Goal: Task Accomplishment & Management: Manage account settings

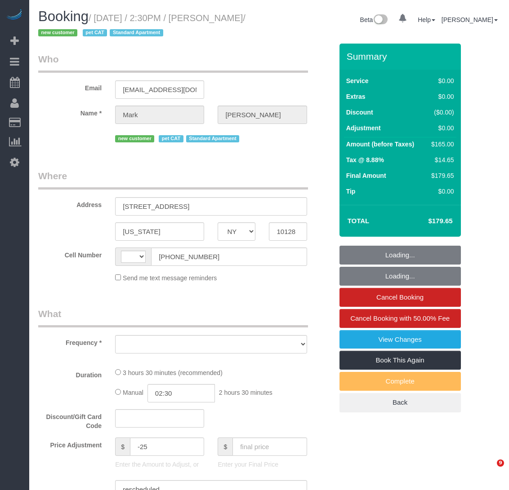
select select "NY"
select select "string:US"
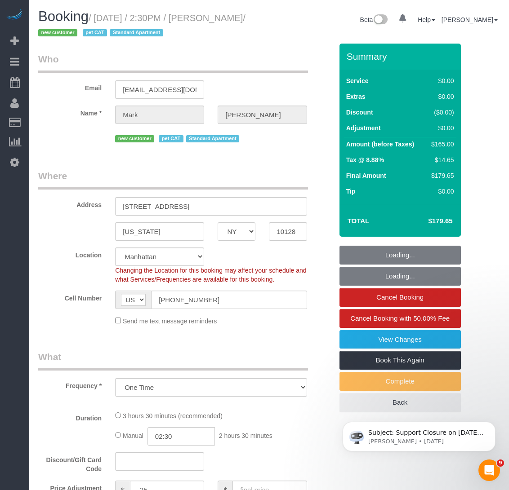
select select "object:864"
select select "number:60"
select select "number:77"
select select "number:14"
select select "number:6"
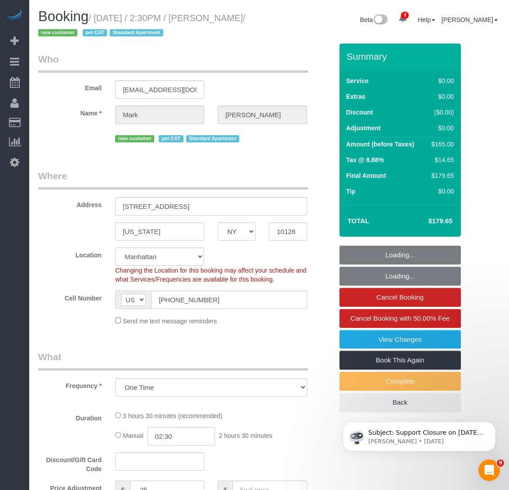
select select "string:stripe-pm_1S2Der4VGloSiKo7AofZJZrh"
select select "1"
select select "2"
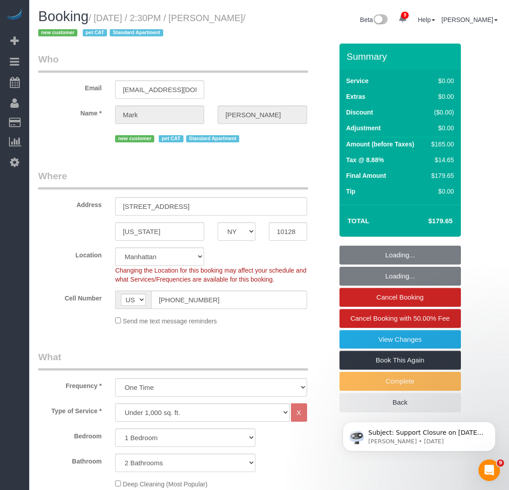
select select "1"
select select "2"
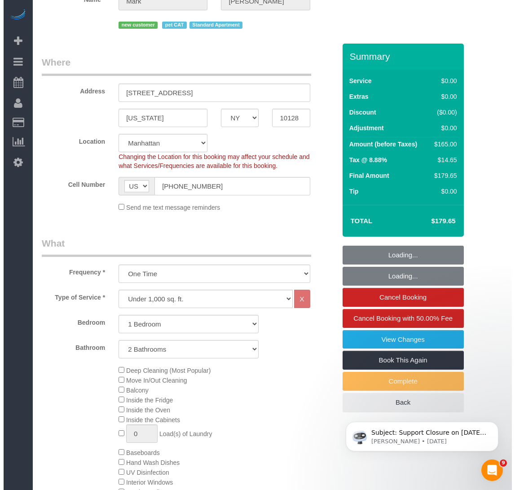
scroll to position [135, 0]
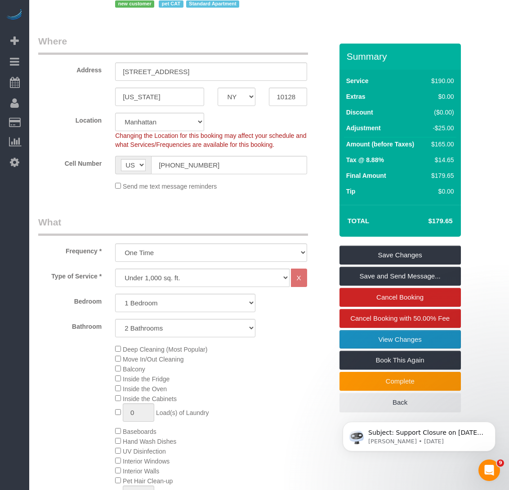
click at [393, 342] on link "View Changes" at bounding box center [399, 339] width 121 height 19
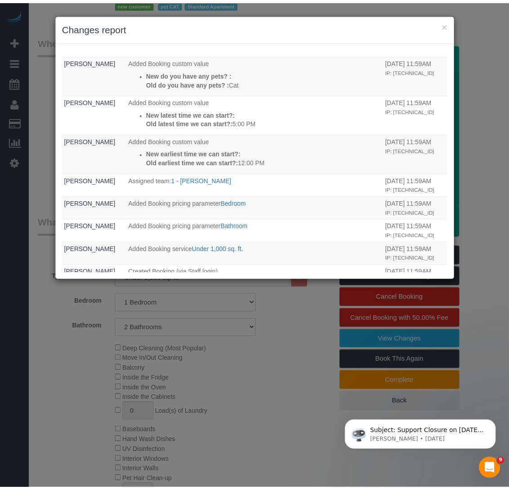
scroll to position [449, 0]
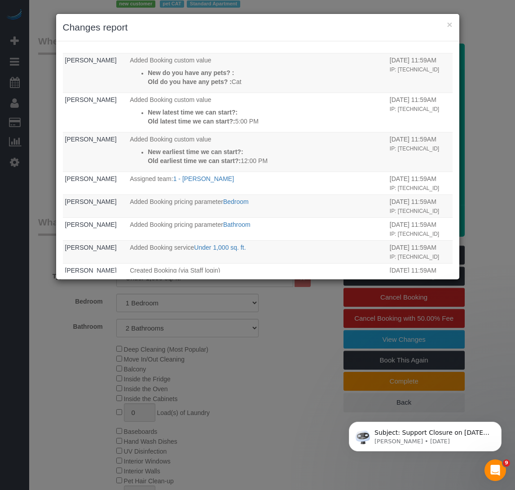
click at [448, 19] on div "× Changes report" at bounding box center [258, 27] width 404 height 27
click at [448, 23] on button "×" at bounding box center [449, 24] width 5 height 9
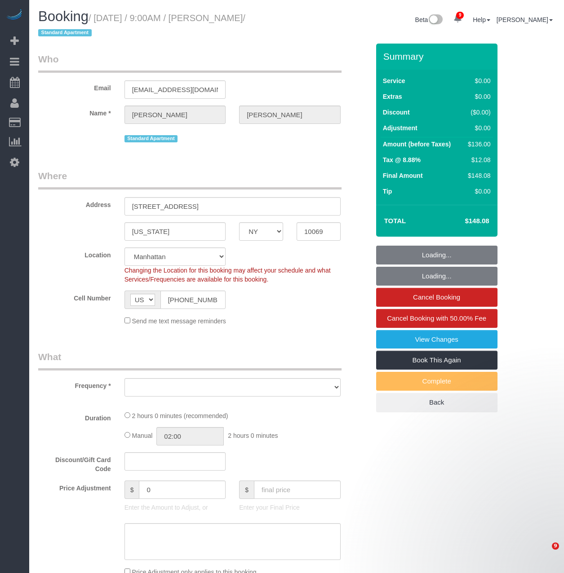
select select "NY"
select select "string:stripe-pm_1QlJZ24VGloSiKo7pgGoIAXz"
select select "object:22802"
select select "spot266"
select select "number:89"
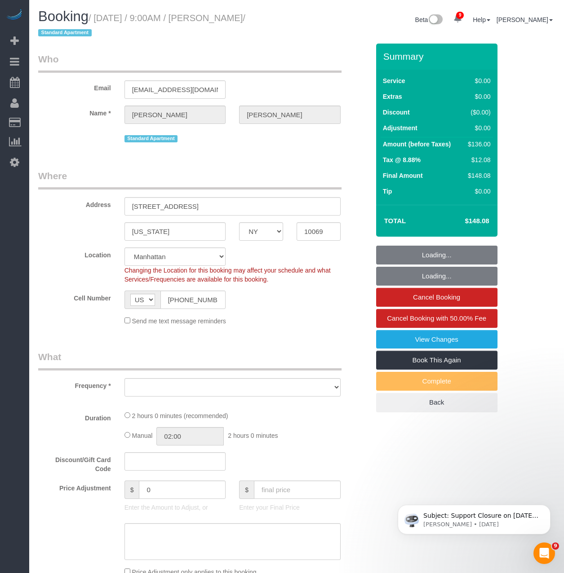
select select "number:90"
select select "number:15"
select select "number:5"
select select "object:23455"
select select "1"
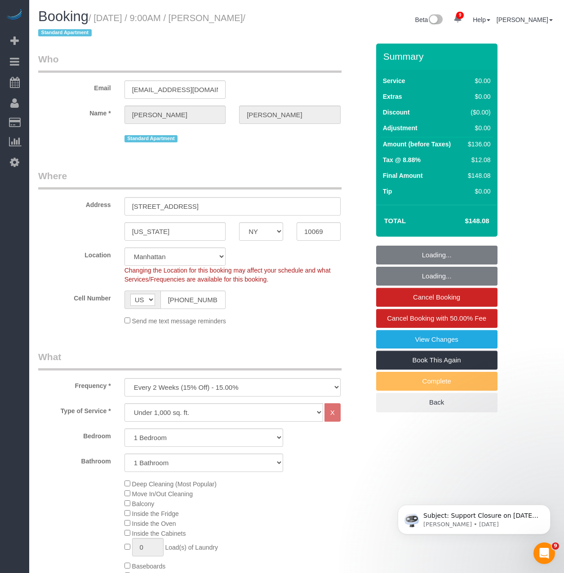
select select "1"
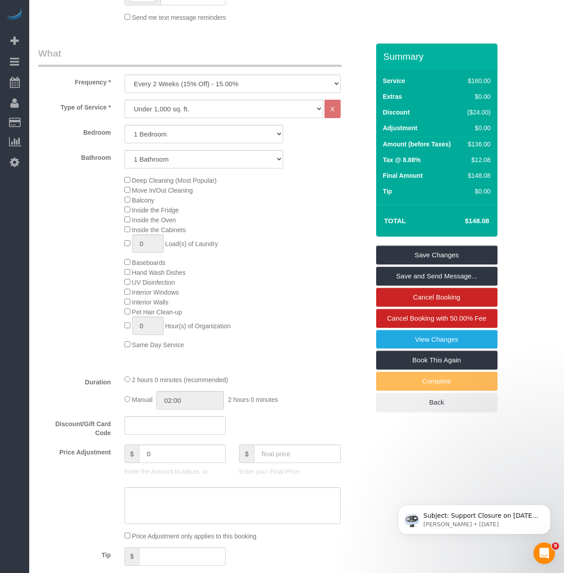
scroll to position [315, 0]
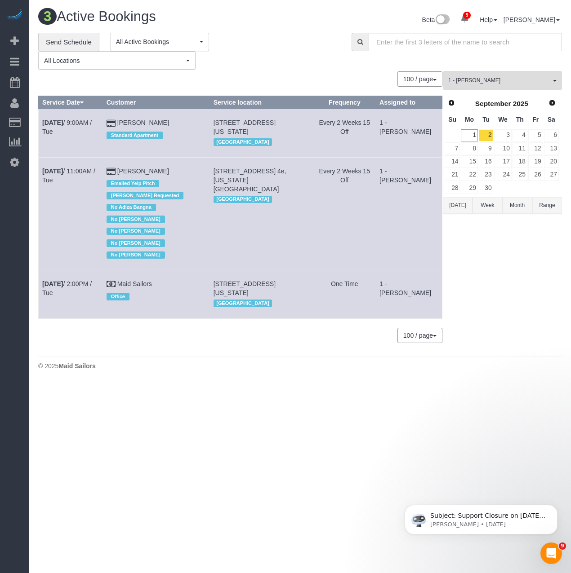
click at [262, 134] on span "[STREET_ADDRESS][US_STATE]" at bounding box center [244, 127] width 62 height 16
drag, startPoint x: 268, startPoint y: 129, endPoint x: 218, endPoint y: 120, distance: 50.1
click at [218, 120] on td "[STREET_ADDRESS][US_STATE] [GEOGRAPHIC_DATA]" at bounding box center [261, 133] width 104 height 48
copy span "[STREET_ADDRESS][US_STATE]"
drag, startPoint x: 281, startPoint y: 182, endPoint x: 222, endPoint y: 164, distance: 62.4
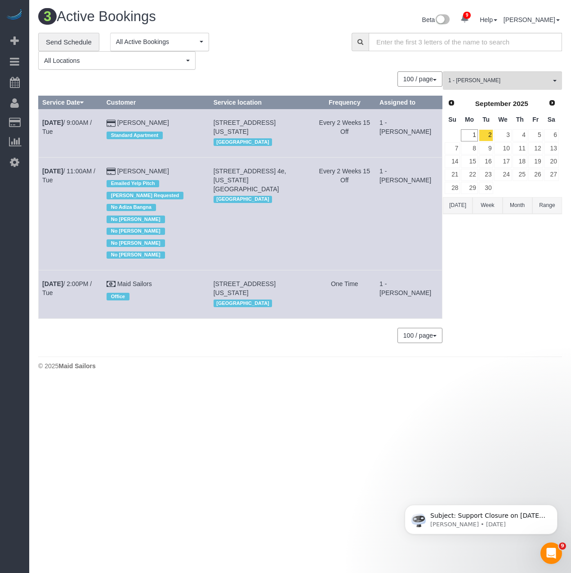
click at [222, 164] on td "[STREET_ADDRESS] 4e, [US_STATE][GEOGRAPHIC_DATA] [GEOGRAPHIC_DATA]" at bounding box center [261, 213] width 104 height 113
copy span "[STREET_ADDRESS] 4e, [US_STATE][GEOGRAPHIC_DATA]"
click at [157, 381] on div "3 Active Bookings Beta 9 Your Notifications You have 0 alerts × You have 4 to c…" at bounding box center [299, 192] width 541 height 384
drag, startPoint x: 40, startPoint y: 166, endPoint x: 190, endPoint y: 160, distance: 149.3
click at [190, 160] on tr "Sep 2nd / 11:00AM / Tue Brenna Fischer Emailed Yelp Pitch Jasmine Smith Request…" at bounding box center [241, 213] width 404 height 113
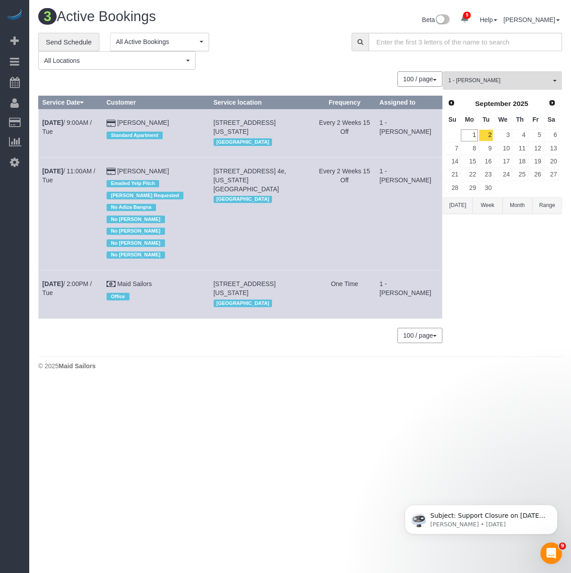
copy tr "Sep 2nd / 11:00AM / Tue Brenna Fischer"
drag, startPoint x: 457, startPoint y: 79, endPoint x: 468, endPoint y: 92, distance: 16.3
click at [457, 79] on span "1 - Noufoh Sodandji" at bounding box center [499, 81] width 102 height 8
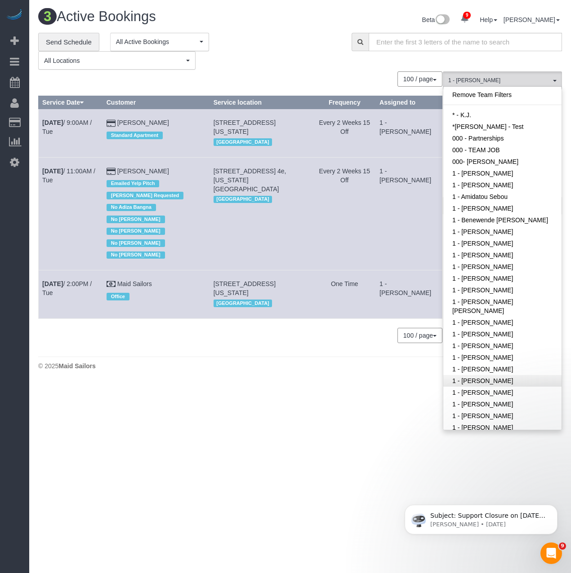
scroll to position [251, 0]
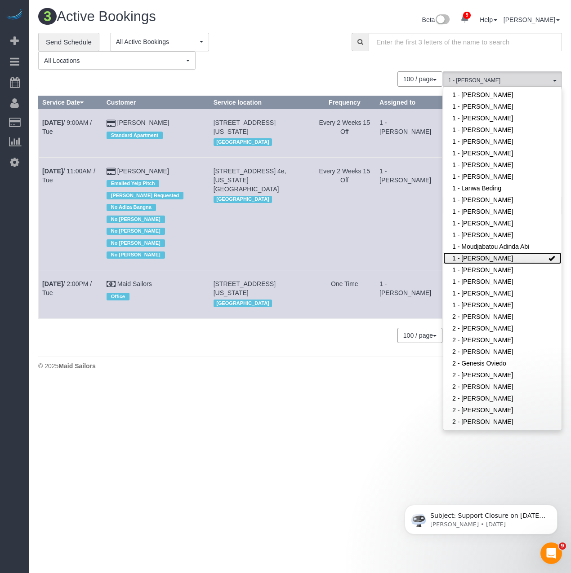
click at [483, 261] on link "1 - [PERSON_NAME]" at bounding box center [502, 259] width 118 height 12
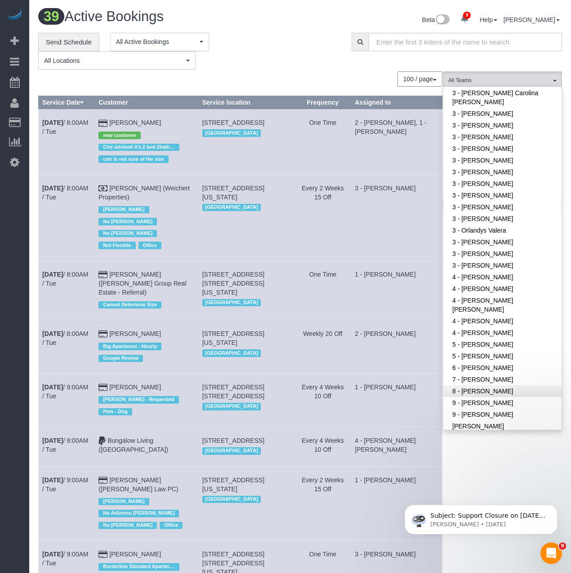
scroll to position [701, 0]
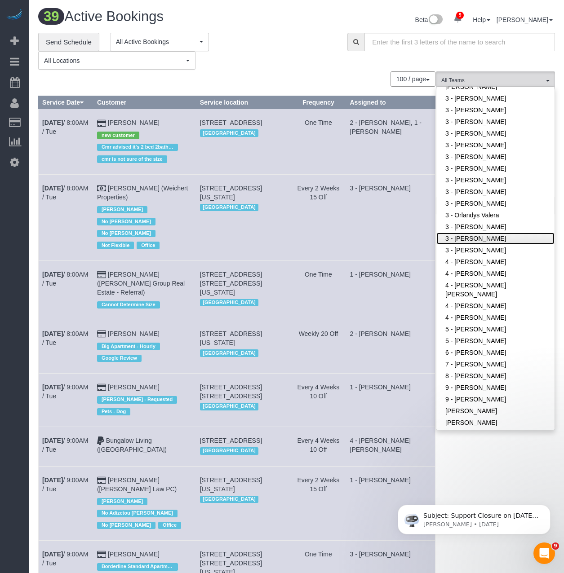
click at [473, 241] on link "3 - [PERSON_NAME]" at bounding box center [495, 239] width 118 height 12
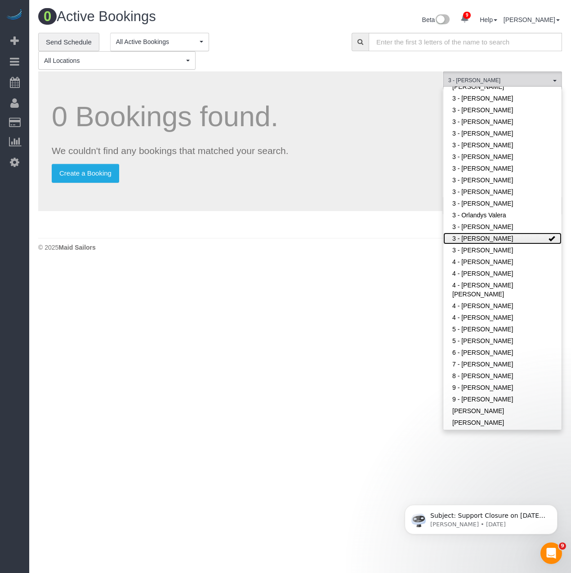
click at [523, 235] on link "3 - [PERSON_NAME]" at bounding box center [502, 239] width 118 height 12
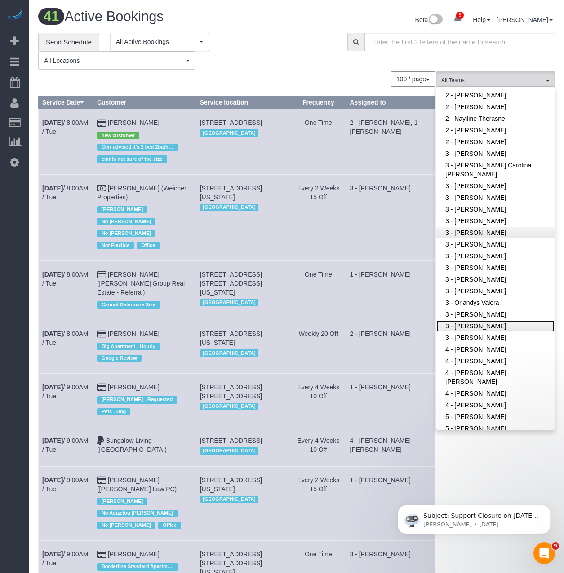
scroll to position [611, 0]
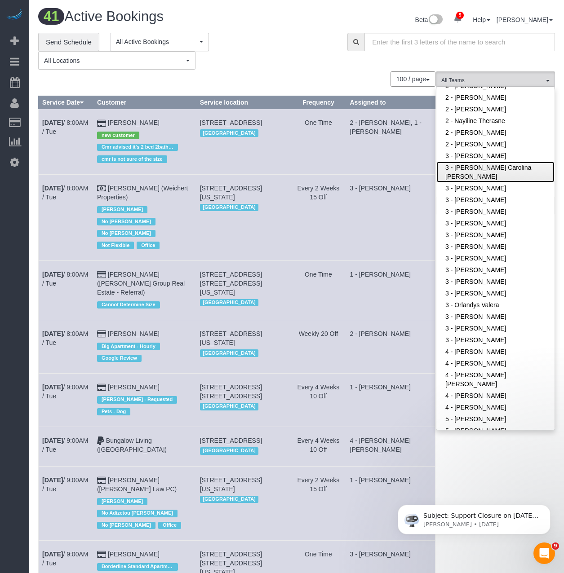
click at [478, 168] on link "3 - [PERSON_NAME] Carolina [PERSON_NAME]" at bounding box center [495, 172] width 118 height 21
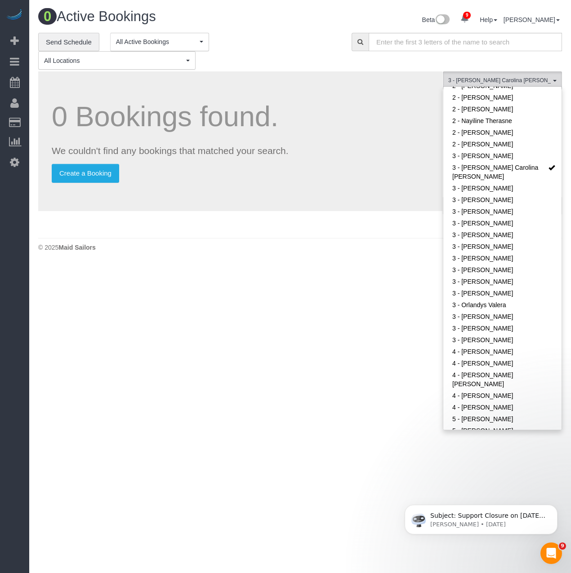
click at [351, 158] on div "0 Bookings found. We couldn't find any bookings that matched your search. Creat…" at bounding box center [240, 141] width 404 height 140
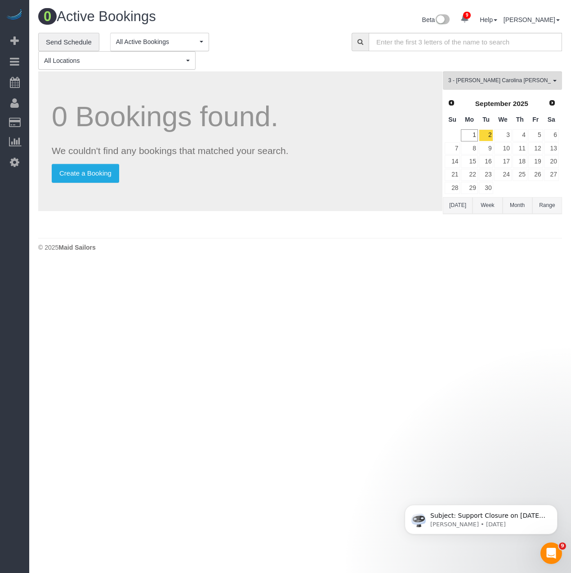
click at [541, 209] on button "Range" at bounding box center [547, 205] width 30 height 17
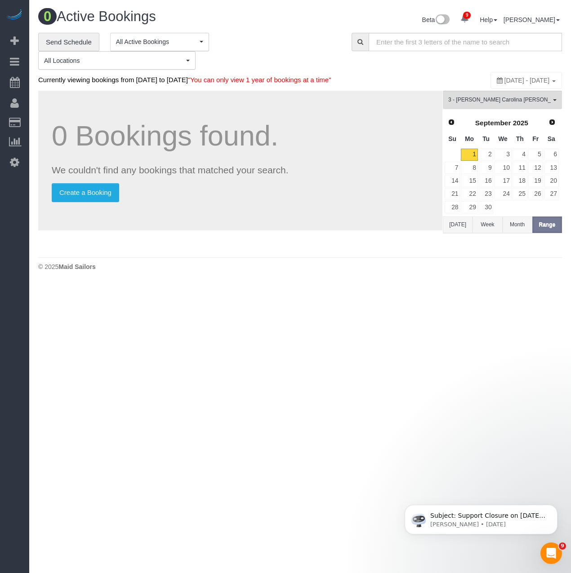
click at [504, 77] on span "[DATE] - [DATE]" at bounding box center [526, 80] width 45 height 7
type input "**********"
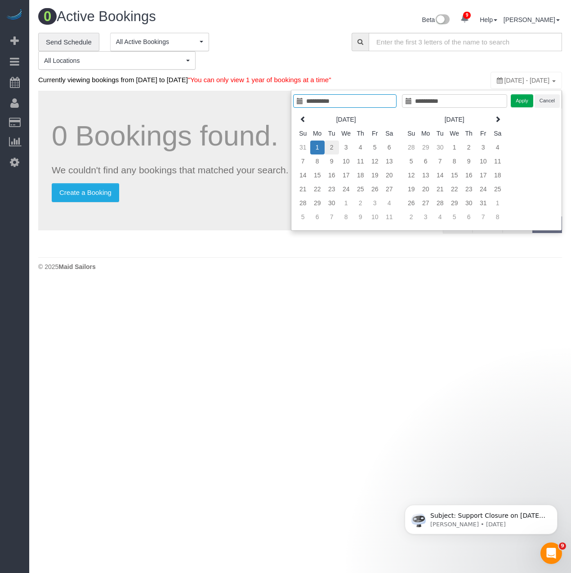
type input "**********"
click at [334, 146] on td "2" at bounding box center [331, 148] width 14 height 14
type input "**********"
click at [377, 147] on td "5" at bounding box center [375, 148] width 14 height 14
type input "**********"
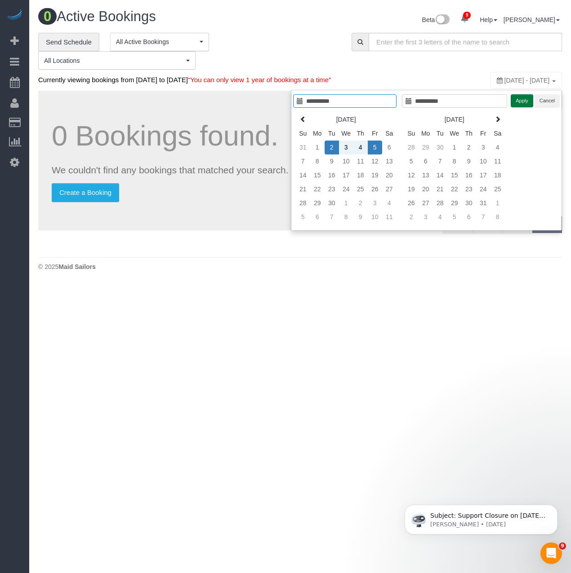
click at [522, 105] on button "Apply" at bounding box center [521, 100] width 22 height 13
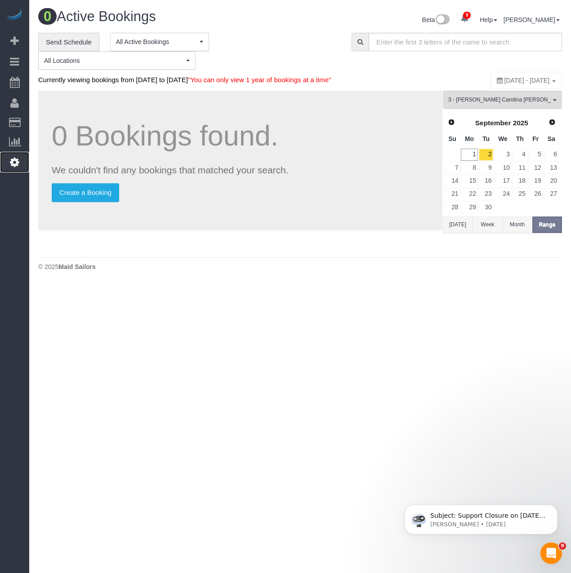
click at [9, 160] on link "Settings" at bounding box center [14, 162] width 29 height 21
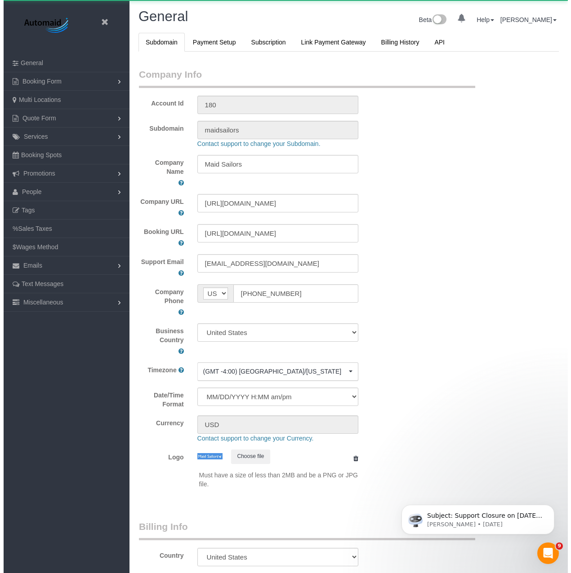
scroll to position [2032, 564]
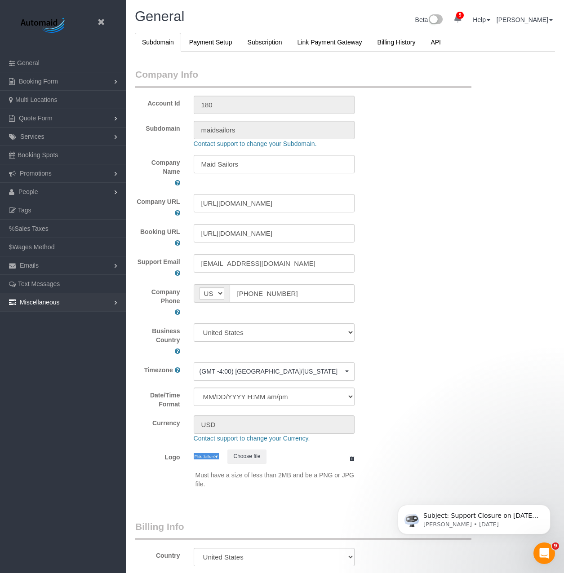
select select "425"
click at [43, 191] on link "People" at bounding box center [63, 192] width 126 height 18
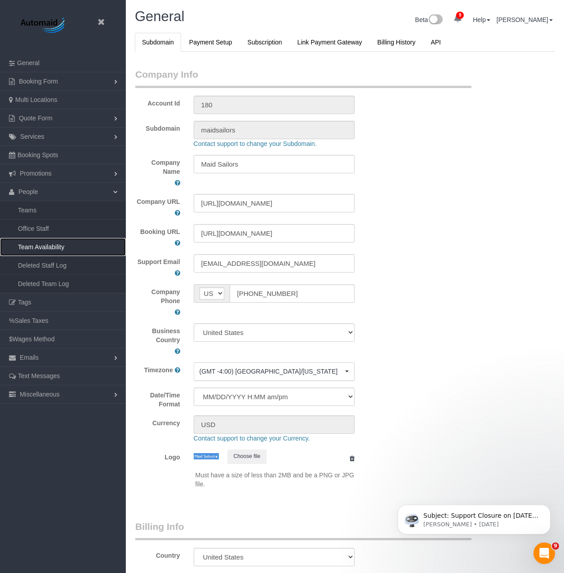
click at [38, 244] on link "Team Availability" at bounding box center [63, 247] width 126 height 18
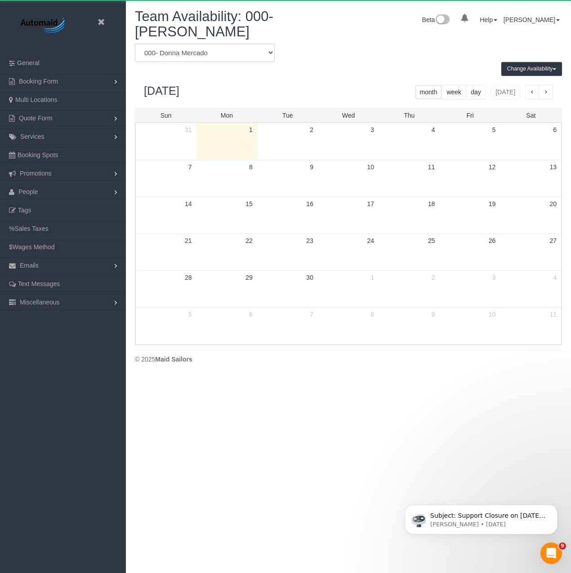
scroll to position [377, 571]
click at [220, 60] on select "* - K.J. *Irene Flores - Test 000 - Partnerships 000 - TEAM JOB 000- Donna Merc…" at bounding box center [205, 53] width 140 height 18
select select "number:75532"
click at [135, 44] on select "* - K.J. *Irene Flores - Test 000 - Partnerships 000 - TEAM JOB 000- Donna Merc…" at bounding box center [205, 53] width 140 height 18
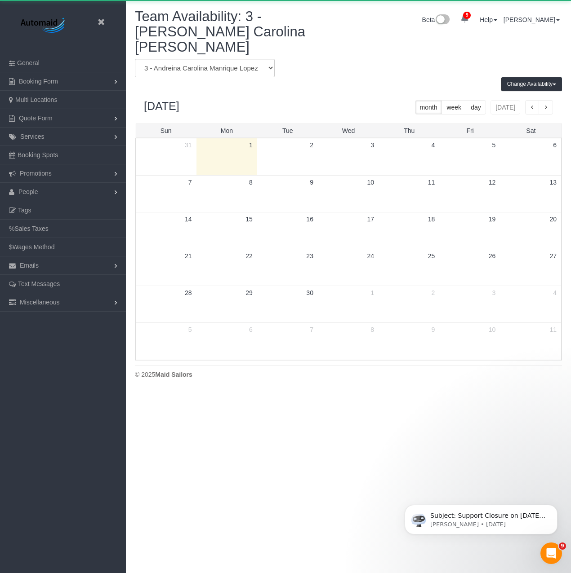
scroll to position [44560, 44366]
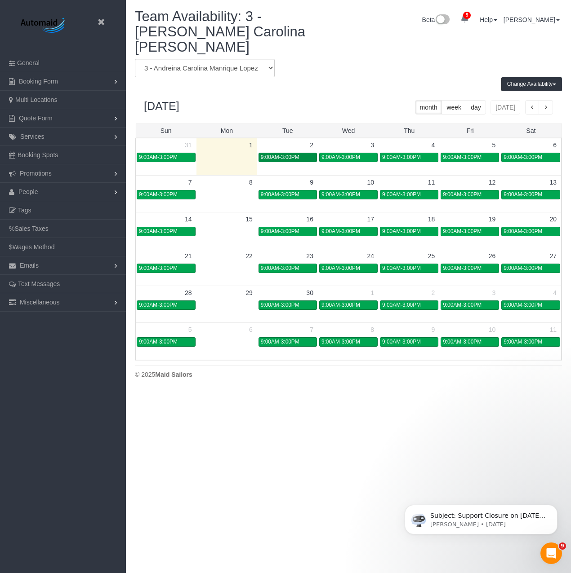
click at [292, 153] on link "9:00AM-3:00PM" at bounding box center [287, 157] width 58 height 9
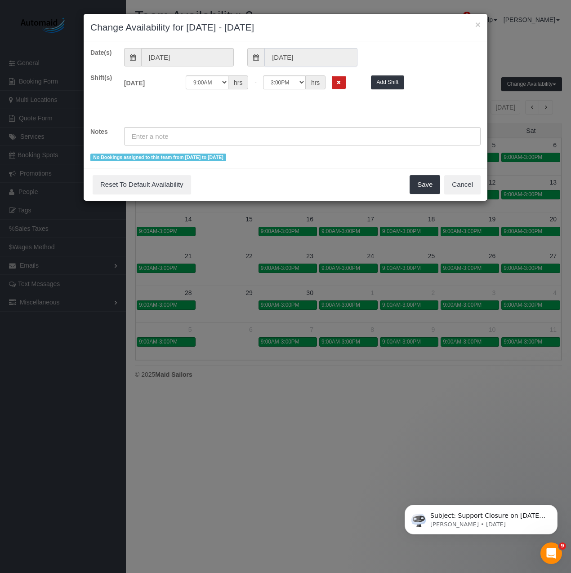
click at [305, 62] on input "09/02/2025" at bounding box center [310, 57] width 93 height 18
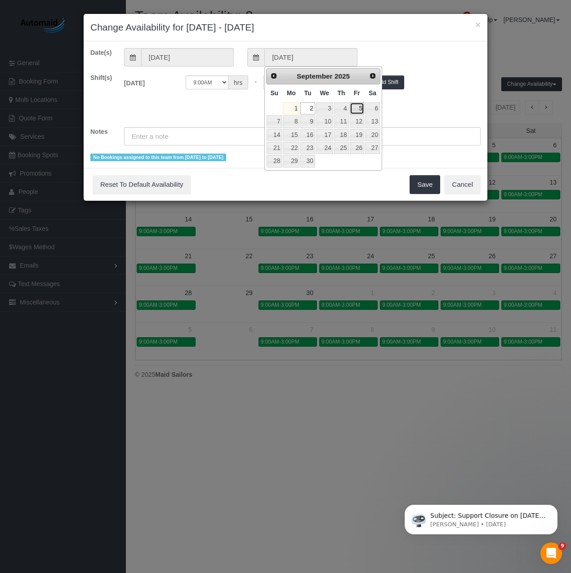
click at [356, 107] on link "5" at bounding box center [357, 108] width 14 height 12
type input "09/05/2025"
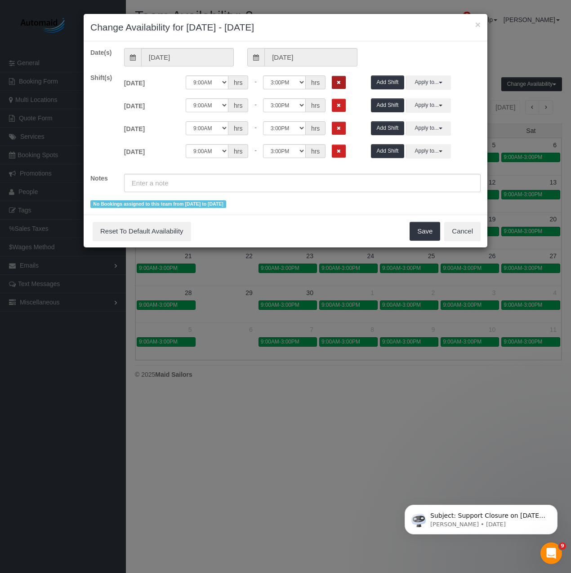
click at [342, 85] on button "Remove Shift" at bounding box center [339, 82] width 14 height 13
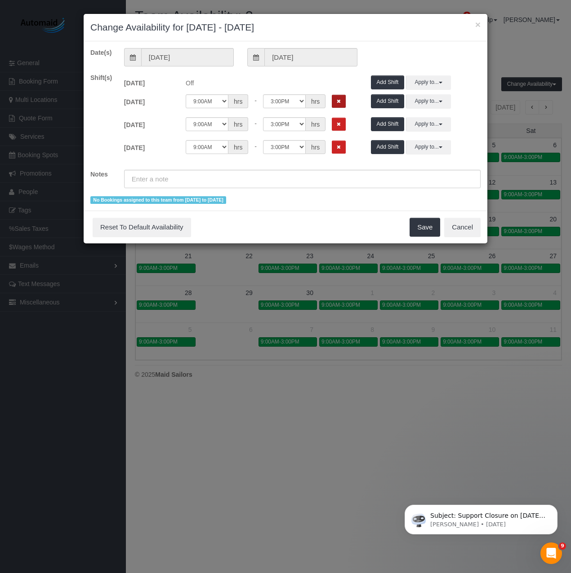
click at [339, 101] on icon "Remove Shift" at bounding box center [339, 101] width 4 height 5
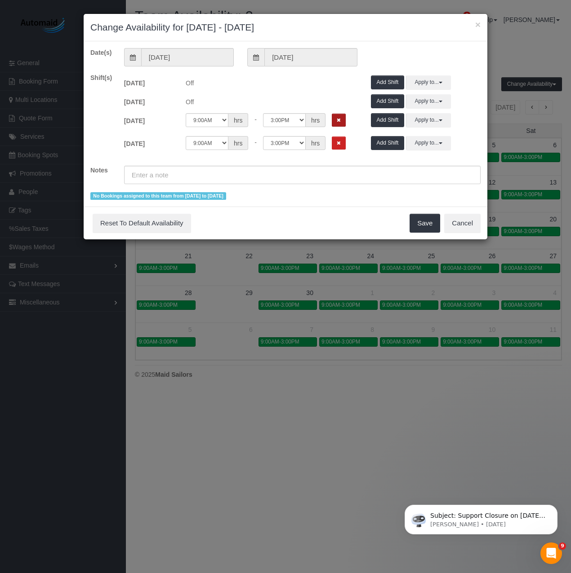
click at [339, 117] on button "Remove Shift" at bounding box center [339, 120] width 14 height 13
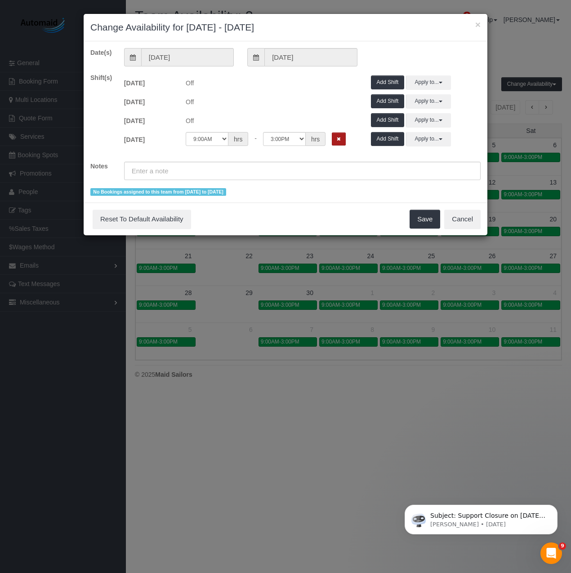
click at [339, 139] on icon "Remove Shift" at bounding box center [339, 139] width 4 height 5
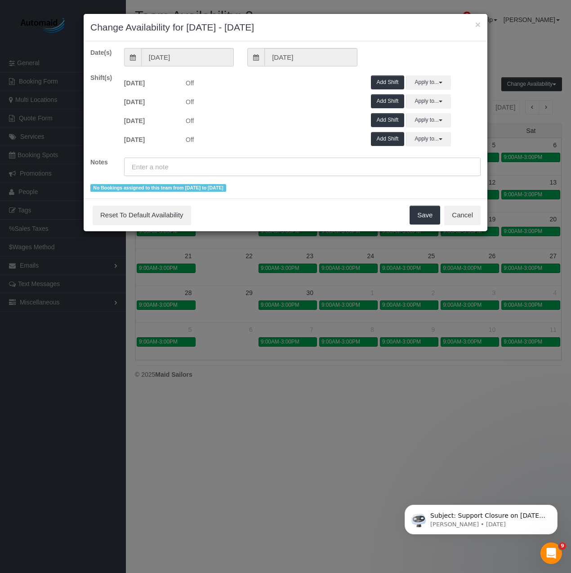
click at [287, 173] on input "text" at bounding box center [302, 167] width 356 height 18
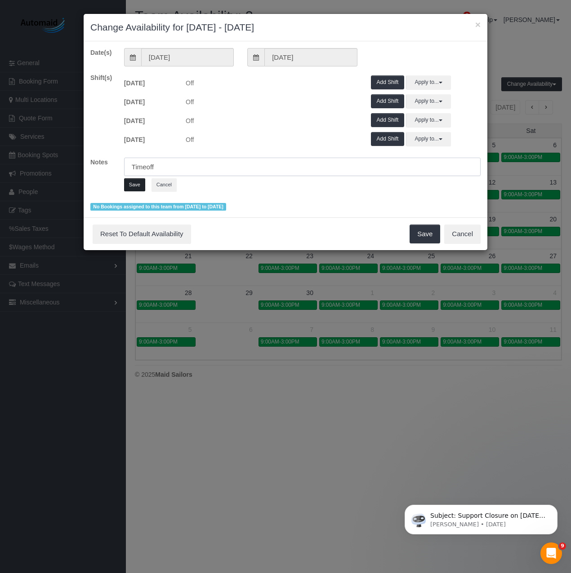
type input "Timeoff"
click at [138, 186] on button "Save" at bounding box center [134, 184] width 21 height 13
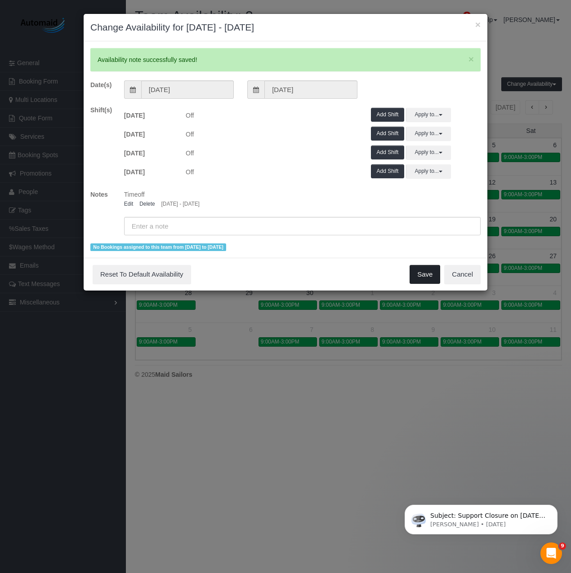
click at [424, 273] on button "Save" at bounding box center [424, 274] width 31 height 19
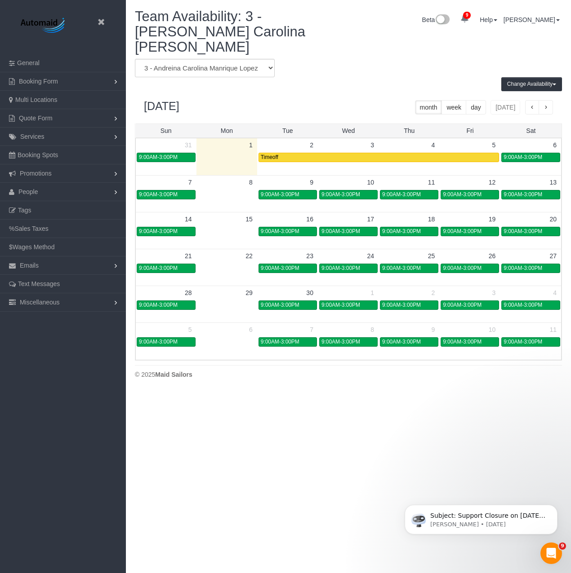
click at [346, 475] on body "Beta Close Settings General Booking Form Install Form Customize Form Fields Def…" at bounding box center [285, 286] width 571 height 573
click at [191, 59] on select "* - K.J. *Irene Flores - Test 000 - Partnerships 000 - TEAM JOB 000- Donna Merc…" at bounding box center [205, 68] width 140 height 18
select select "number:54972"
click at [135, 59] on select "* - K.J. *Irene Flores - Test 000 - Partnerships 000 - TEAM JOB 000- Donna Merc…" at bounding box center [205, 68] width 140 height 18
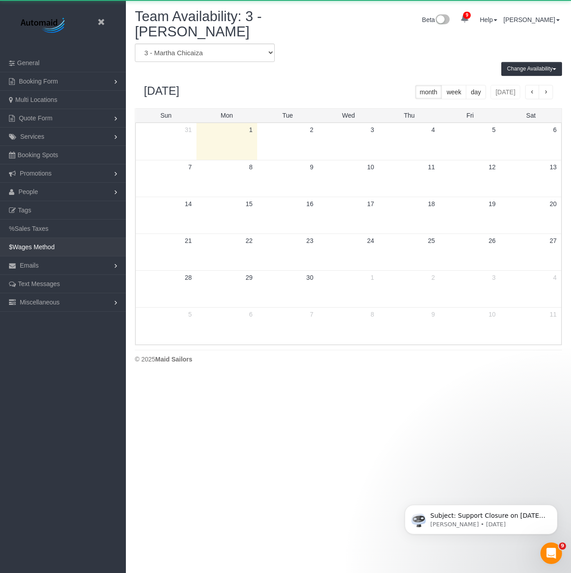
scroll to position [44560, 44366]
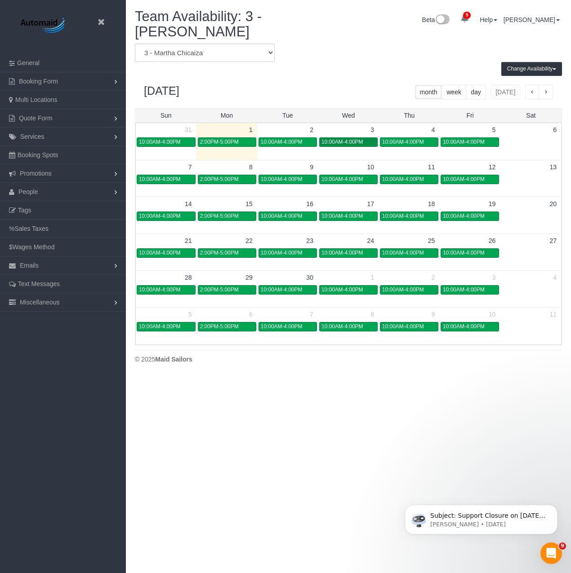
click at [348, 139] on span "10:00AM-4:00PM" at bounding box center [342, 142] width 42 height 6
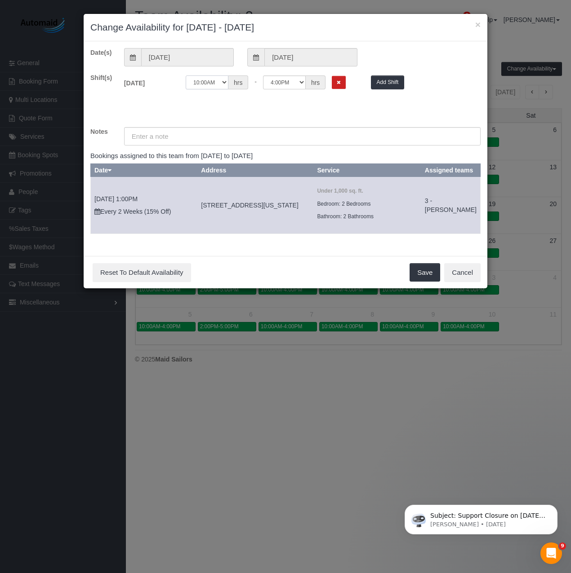
click at [217, 85] on select "12:00AM 12:05AM 12:10AM 12:15AM 12:20AM 12:25AM 12:30AM 12:35AM 12:40AM 12:45AM…" at bounding box center [207, 82] width 43 height 14
select select "string:08:00"
click at [186, 75] on select "12:00AM 12:05AM 12:10AM 12:15AM 12:20AM 12:25AM 12:30AM 12:35AM 12:40AM 12:45AM…" at bounding box center [207, 82] width 43 height 14
click at [288, 72] on div "Date(s) 09/03/2025 09/03/2025 Shift(s) Wed 09/03/2025 Off 12:00AM 12:05AM 12:10…" at bounding box center [285, 145] width 390 height 194
click at [285, 81] on select "12:00AM 12:05AM 12:10AM 12:15AM 12:20AM 12:25AM 12:30AM 12:35AM 12:40AM 12:45AM…" at bounding box center [284, 82] width 43 height 14
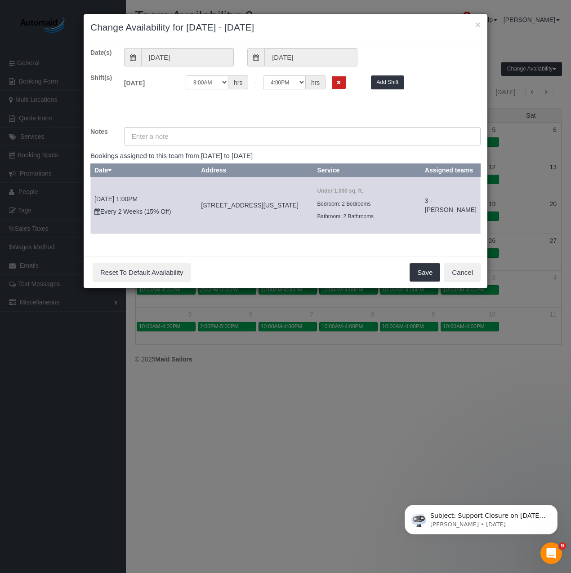
select select "string:12:00"
click at [263, 75] on select "12:00AM 12:05AM 12:10AM 12:15AM 12:20AM 12:25AM 12:30AM 12:35AM 12:40AM 12:45AM…" at bounding box center [284, 82] width 43 height 14
click at [217, 140] on input "text" at bounding box center [302, 136] width 356 height 18
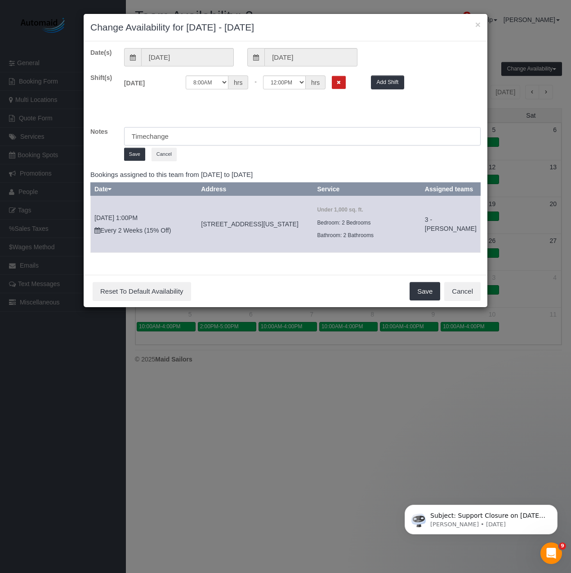
click at [146, 131] on input "Timechange" at bounding box center [302, 136] width 356 height 18
type input "Time change"
click at [138, 153] on button "Save" at bounding box center [134, 154] width 21 height 13
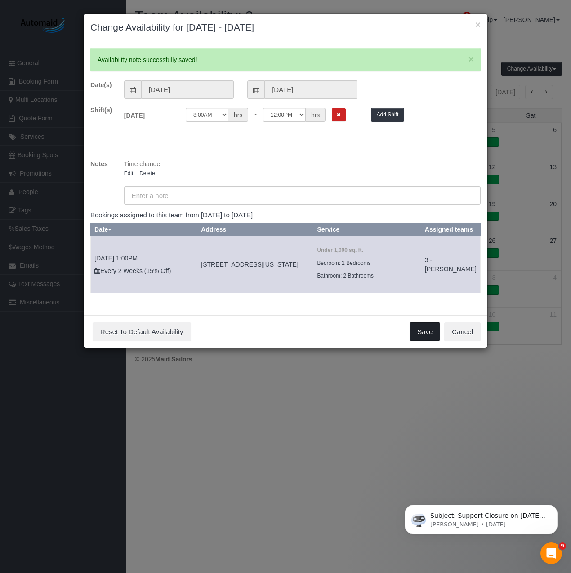
click at [429, 342] on button "Save" at bounding box center [424, 332] width 31 height 19
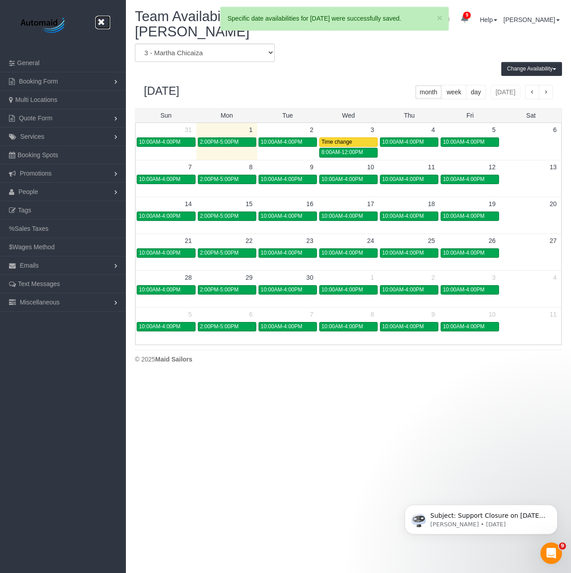
click at [103, 23] on icon at bounding box center [100, 22] width 11 height 11
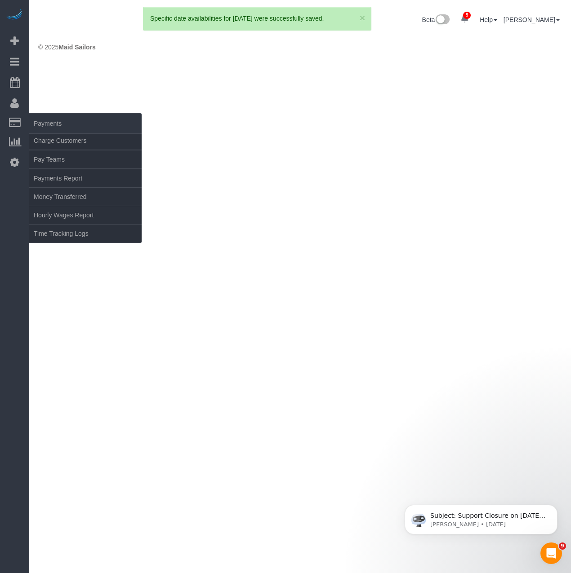
scroll to position [294, 571]
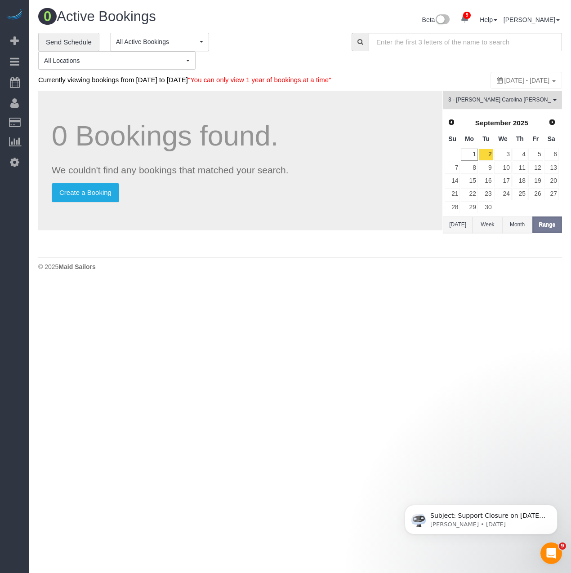
click at [484, 109] on button "3 - Andreina Carolina Manrique Lopez All Teams" at bounding box center [502, 100] width 119 height 18
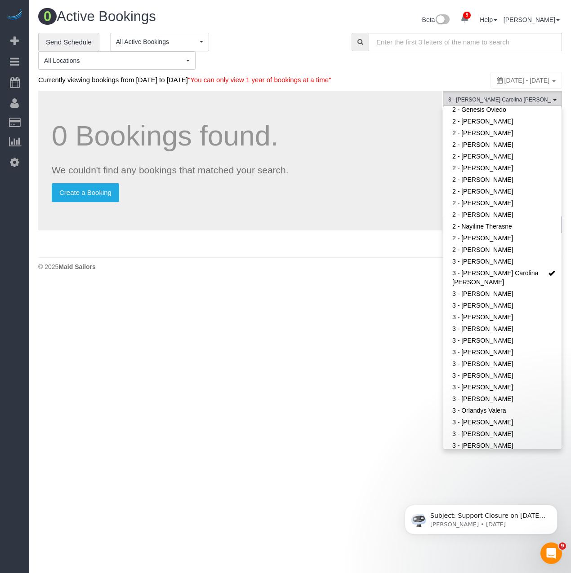
click at [355, 297] on body "9 Beta Your Notifications You have 0 alerts × You have 4 to charge for 08/31/20…" at bounding box center [285, 286] width 571 height 573
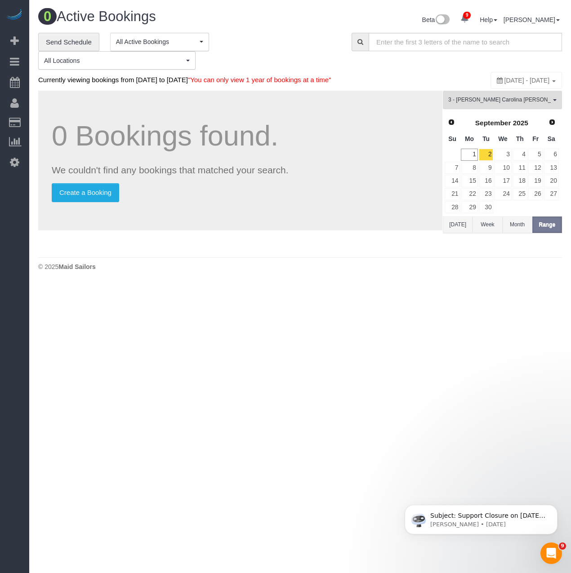
click at [485, 104] on span "3 - [PERSON_NAME] Carolina [PERSON_NAME]" at bounding box center [499, 100] width 102 height 8
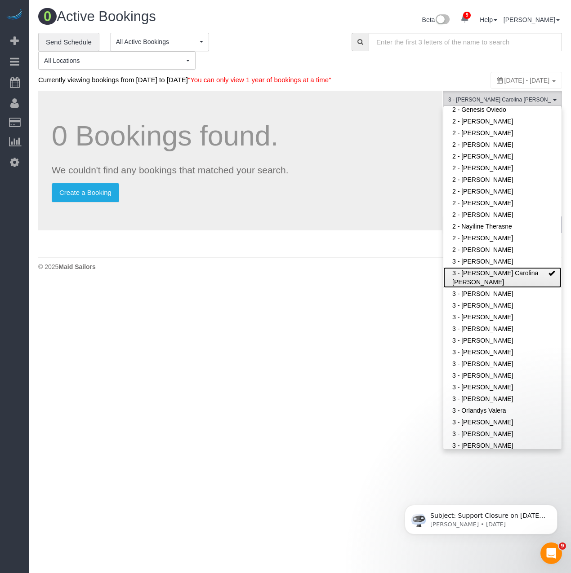
click at [466, 288] on link "3 - [PERSON_NAME] Carolina [PERSON_NAME]" at bounding box center [502, 277] width 118 height 21
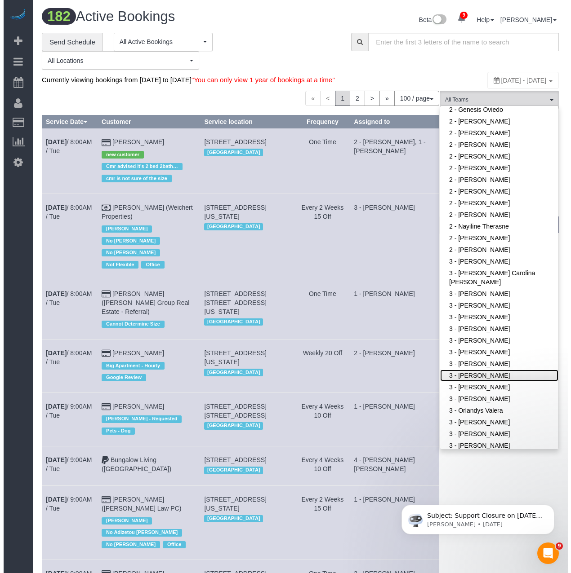
scroll to position [6551, 564]
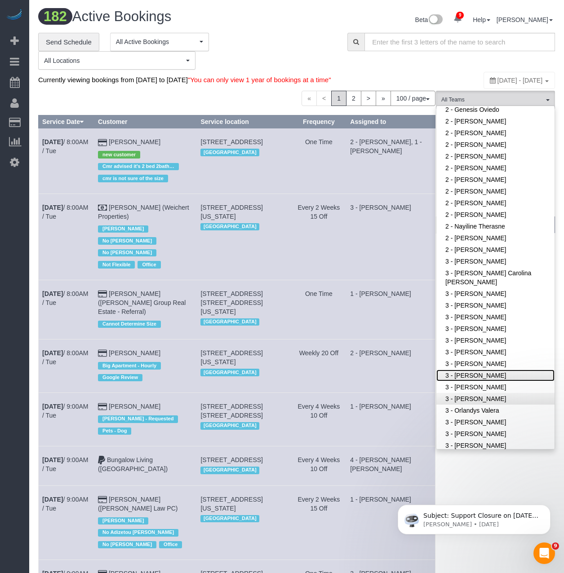
drag, startPoint x: 477, startPoint y: 386, endPoint x: 476, endPoint y: 404, distance: 18.4
click at [476, 404] on ul "Remove Team Filters * - K.J. *Irene Flores - Test 000 - Partnerships 000 - TEAM…" at bounding box center [495, 145] width 118 height 1122
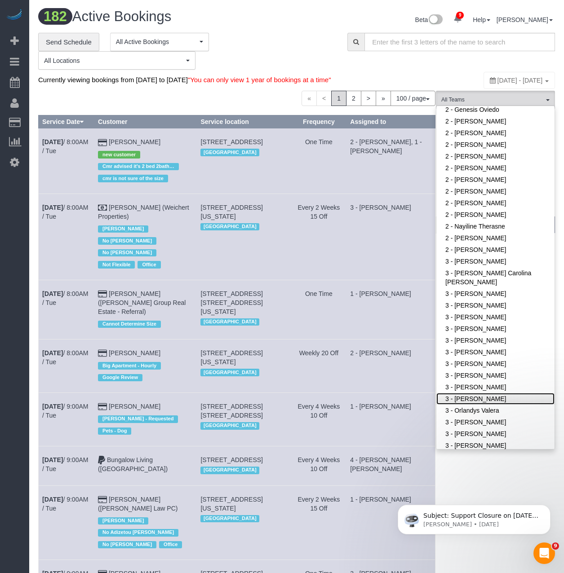
click at [476, 405] on link "3 - [PERSON_NAME]" at bounding box center [495, 399] width 118 height 12
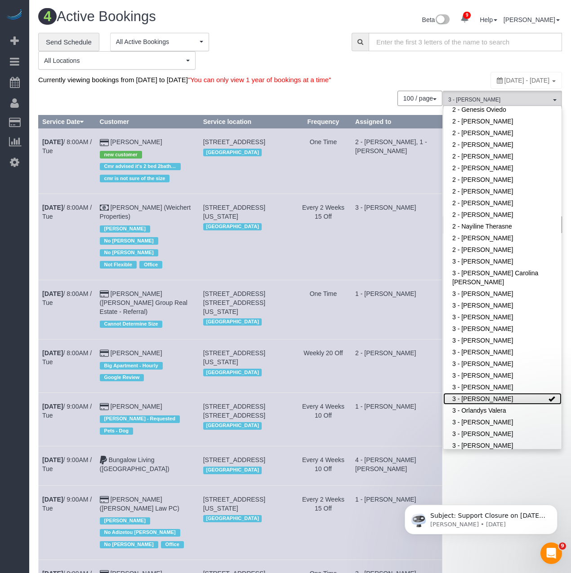
scroll to position [464, 571]
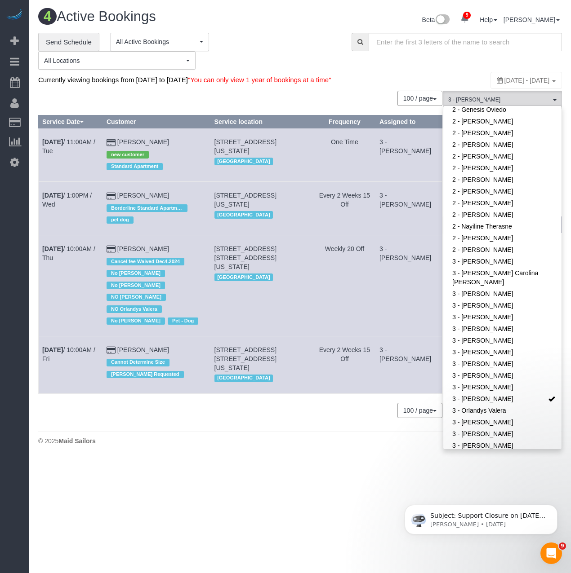
click at [266, 435] on div "4 Active Bookings Beta 9 Your Notifications You have 0 alerts × You have 4 to c…" at bounding box center [299, 229] width 541 height 459
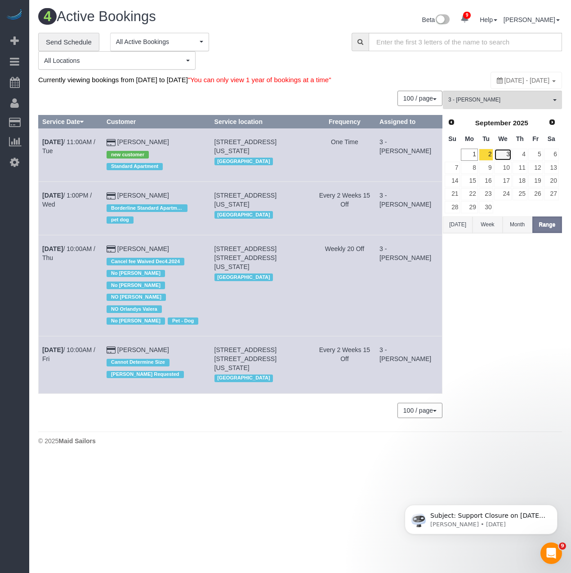
click at [504, 159] on link "3" at bounding box center [502, 155] width 17 height 12
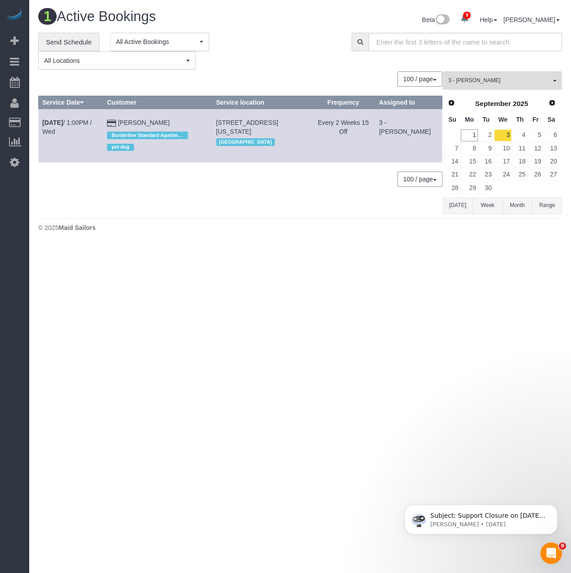
scroll to position [44691, 44366]
drag, startPoint x: 42, startPoint y: 123, endPoint x: 185, endPoint y: 117, distance: 143.0
click at [185, 117] on tr "Sep 3rd / 1:00PM / Wed Christopher Cavilli Borderline Standard Apartment pet do…" at bounding box center [241, 135] width 404 height 53
copy tr "Sep 3rd / 1:00PM / Wed Christopher Cavilli"
drag, startPoint x: 66, startPoint y: 127, endPoint x: 67, endPoint y: 123, distance: 4.7
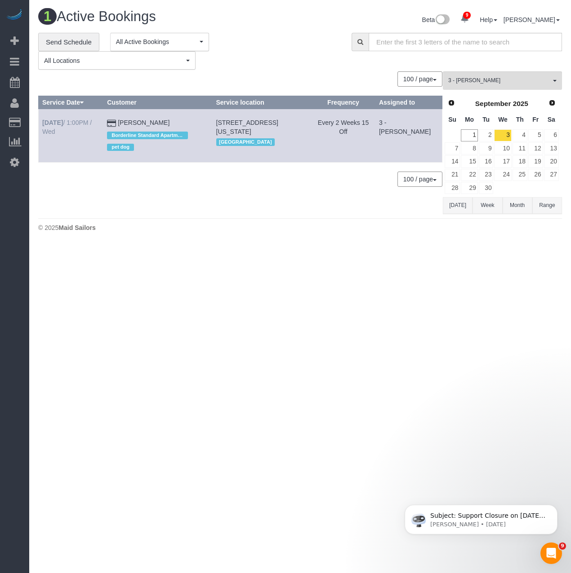
click at [66, 127] on td "Sep 3rd / 1:00PM / Wed" at bounding box center [71, 135] width 65 height 53
click at [67, 123] on link "Sep 3rd / 1:00PM / Wed" at bounding box center [66, 127] width 49 height 16
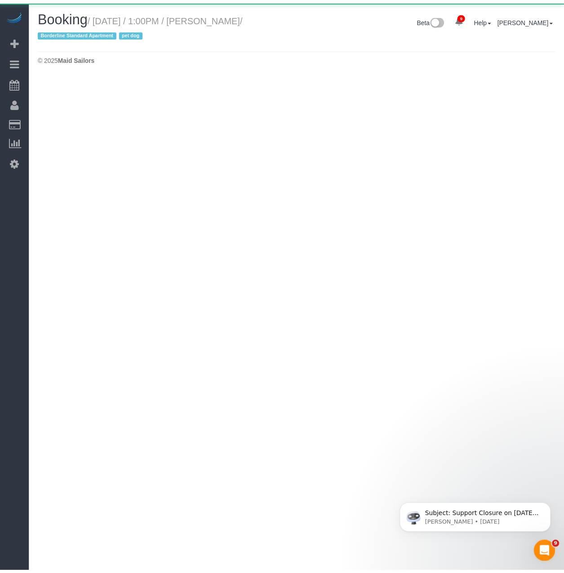
scroll to position [44861, 44366]
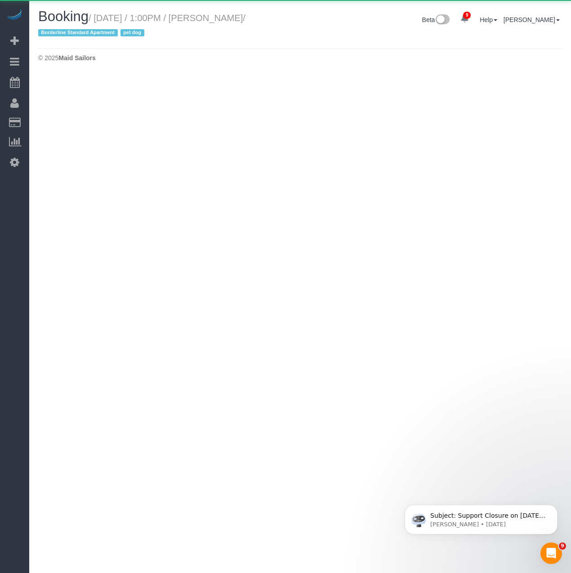
select select "NY"
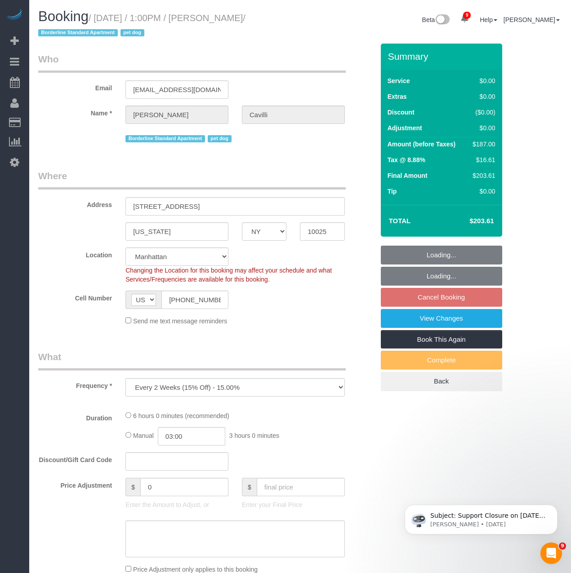
select select "object:30935"
select select "string:stripe-pm_1RY8gG4VGloSiKo7or0hj2s2"
select select "2"
select select "number:89"
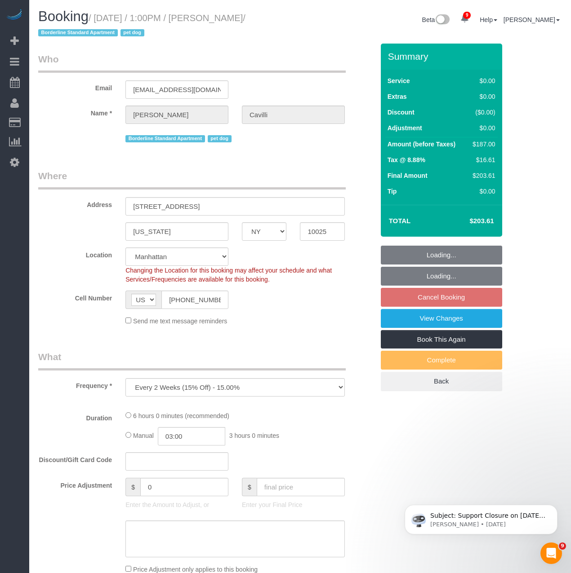
select select "number:90"
select select "number:13"
select select "number:5"
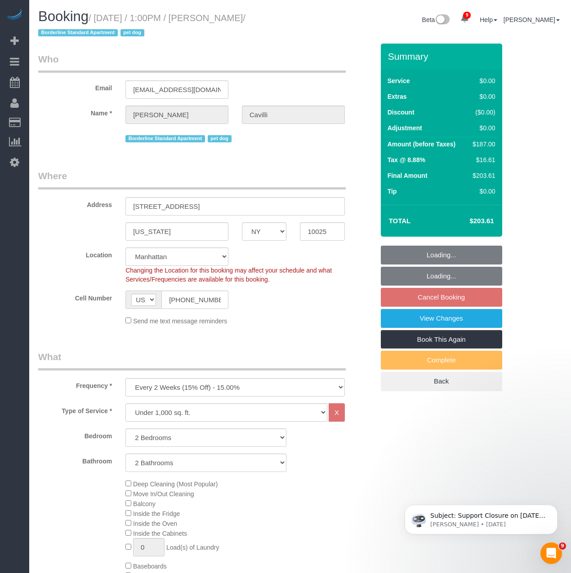
select select "spot322"
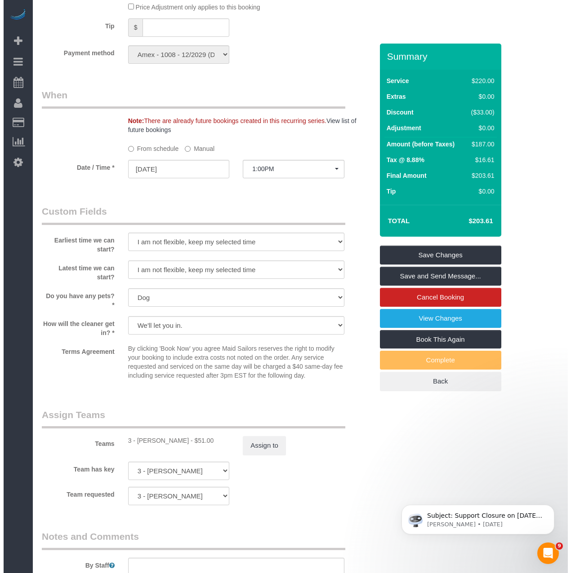
scroll to position [899, 0]
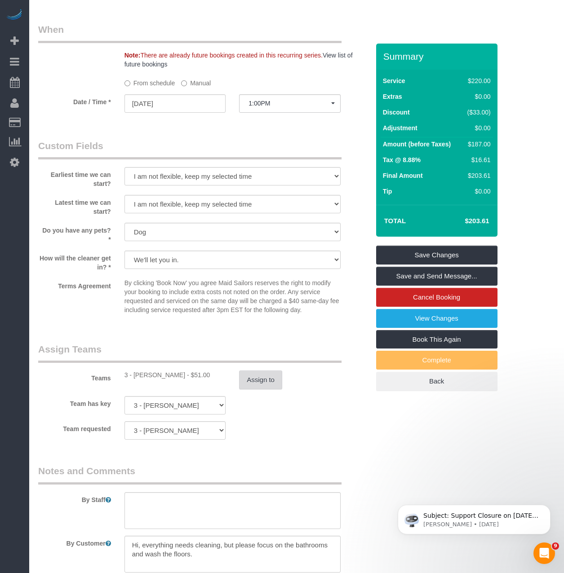
click at [261, 375] on button "Assign to" at bounding box center [260, 380] width 43 height 19
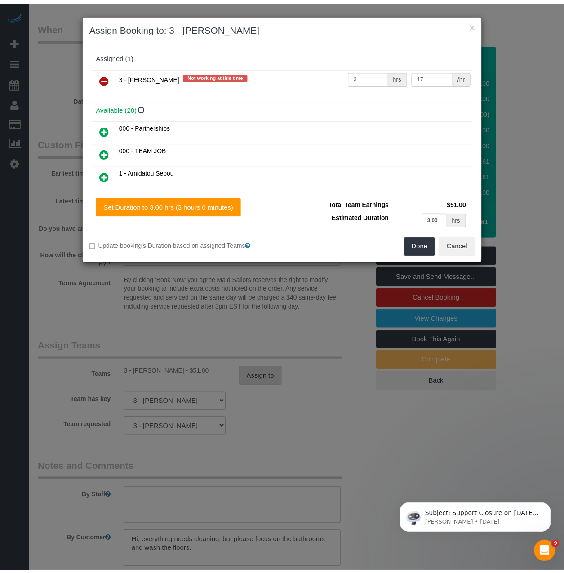
scroll to position [1610, 571]
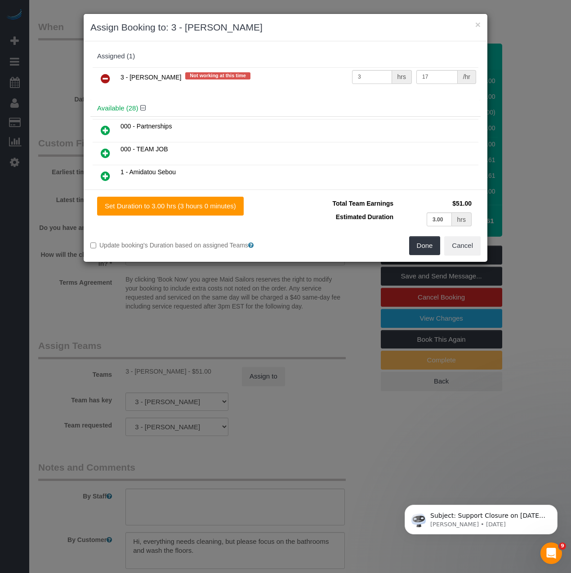
click at [102, 78] on icon at bounding box center [105, 78] width 9 height 11
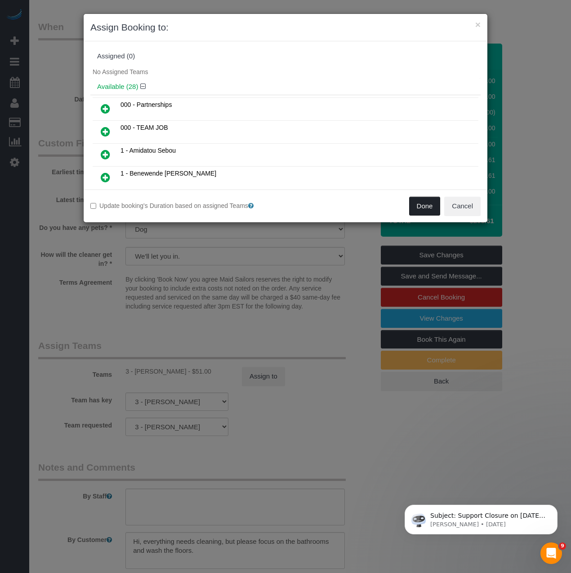
click at [430, 205] on button "Done" at bounding box center [424, 206] width 31 height 19
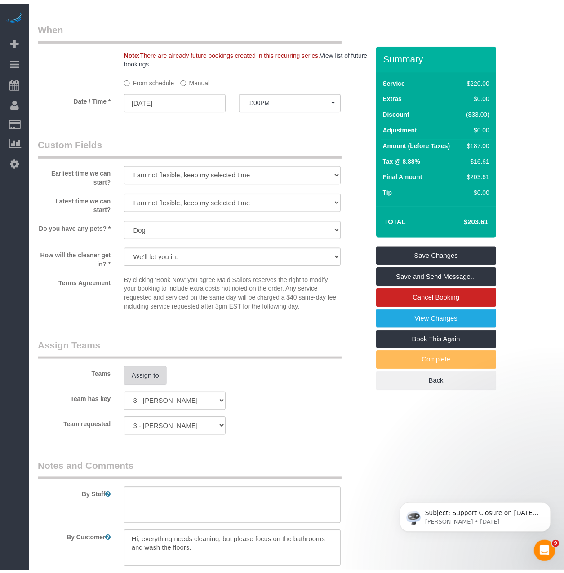
scroll to position [1614, 564]
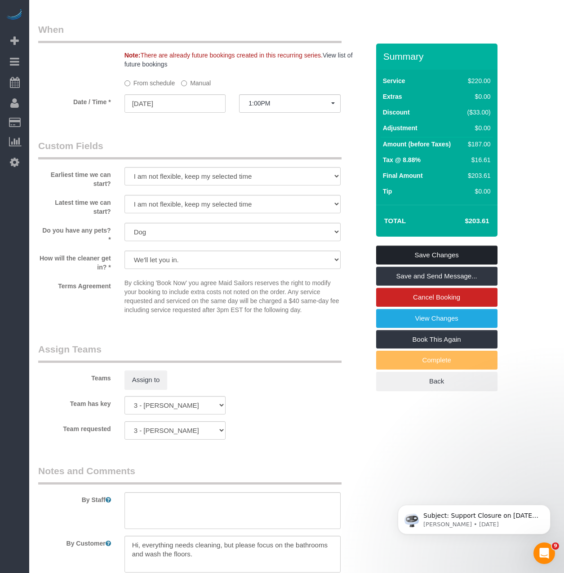
click at [430, 253] on link "Save Changes" at bounding box center [436, 255] width 121 height 19
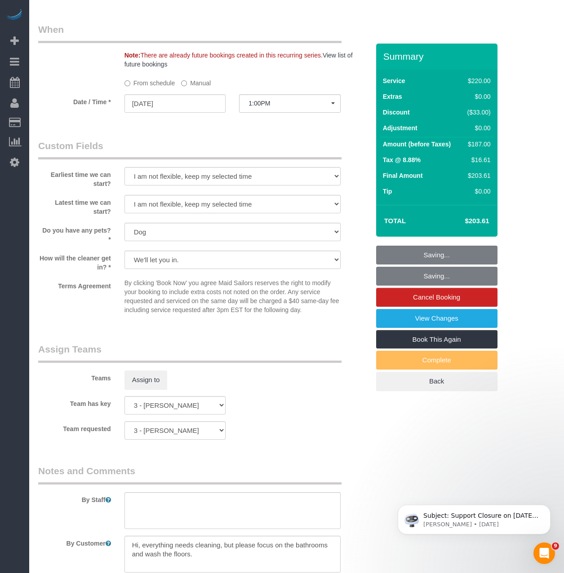
scroll to position [1610, 571]
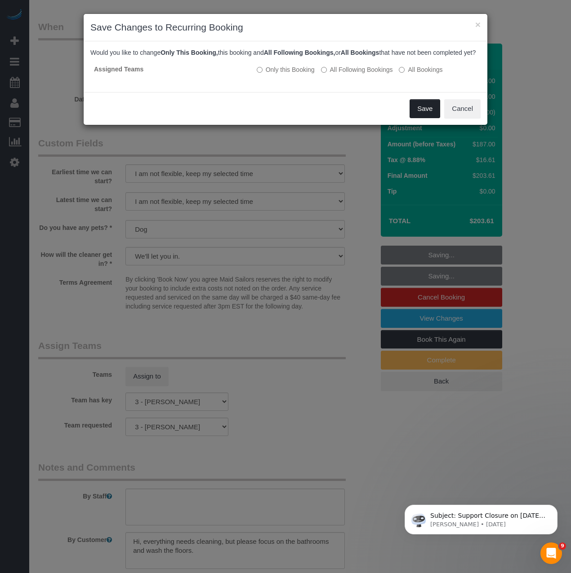
click at [422, 114] on button "Save" at bounding box center [424, 108] width 31 height 19
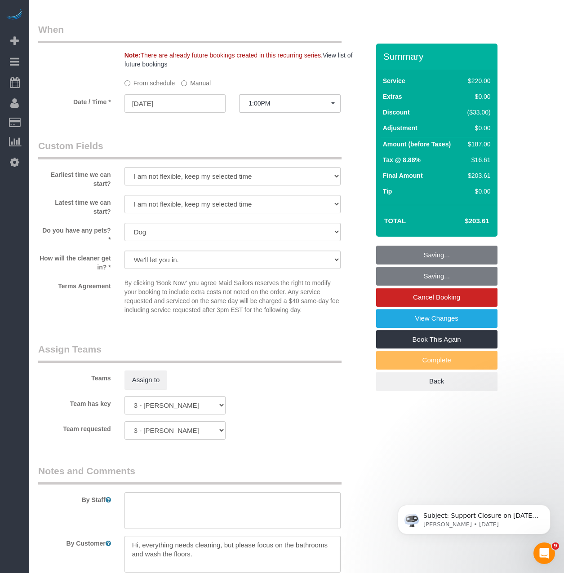
scroll to position [1614, 564]
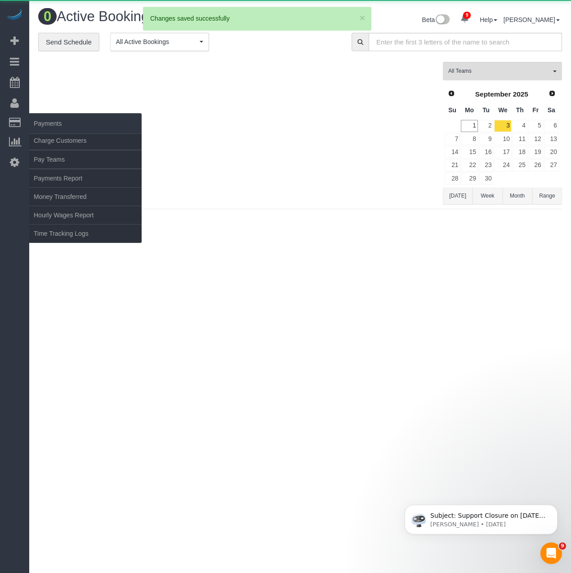
scroll to position [265, 571]
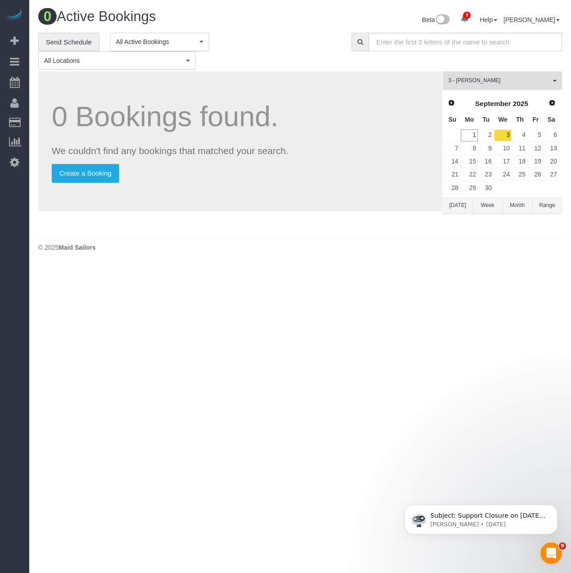
click at [537, 82] on span "3 - [PERSON_NAME]" at bounding box center [499, 81] width 102 height 8
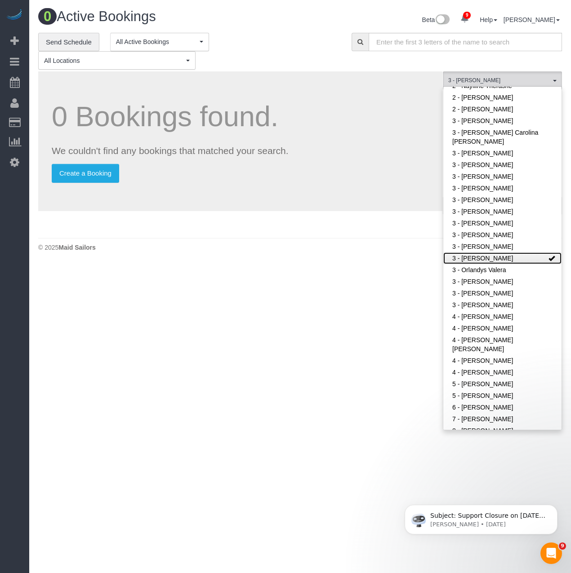
click at [501, 257] on link "3 - [PERSON_NAME]" at bounding box center [502, 259] width 118 height 12
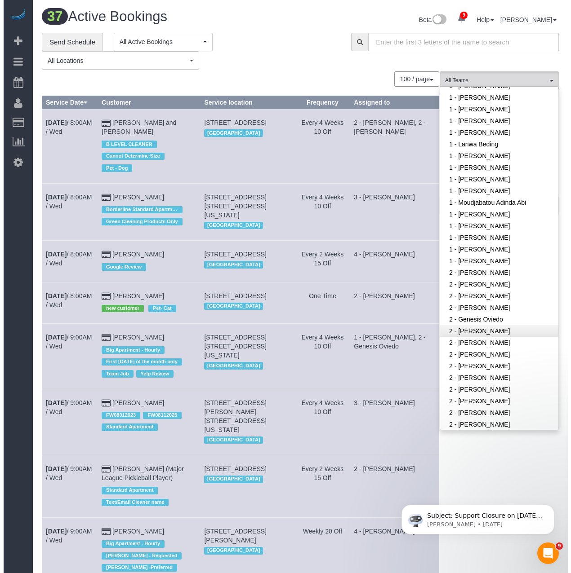
scroll to position [286, 0]
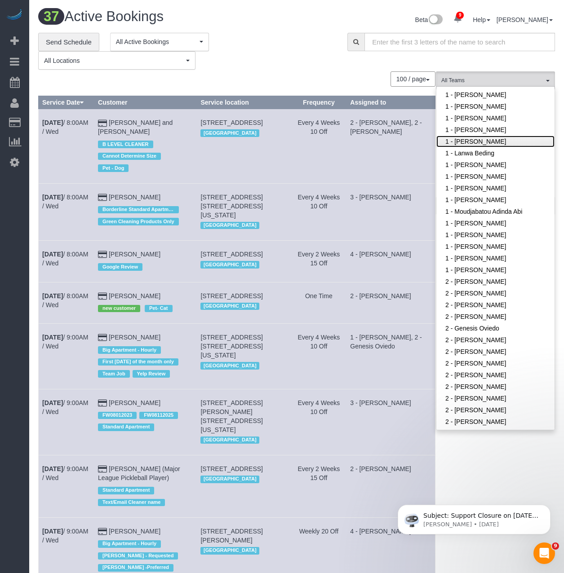
click at [496, 145] on link "1 - [PERSON_NAME]" at bounding box center [495, 142] width 118 height 12
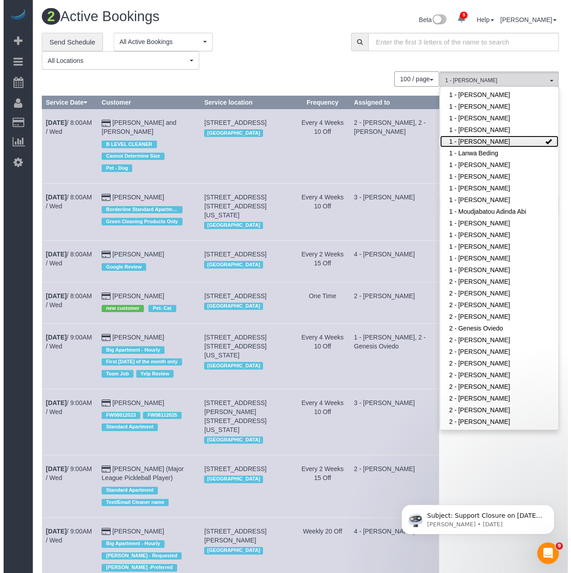
scroll to position [300, 571]
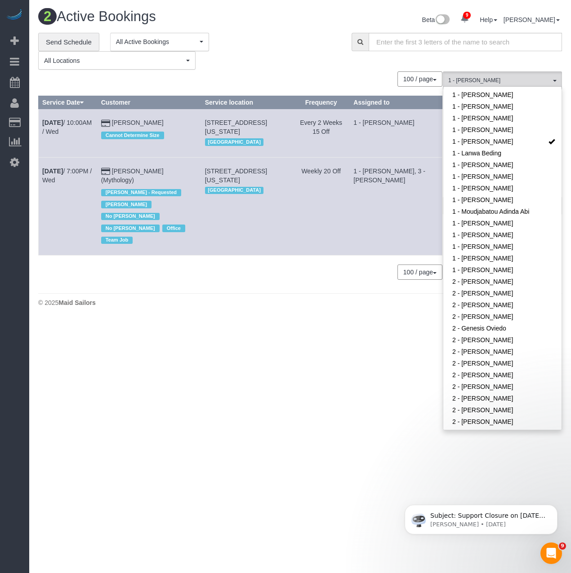
click at [226, 298] on div "© 2025 Maid Sailors" at bounding box center [300, 302] width 524 height 9
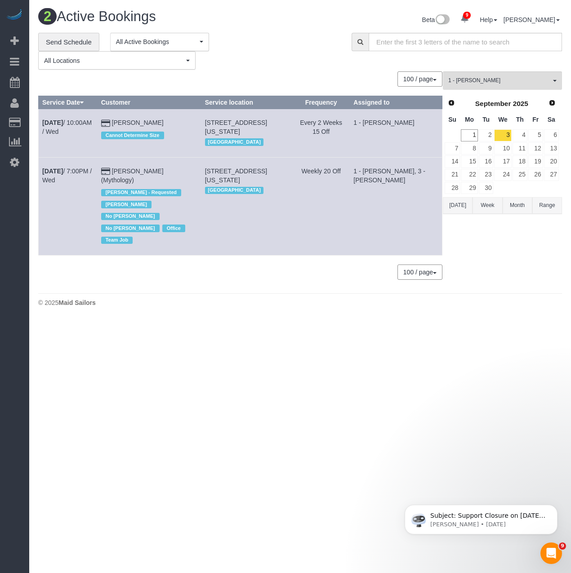
click at [236, 308] on body "9 Beta Your Notifications You have 0 alerts × You have 4 to charge for 08/31/20…" at bounding box center [285, 286] width 571 height 573
click at [526, 137] on link "4" at bounding box center [519, 135] width 15 height 12
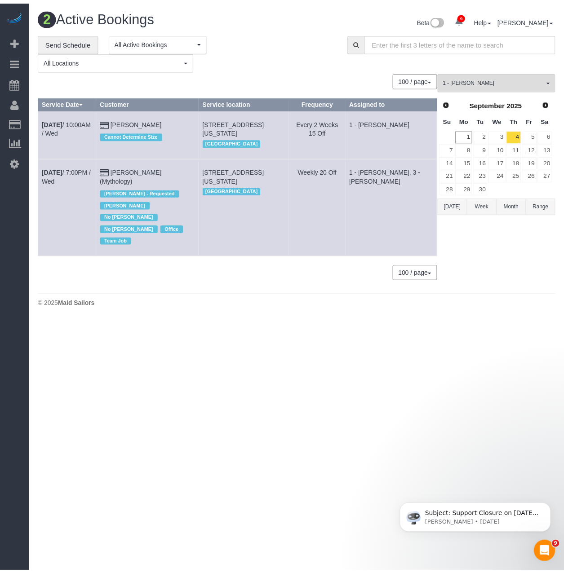
scroll to position [305, 571]
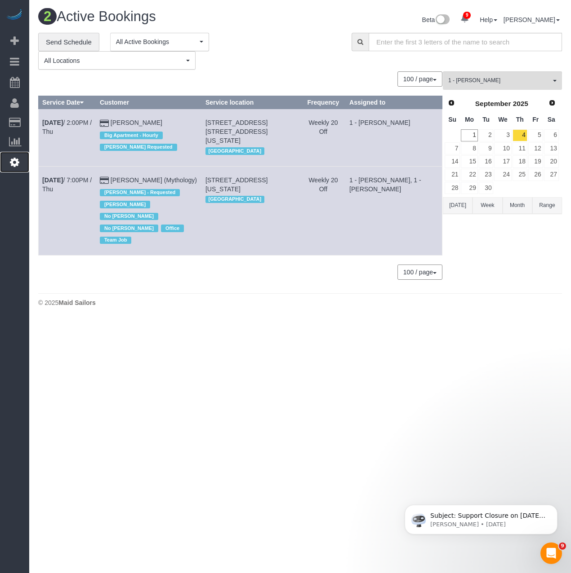
click at [15, 154] on link "Settings" at bounding box center [14, 162] width 29 height 21
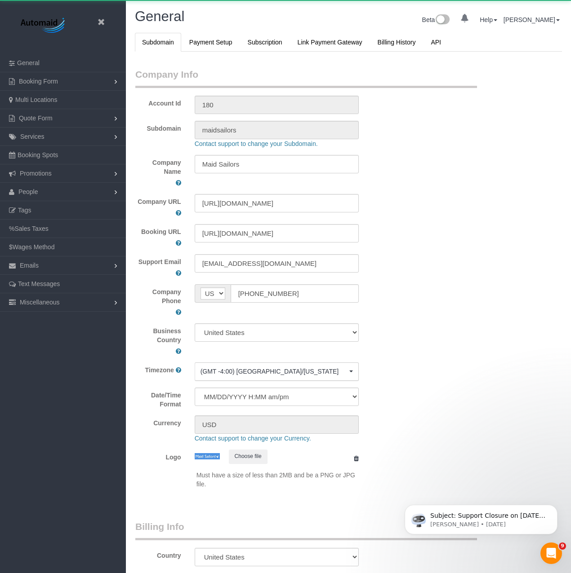
select select "425"
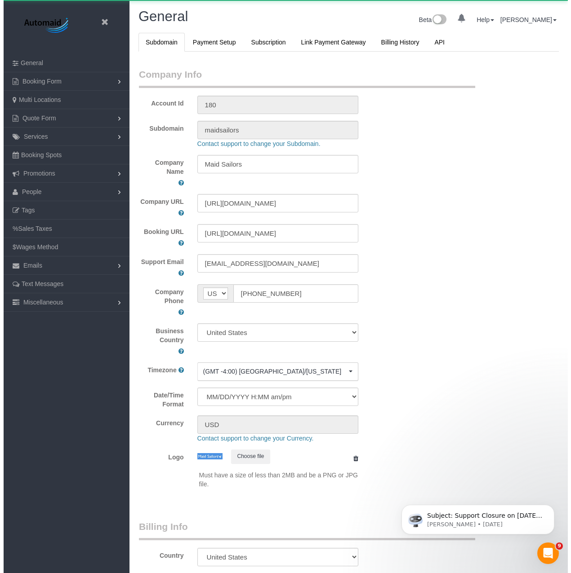
scroll to position [2032, 564]
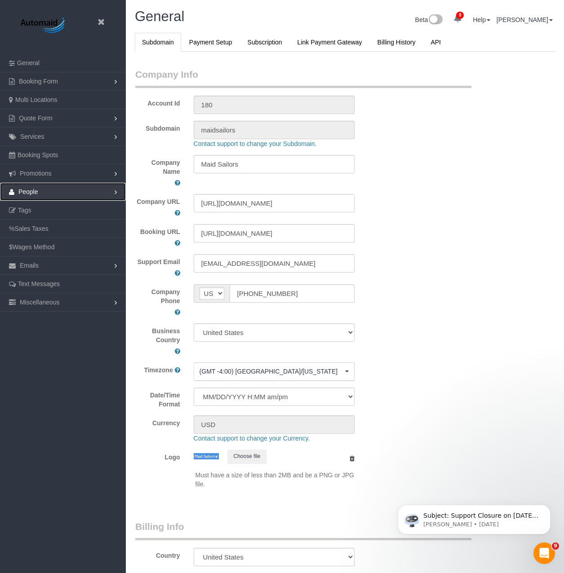
click at [84, 187] on link "People" at bounding box center [63, 192] width 126 height 18
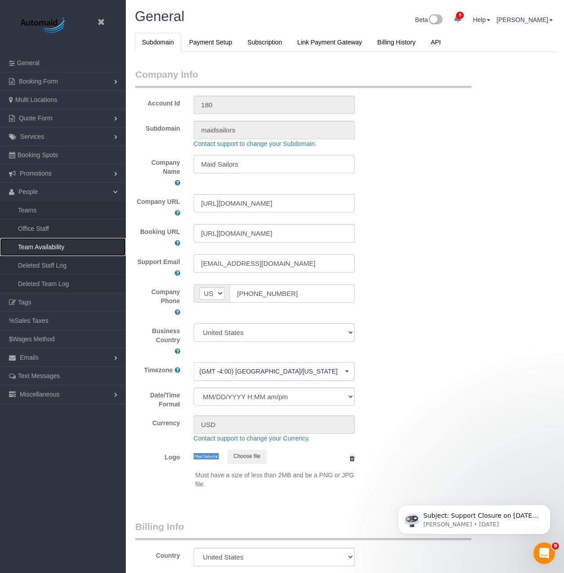
click at [53, 248] on link "Team Availability" at bounding box center [63, 247] width 126 height 18
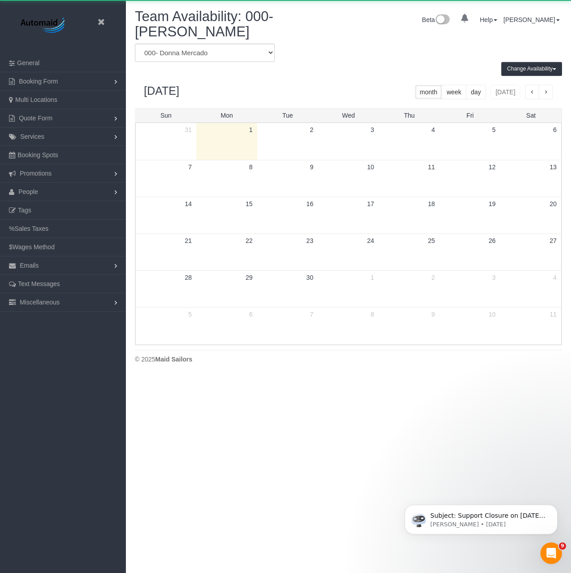
scroll to position [377, 571]
click at [232, 63] on div "Change Availability Default Availability Specific Date Request Time Off View Hi…" at bounding box center [348, 69] width 440 height 14
click at [234, 48] on select "* - K.J. *Irene Flores - Test 000 - Partnerships 000 - TEAM JOB 000- Donna Merc…" at bounding box center [205, 53] width 140 height 18
select select "number:34353"
click at [135, 44] on select "* - K.J. *Irene Flores - Test 000 - Partnerships 000 - TEAM JOB 000- Donna Merc…" at bounding box center [205, 53] width 140 height 18
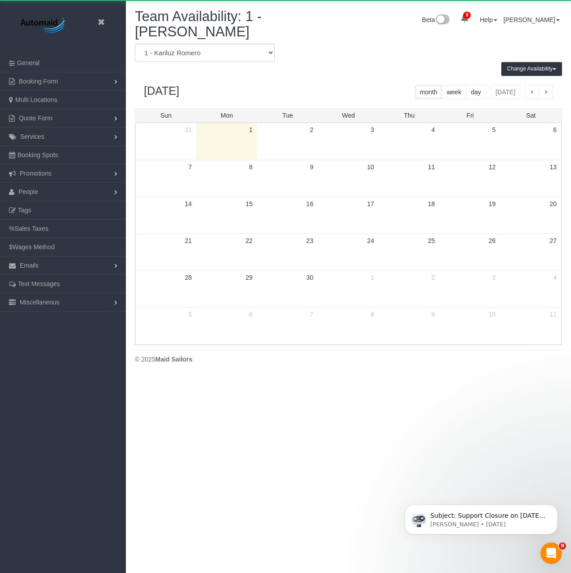
scroll to position [44560, 44366]
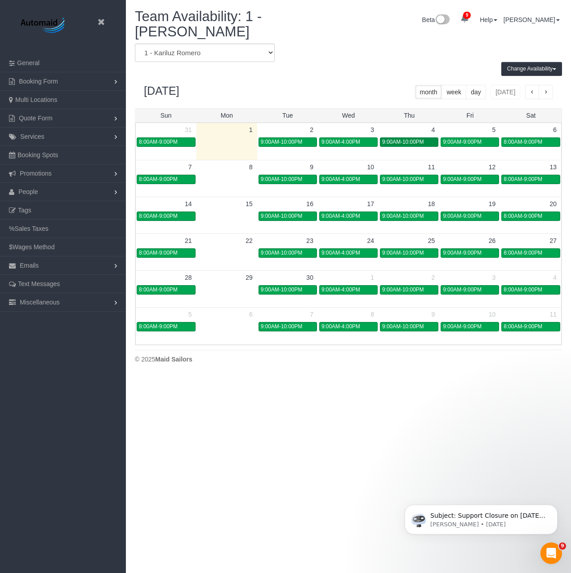
click at [419, 142] on span "9:00AM-10:00PM" at bounding box center [403, 142] width 42 height 6
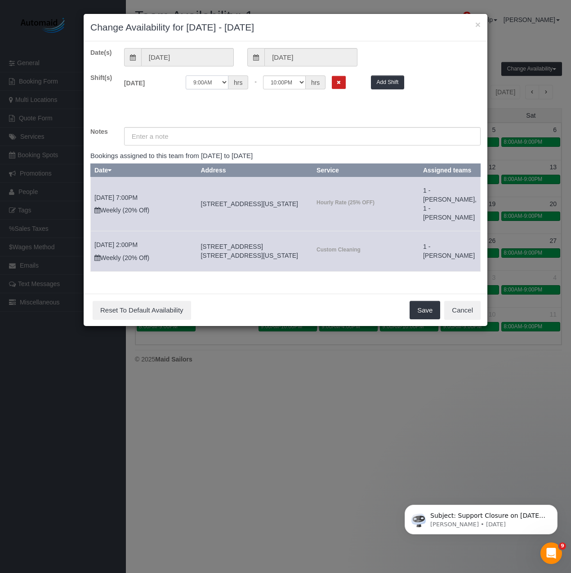
click at [193, 82] on select "12:00AM 12:05AM 12:10AM 12:15AM 12:20AM 12:25AM 12:30AM 12:35AM 12:40AM 12:45AM…" at bounding box center [207, 82] width 43 height 14
select select "string:14:00"
click at [186, 75] on select "12:00AM 12:05AM 12:10AM 12:15AM 12:20AM 12:25AM 12:30AM 12:35AM 12:40AM 12:45AM…" at bounding box center [207, 82] width 43 height 14
click at [417, 320] on button "Save" at bounding box center [424, 310] width 31 height 19
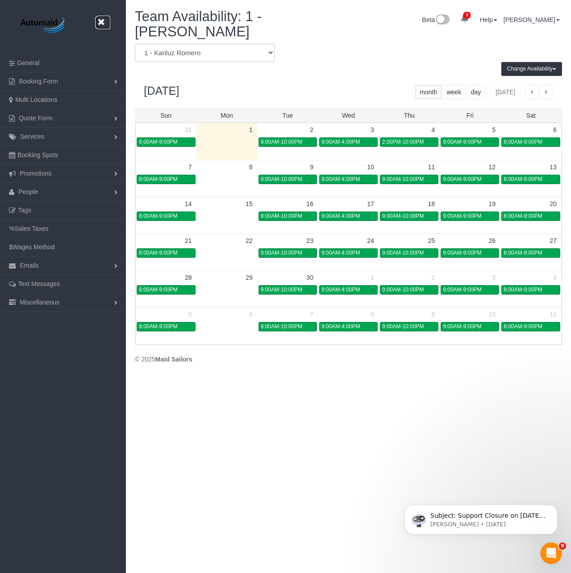
click at [98, 20] on icon at bounding box center [100, 22] width 11 height 11
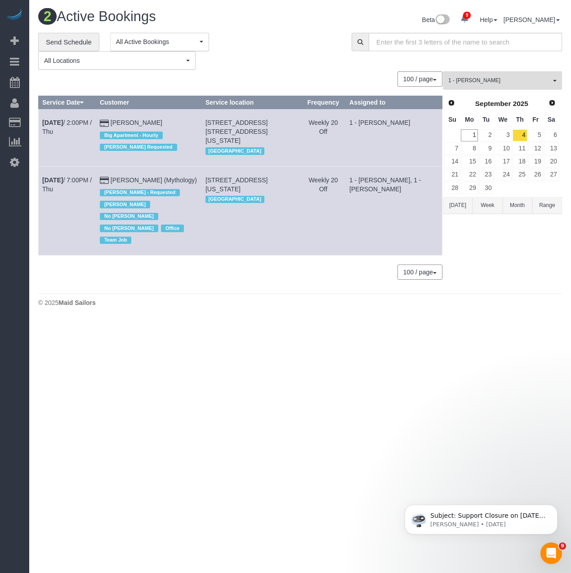
scroll to position [305, 571]
click at [520, 80] on span "1 - [PERSON_NAME]" at bounding box center [499, 81] width 102 height 8
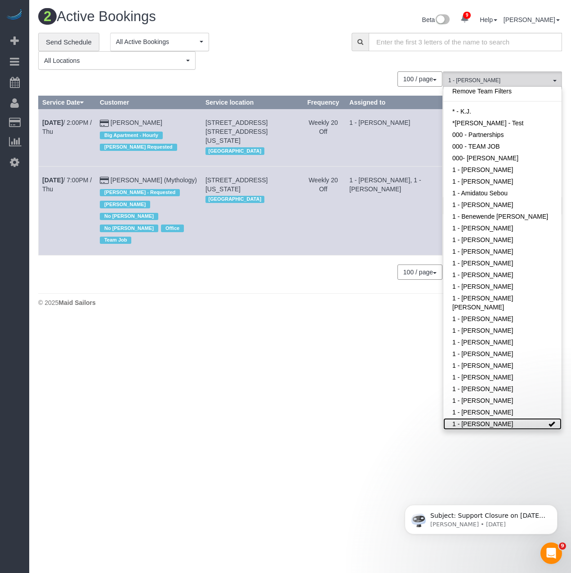
click at [479, 423] on link "1 - [PERSON_NAME]" at bounding box center [502, 424] width 118 height 12
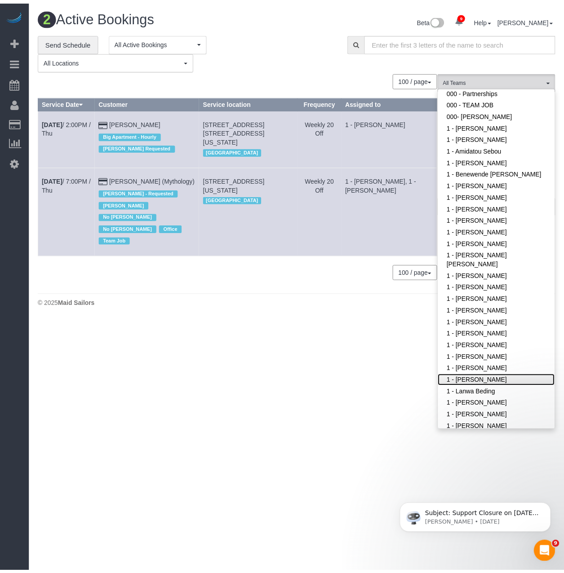
scroll to position [49, 0]
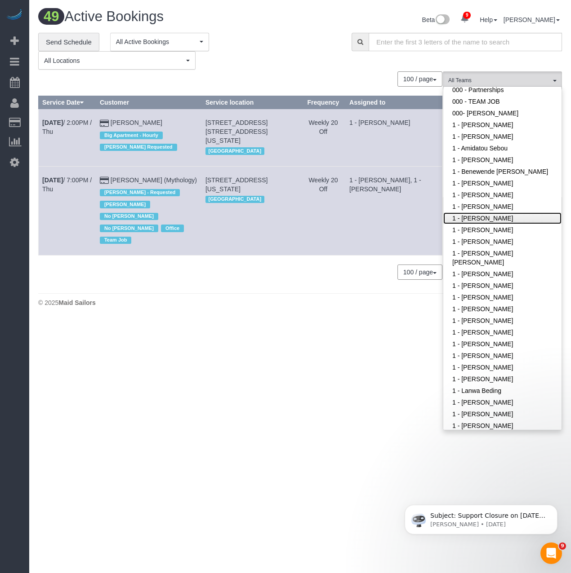
click at [494, 224] on link "1 - [PERSON_NAME]" at bounding box center [502, 219] width 118 height 12
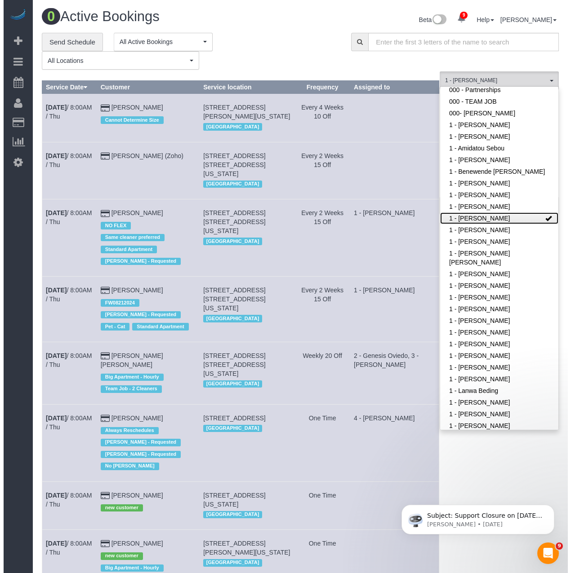
scroll to position [44671, 44366]
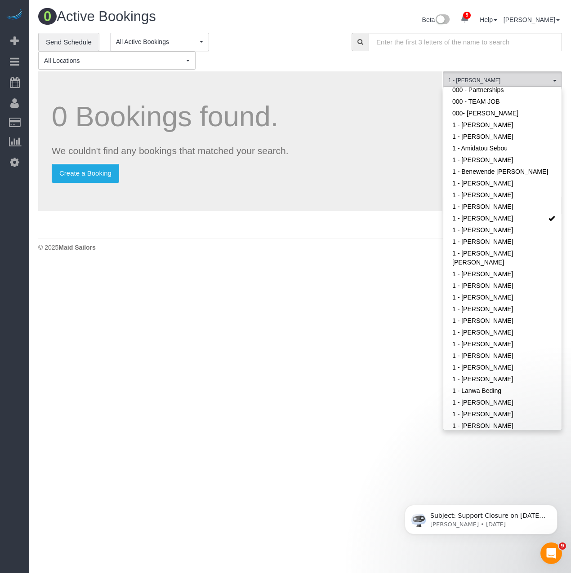
click at [337, 259] on div "0 Active Bookings Beta 9 Your Notifications You have 0 alerts × You have 4 to c…" at bounding box center [299, 132] width 541 height 265
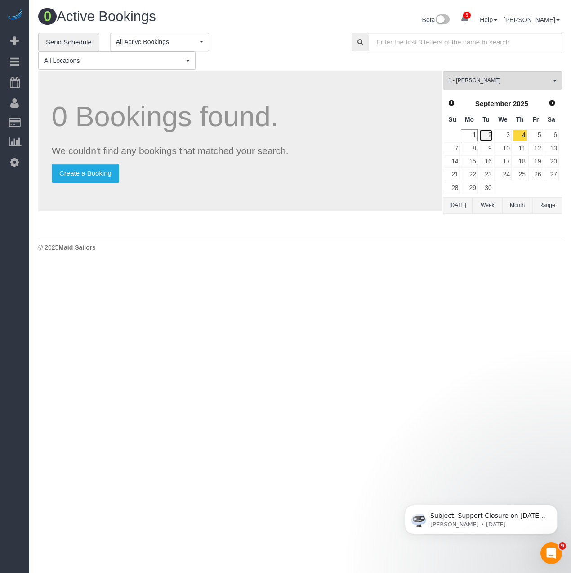
click at [489, 139] on link "2" at bounding box center [486, 135] width 15 height 12
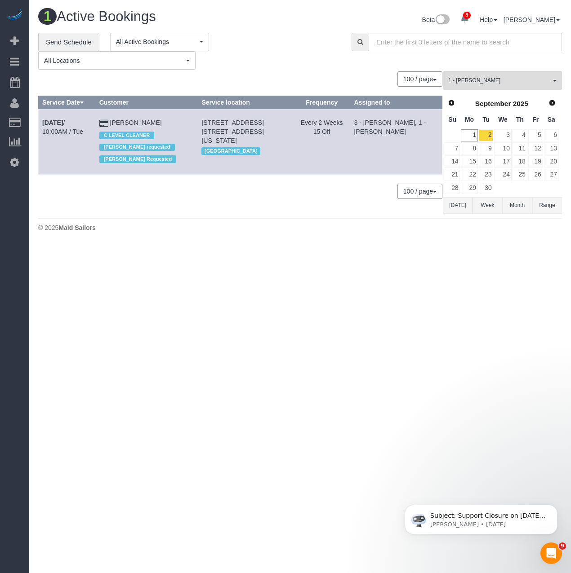
scroll to position [44691, 44366]
drag, startPoint x: 36, startPoint y: 116, endPoint x: 174, endPoint y: 115, distance: 138.0
click at [174, 115] on div "**********" at bounding box center [299, 123] width 537 height 181
click at [173, 119] on td "Sergio Moreno C LEVEL CLEANER Geraldin Bastidas requested Isabella Simplicio Re…" at bounding box center [146, 141] width 102 height 65
drag, startPoint x: 42, startPoint y: 120, endPoint x: 169, endPoint y: 120, distance: 126.7
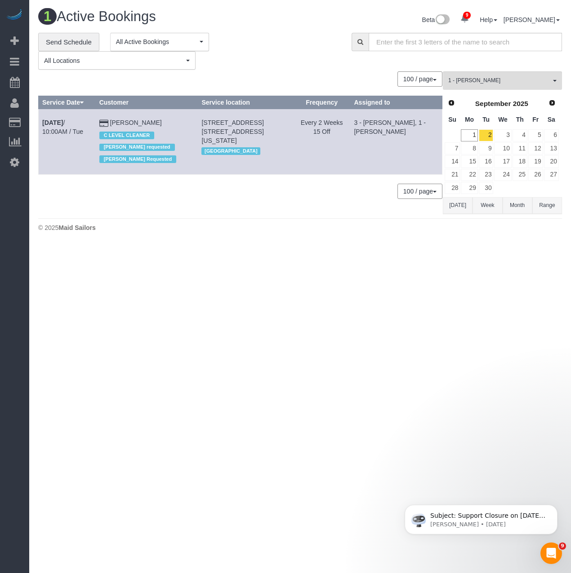
click at [169, 120] on tr "Sep 2nd / 10:00AM / Tue Sergio Moreno C LEVEL CLEANER Geraldin Bastidas request…" at bounding box center [241, 141] width 404 height 65
copy tr "Sep 2nd / 10:00AM / Tue Sergio Moreno"
drag, startPoint x: 258, startPoint y: 133, endPoint x: 205, endPoint y: 118, distance: 54.9
click at [205, 118] on td "30 River Rd, Apt. 19c, New York, NY 10044 Manhattan" at bounding box center [245, 141] width 95 height 65
copy span "30 River Rd, Apt. 19c, New York, NY 10044"
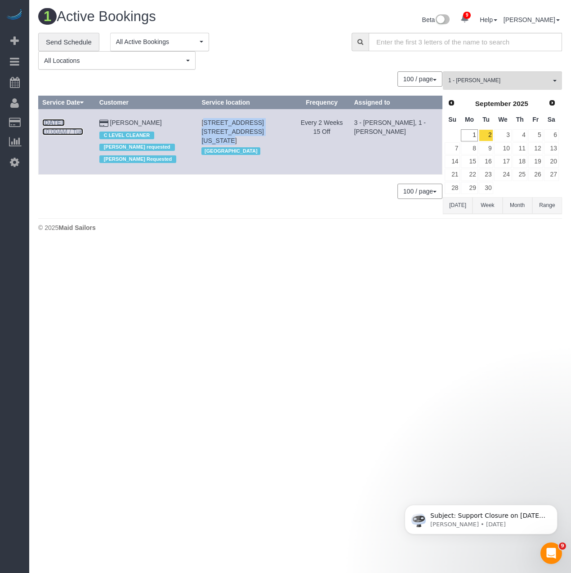
click at [75, 120] on link "Sep 2nd / 10:00AM / Tue" at bounding box center [62, 127] width 41 height 16
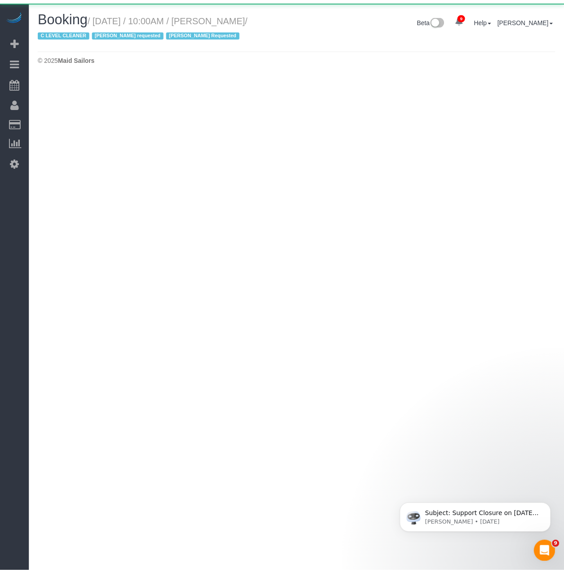
scroll to position [44861, 44366]
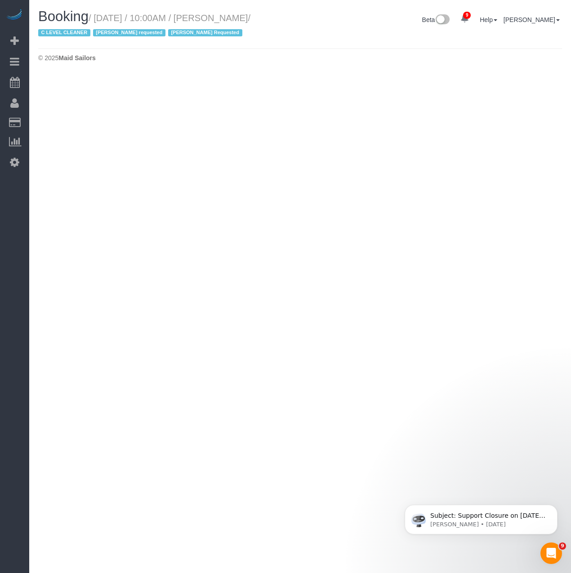
select select "NY"
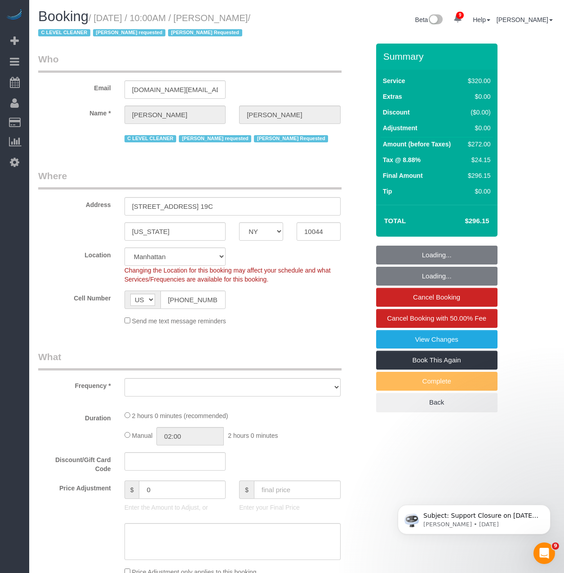
scroll to position [43519, 44373]
select select "object:37230"
select select "spot375"
select select "number:89"
select select "number:90"
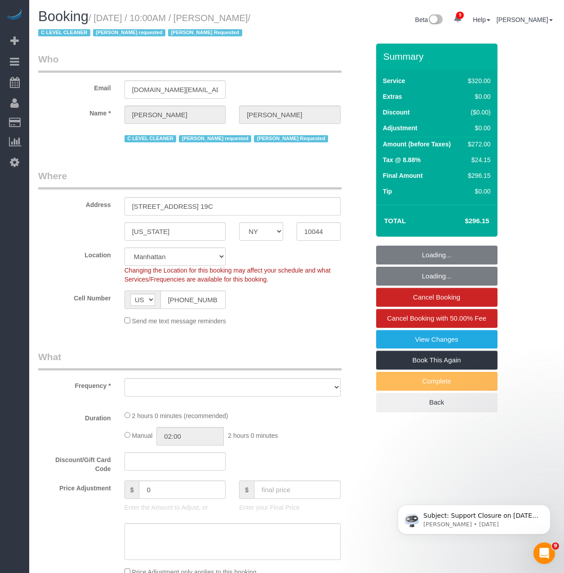
select select "number:15"
select select "number:5"
select select "object:37718"
select select "string:stripe-pm_1OfFBT4VGloSiKo7Bq2FZQac"
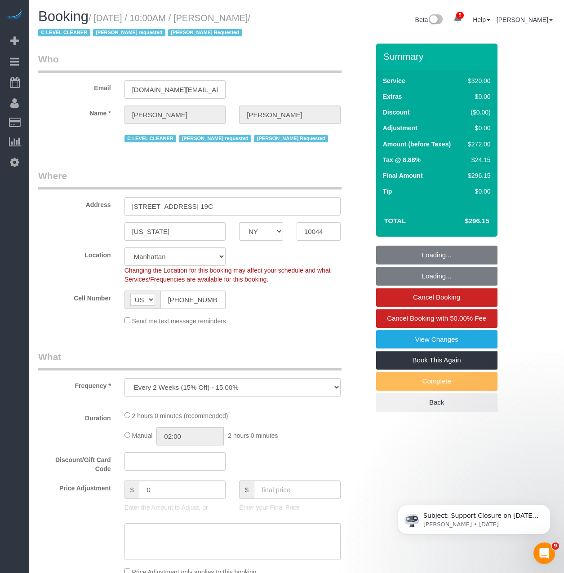
select select "2"
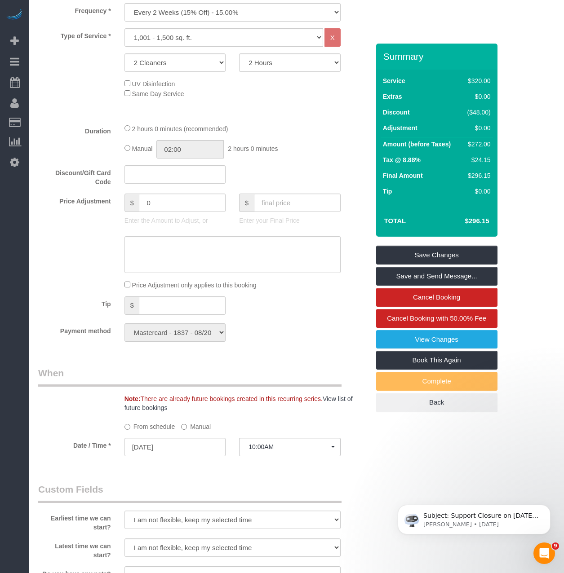
scroll to position [359, 0]
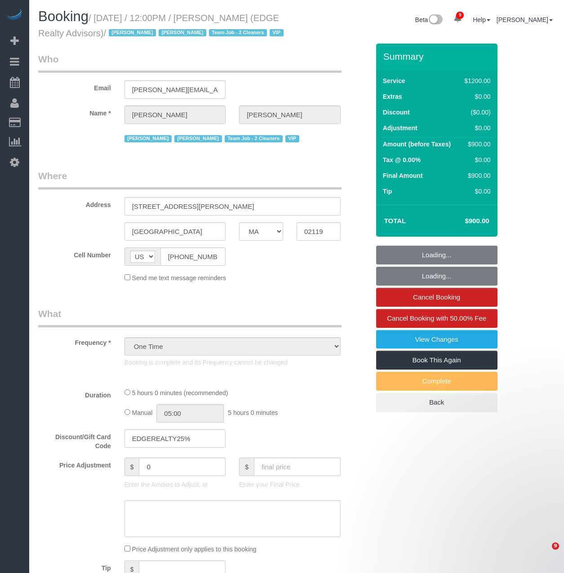
select select "MA"
select select "string:stripe-pm_1NctNu4VGloSiKo7xER55rCs"
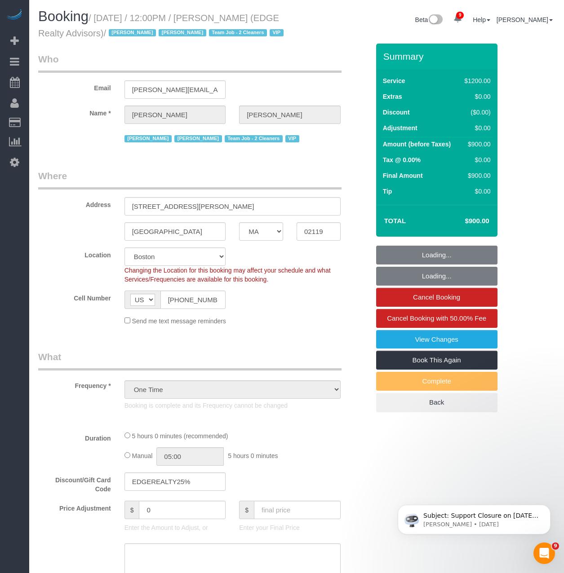
select select "3"
select select "300"
select select "spot1"
select select "number:89"
select select "number:90"
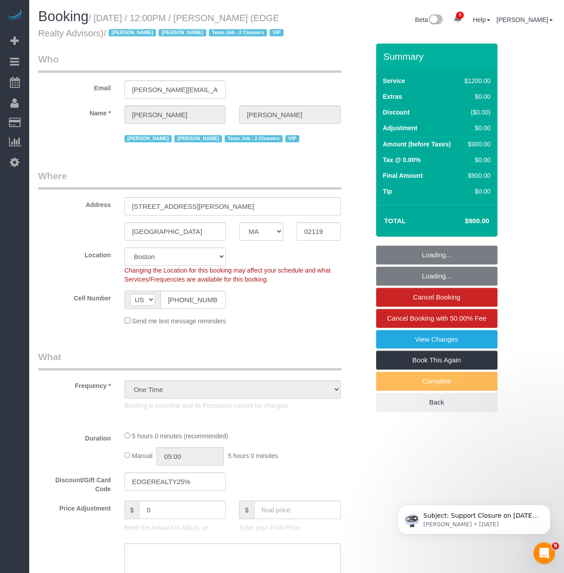
select select "number:15"
select select "number:7"
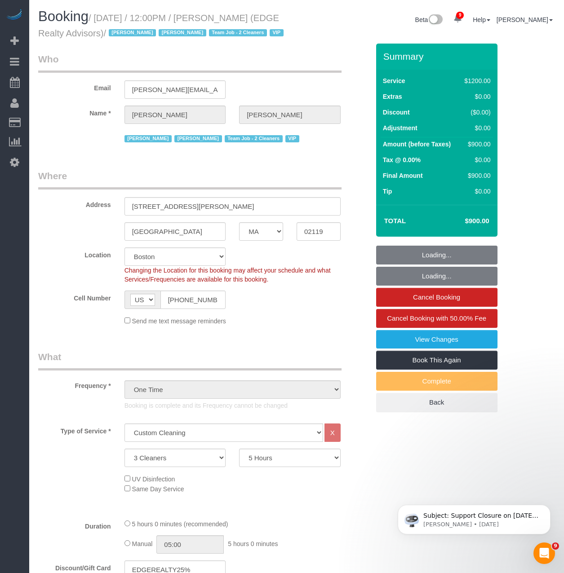
select select "object:1062"
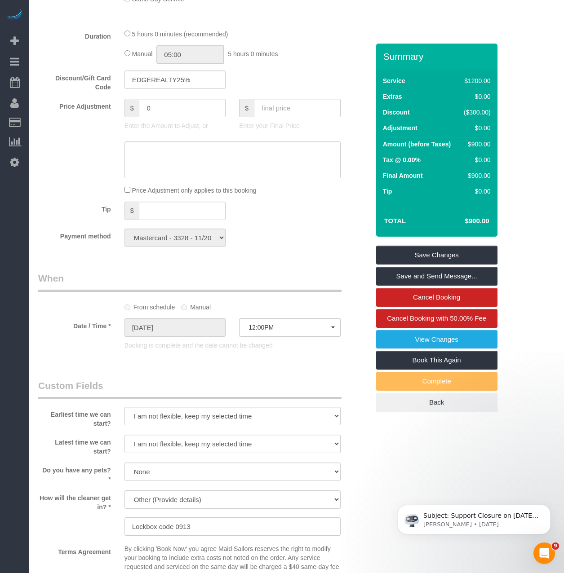
scroll to position [494, 0]
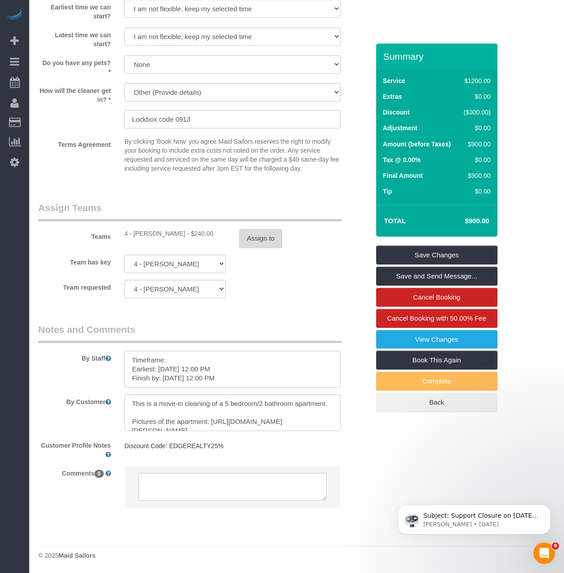
click at [254, 248] on button "Assign to" at bounding box center [260, 238] width 43 height 19
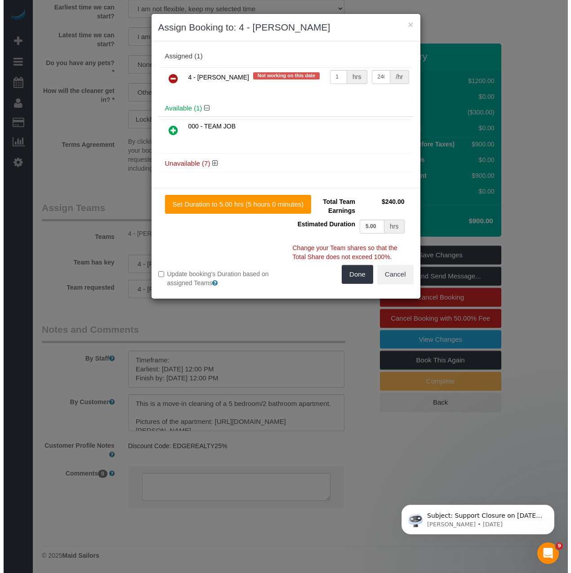
scroll to position [896, 0]
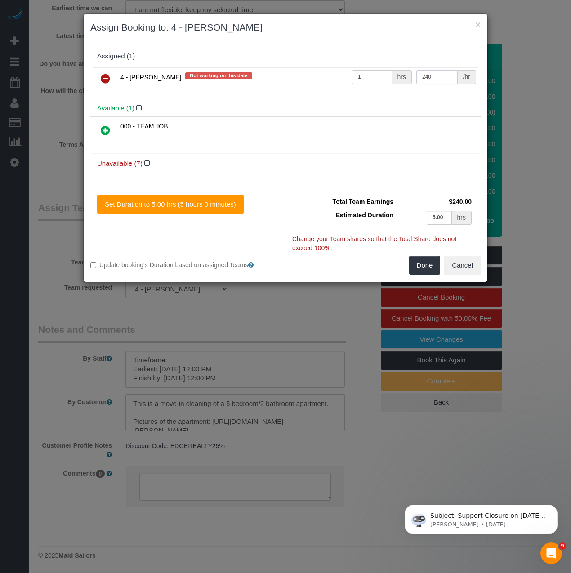
drag, startPoint x: 440, startPoint y: 75, endPoint x: 362, endPoint y: 66, distance: 78.3
click at [362, 66] on div "4 - Daniela Ferreira Alves Not working on this date 1 hrs 240 /hr" at bounding box center [285, 82] width 390 height 35
type input "450"
click at [418, 266] on button "Done" at bounding box center [424, 265] width 31 height 19
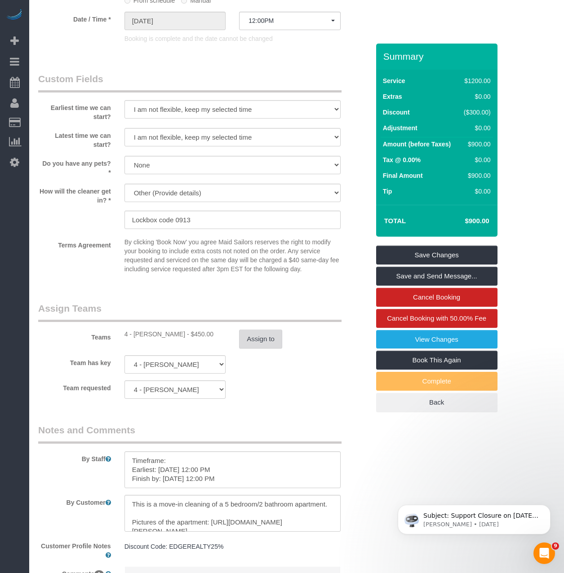
scroll to position [764, 0]
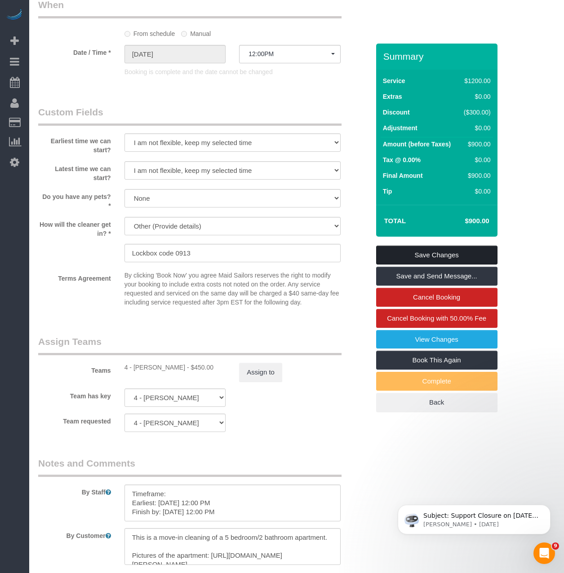
click at [477, 265] on link "Save Changes" at bounding box center [436, 255] width 121 height 19
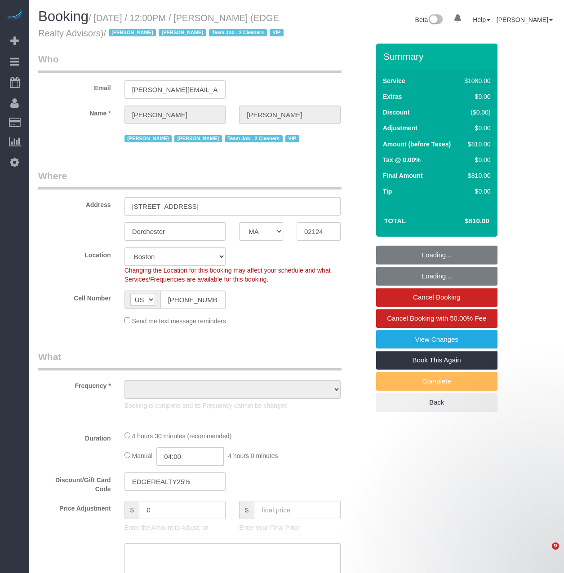
select select "MA"
select select "string:stripe-pm_1NctNu4VGloSiKo7xER55rCs"
select select "object:724"
select select "spot1"
select select "number:89"
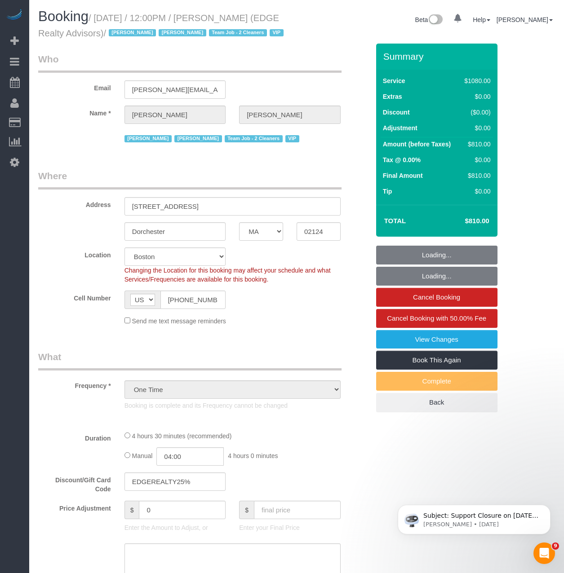
select select "number:90"
select select "number:15"
select select "number:7"
select select "object:1062"
select select "3"
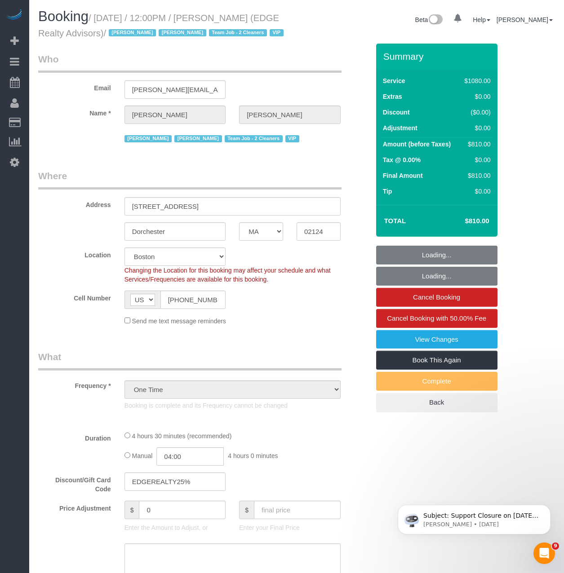
select select "270"
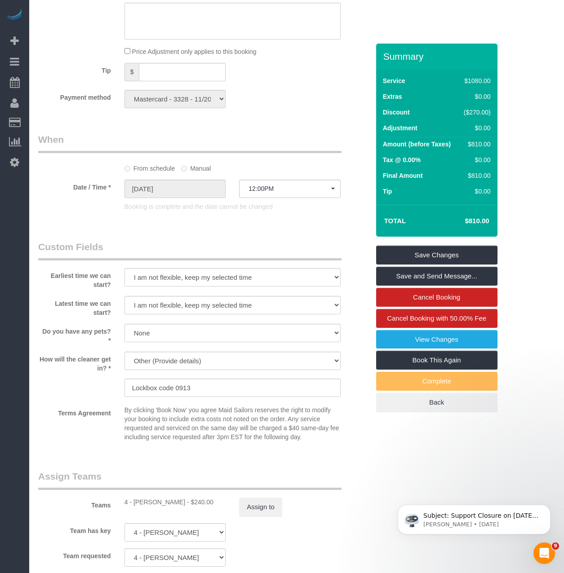
scroll to position [854, 0]
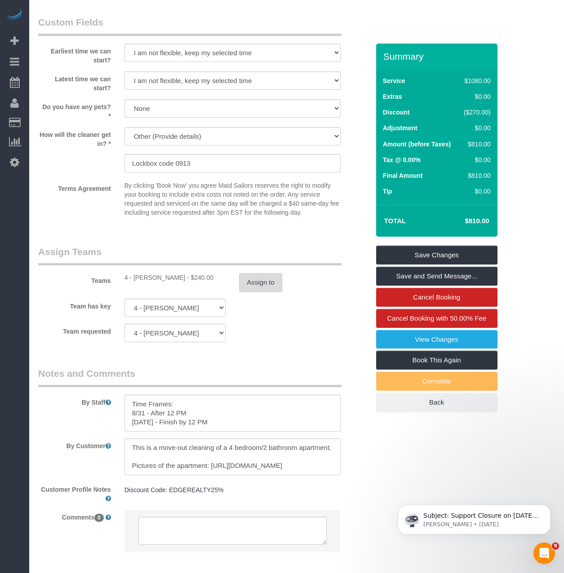
click at [256, 292] on button "Assign to" at bounding box center [260, 282] width 43 height 19
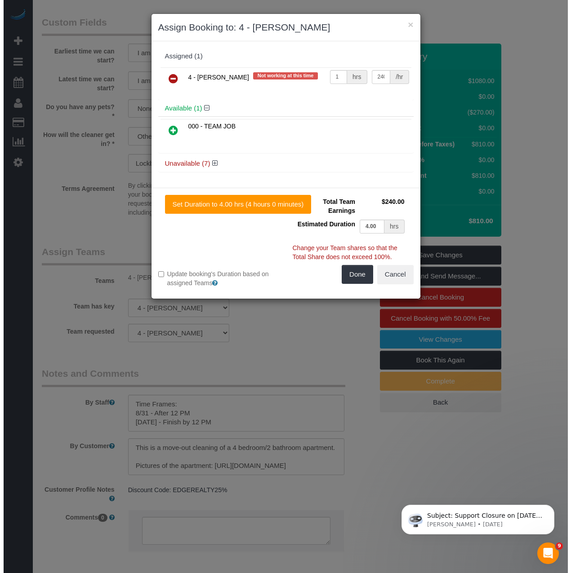
scroll to position [851, 0]
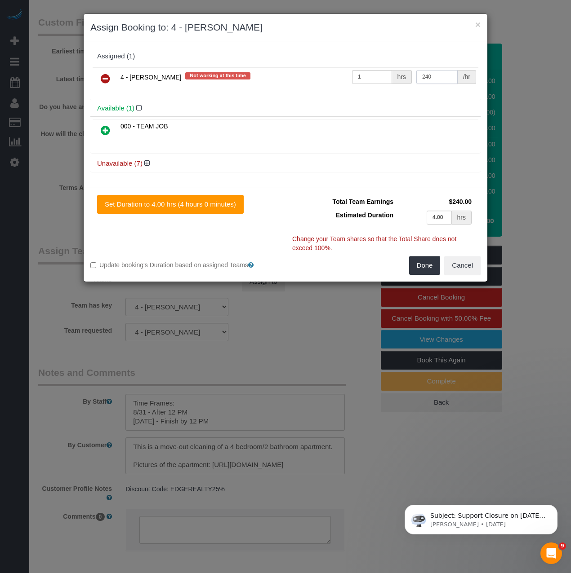
drag, startPoint x: 436, startPoint y: 81, endPoint x: 412, endPoint y: 76, distance: 24.7
click at [412, 76] on tr "4 - Marcia Batista Not working at this time 1 hrs 240 /hr" at bounding box center [286, 78] width 386 height 23
type input "405"
click at [425, 267] on button "Done" at bounding box center [424, 265] width 31 height 19
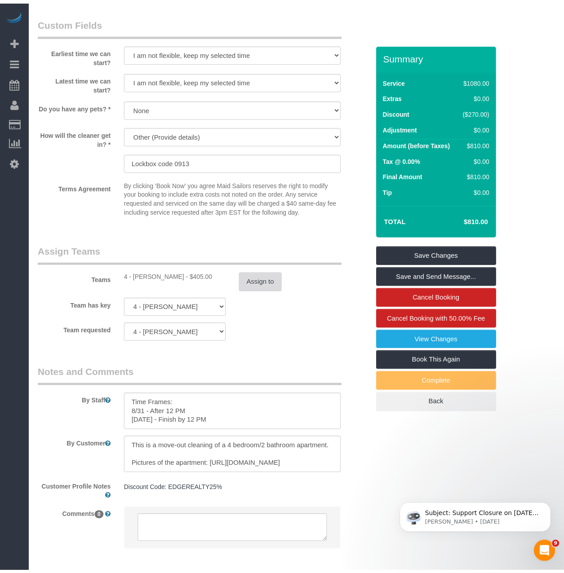
scroll to position [854, 0]
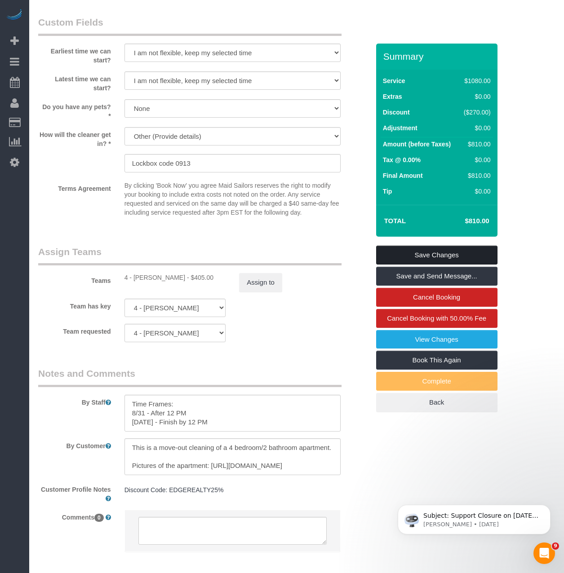
click at [425, 265] on link "Save Changes" at bounding box center [436, 255] width 121 height 19
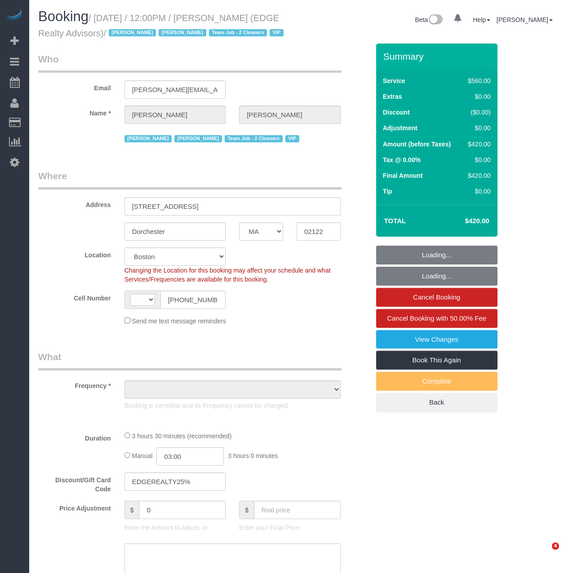
select select "MA"
select select "string:[GEOGRAPHIC_DATA]"
select select "string:stripe-pm_1NctNu4VGloSiKo7xER55rCs"
select select "2"
select select "210"
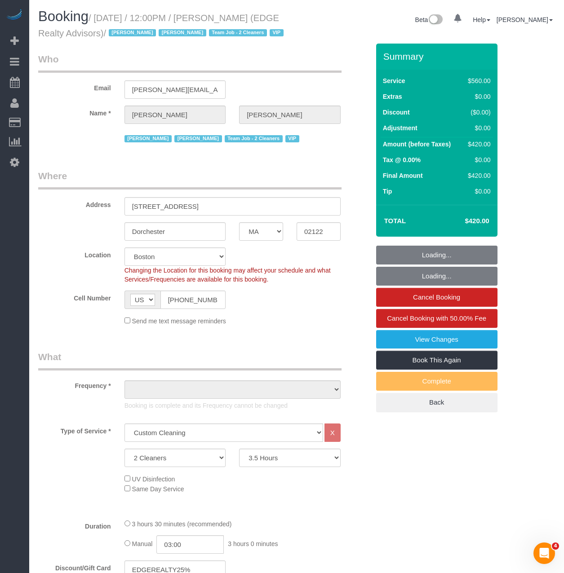
select select "object:1005"
select select "spot1"
select select "number:89"
select select "number:90"
select select "number:15"
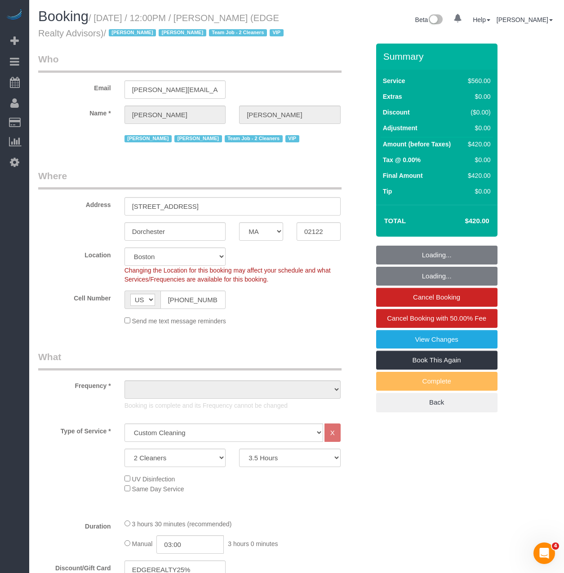
select select "number:7"
select select "object:1062"
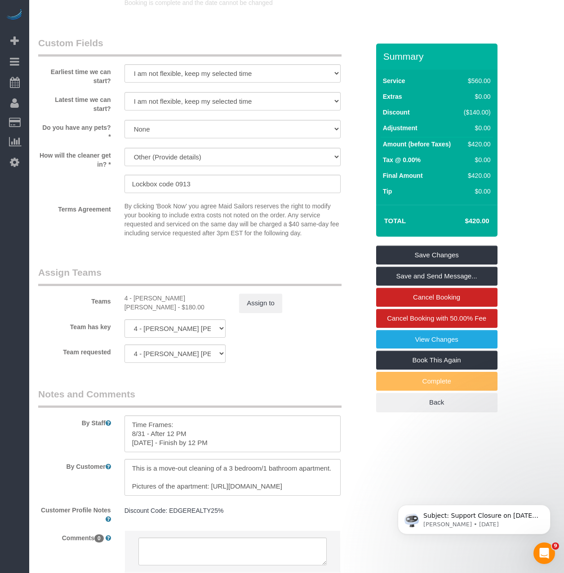
scroll to position [854, 0]
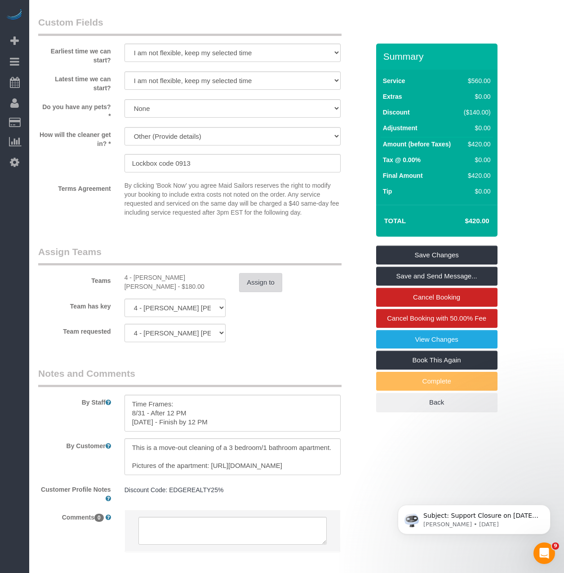
click at [258, 292] on button "Assign to" at bounding box center [260, 282] width 43 height 19
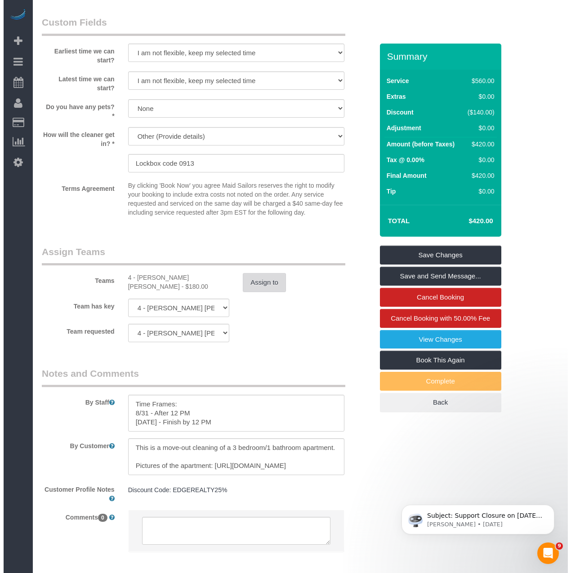
scroll to position [851, 0]
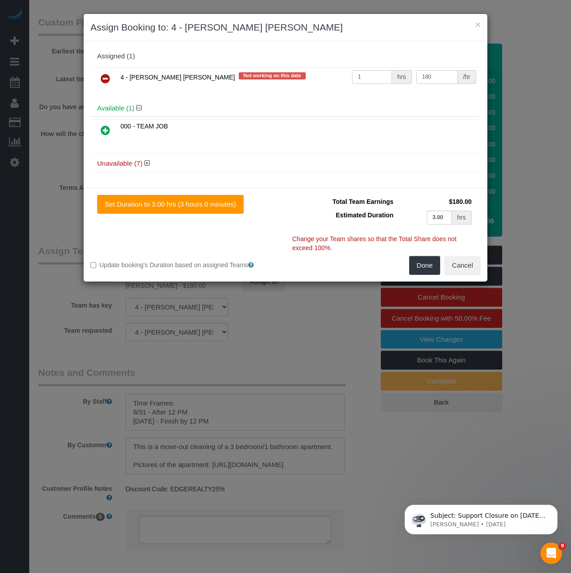
drag, startPoint x: 437, startPoint y: 75, endPoint x: 373, endPoint y: 61, distance: 65.7
click at [373, 61] on div "Assigned (1) 4 - Fabiola Rodrigues Pimentel Santos Not working on this date 1 h…" at bounding box center [285, 74] width 390 height 52
type input "210"
click at [424, 269] on button "Done" at bounding box center [424, 265] width 31 height 19
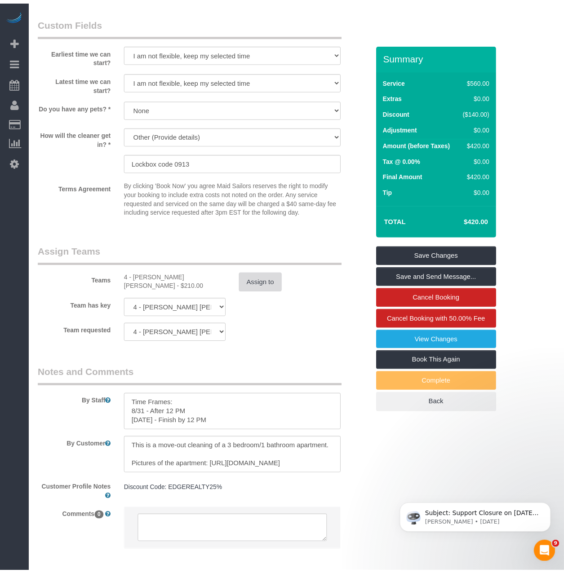
scroll to position [854, 0]
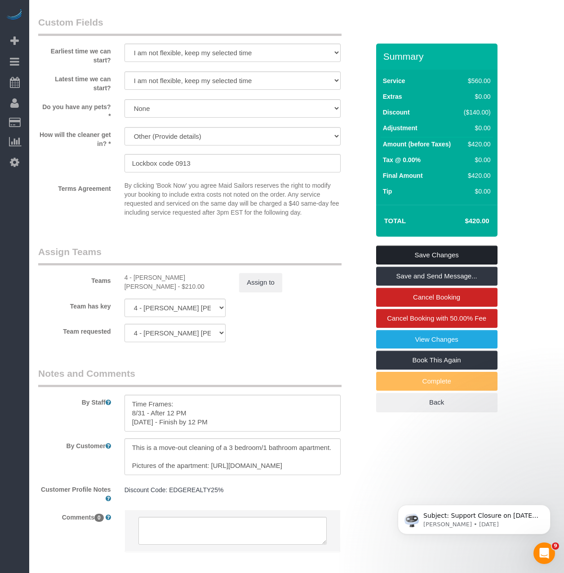
click at [426, 265] on link "Save Changes" at bounding box center [436, 255] width 121 height 19
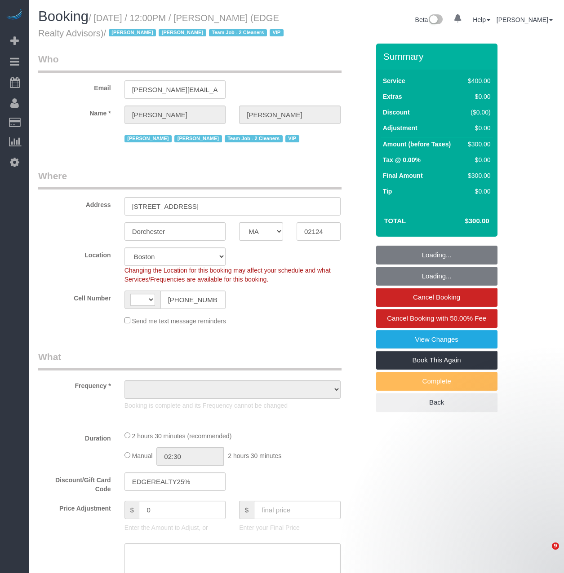
select select "MA"
select select "string:stripe-pm_1NctNu4VGloSiKo7xER55rCs"
select select "2"
select select "150"
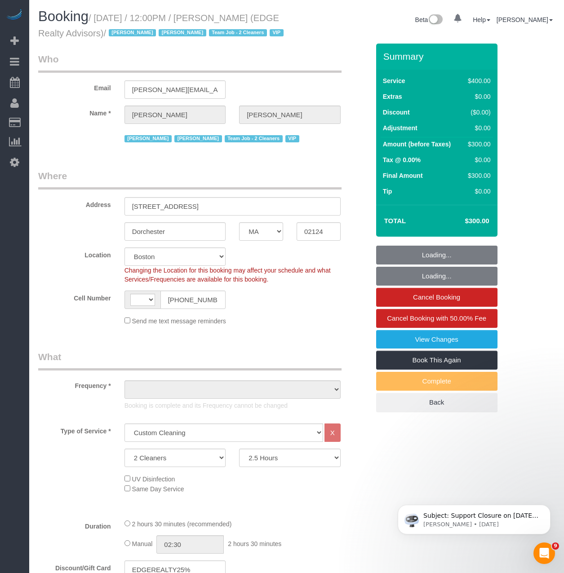
select select "string:[GEOGRAPHIC_DATA]"
select select "object:853"
select select "spot1"
select select "number:89"
select select "number:90"
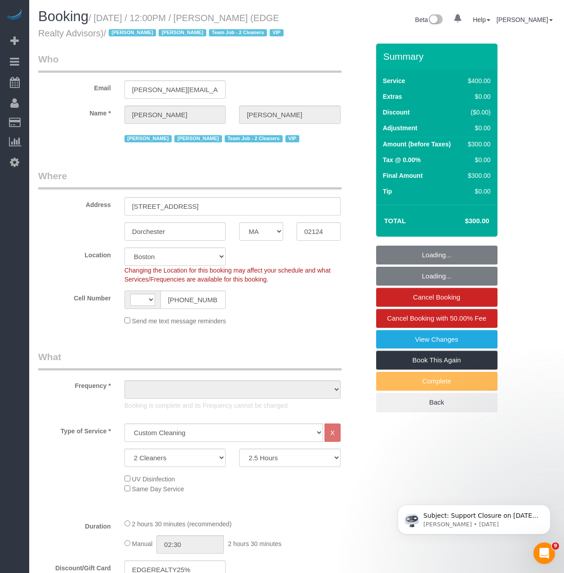
select select "number:15"
select select "number:7"
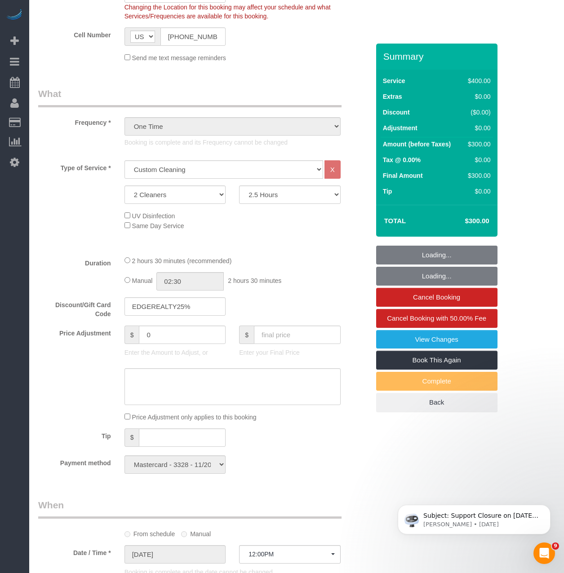
select select "object:1062"
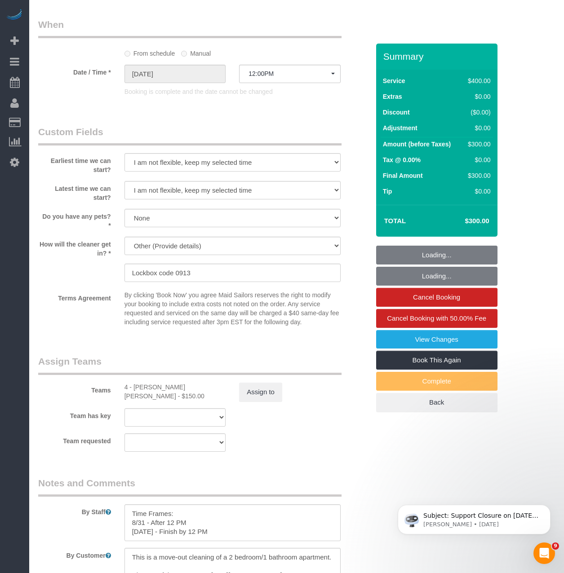
scroll to position [764, 0]
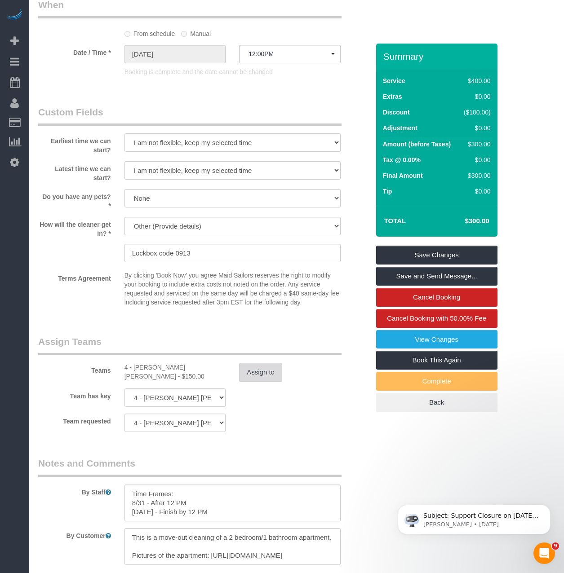
click at [274, 382] on button "Assign to" at bounding box center [260, 372] width 43 height 19
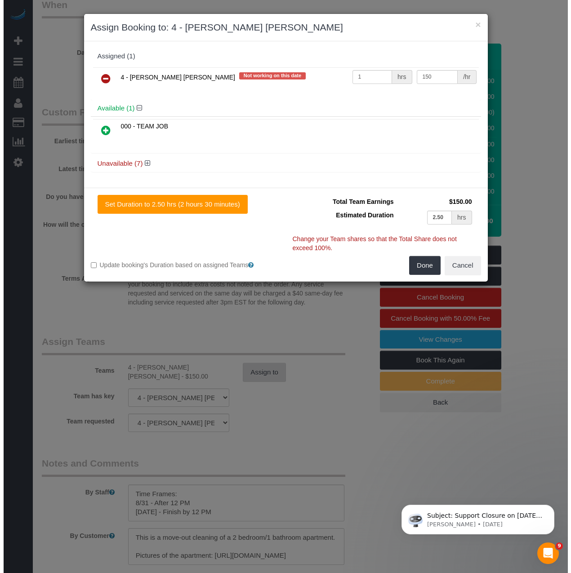
scroll to position [761, 0]
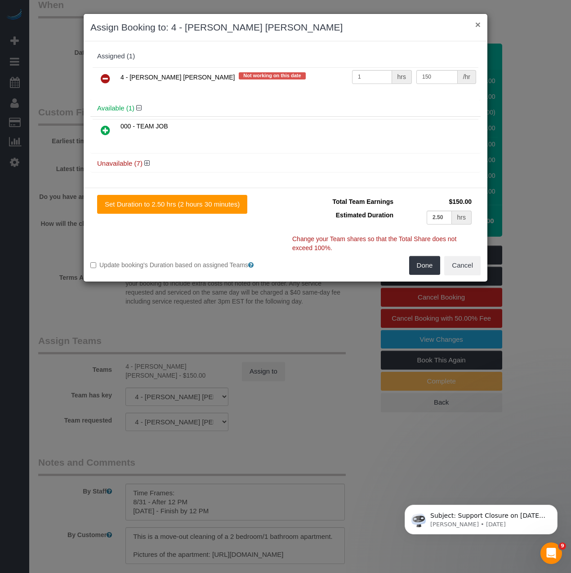
click at [478, 23] on button "×" at bounding box center [477, 24] width 5 height 9
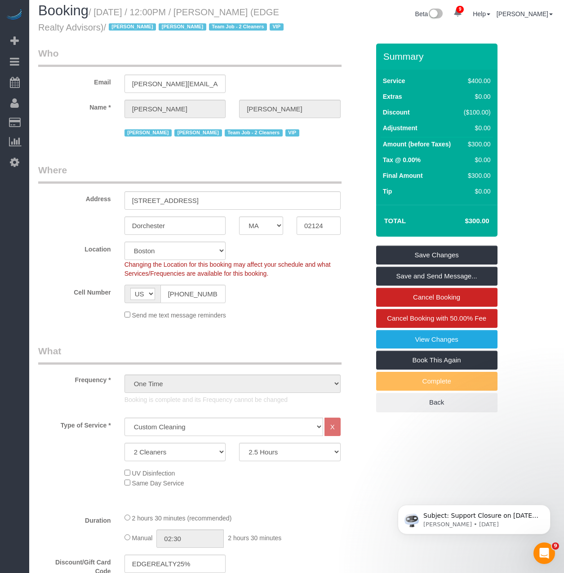
scroll to position [0, 0]
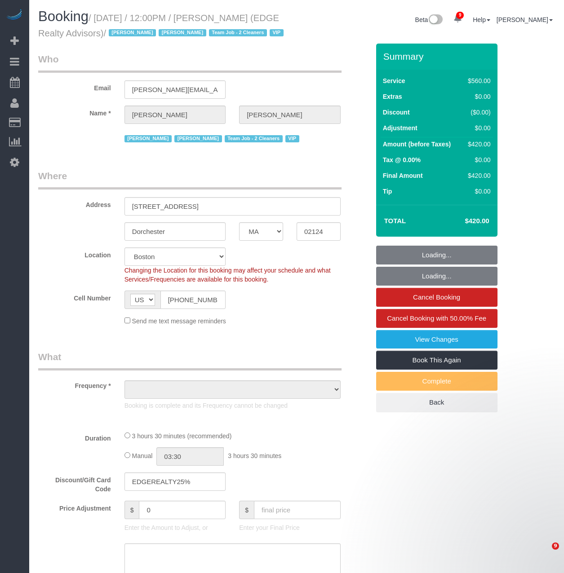
select select "MA"
select select "number:89"
select select "number:90"
select select "number:15"
select select "number:7"
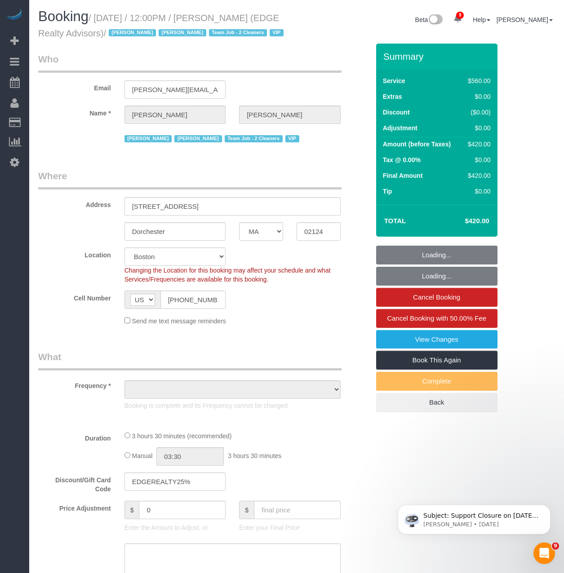
select select "object:872"
select select "string:stripe-pm_1NctNu4VGloSiKo7xER55rCs"
select select "spot1"
select select "2"
select select "210"
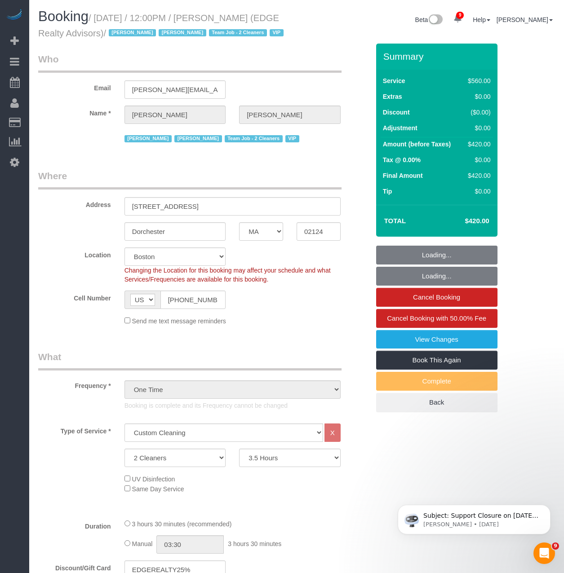
select select "object:1065"
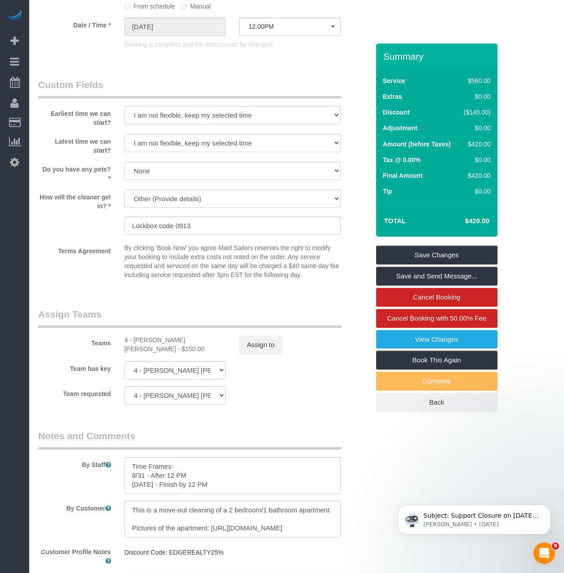
scroll to position [764, 0]
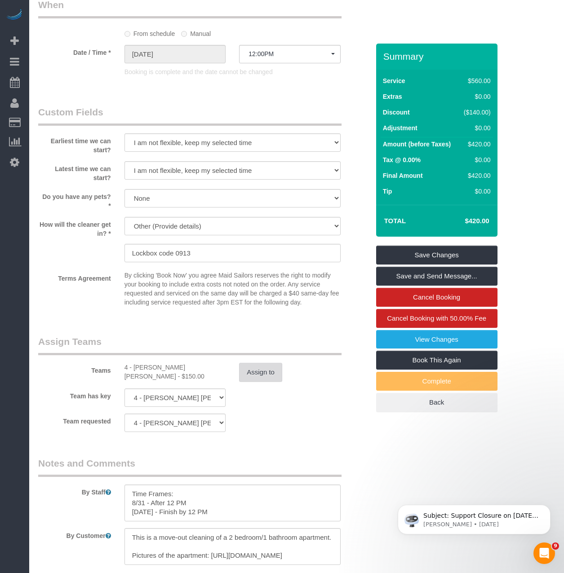
click at [261, 382] on button "Assign to" at bounding box center [260, 372] width 43 height 19
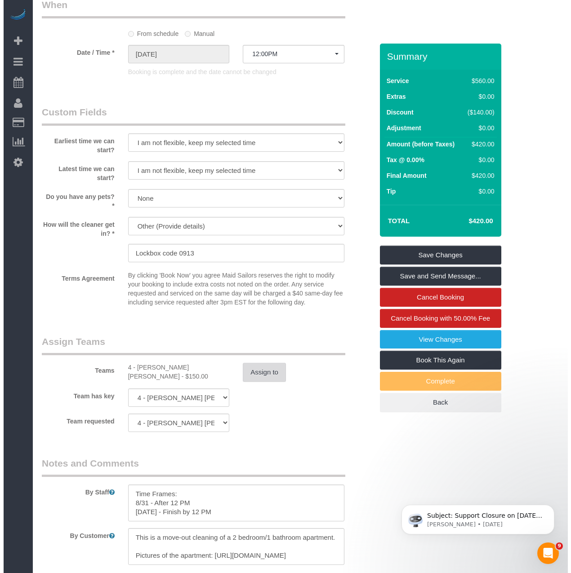
scroll to position [761, 0]
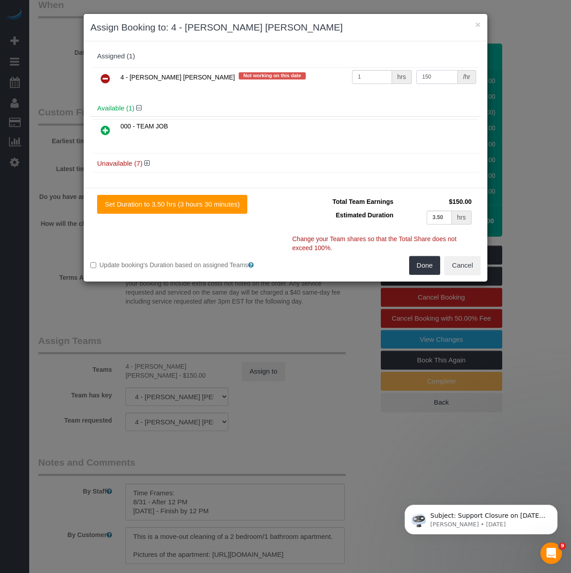
drag, startPoint x: 449, startPoint y: 76, endPoint x: 377, endPoint y: 71, distance: 72.1
click at [377, 71] on tr "4 - Fabiola Rodrigues Pimentel Santos Not working on this date 1 hrs 150 /hr" at bounding box center [286, 78] width 386 height 23
type input "210"
click at [414, 265] on button "Done" at bounding box center [424, 265] width 31 height 19
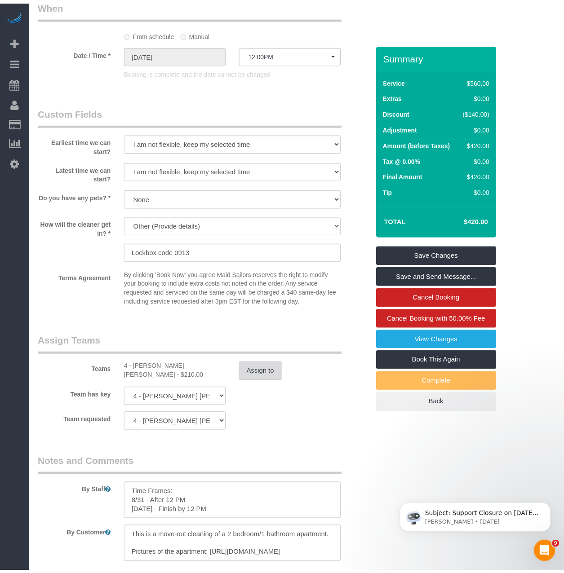
scroll to position [764, 0]
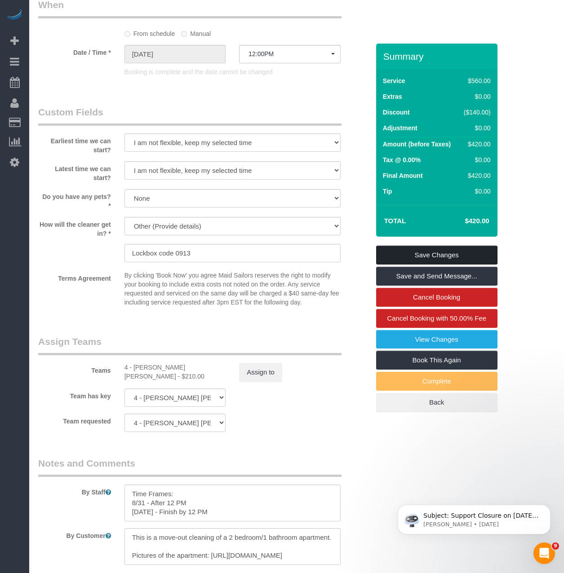
click at [415, 265] on link "Save Changes" at bounding box center [436, 255] width 121 height 19
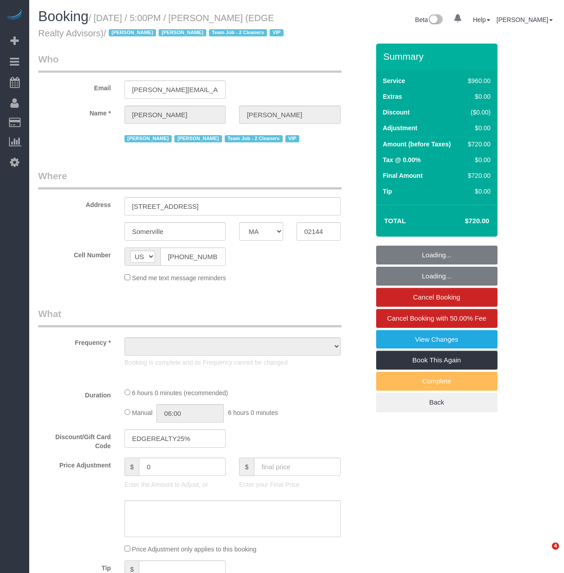
select select "MA"
select select "object:722"
select select "2"
select select "360"
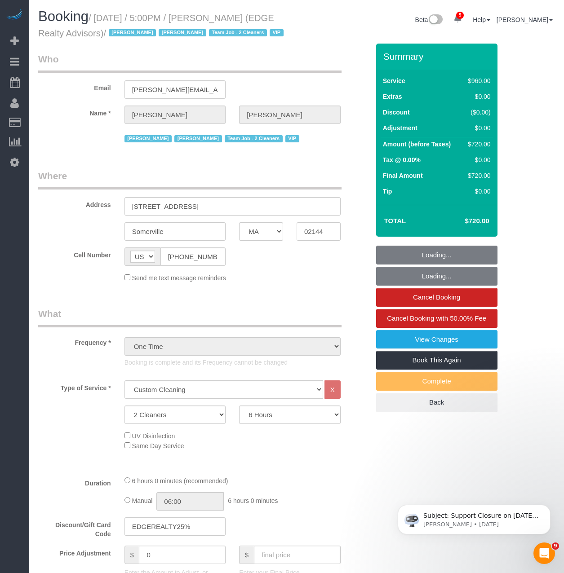
select select "number:89"
select select "number:90"
select select "number:15"
select select "number:7"
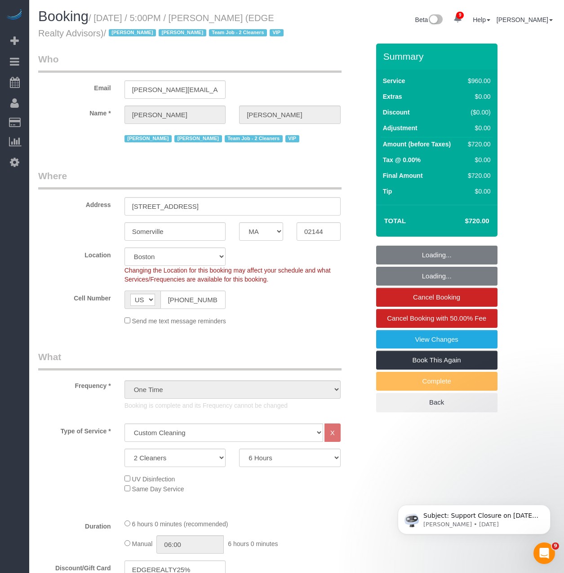
select select "object:1071"
select select "string:stripe-pm_1NctNu4VGloSiKo7xER55rCs"
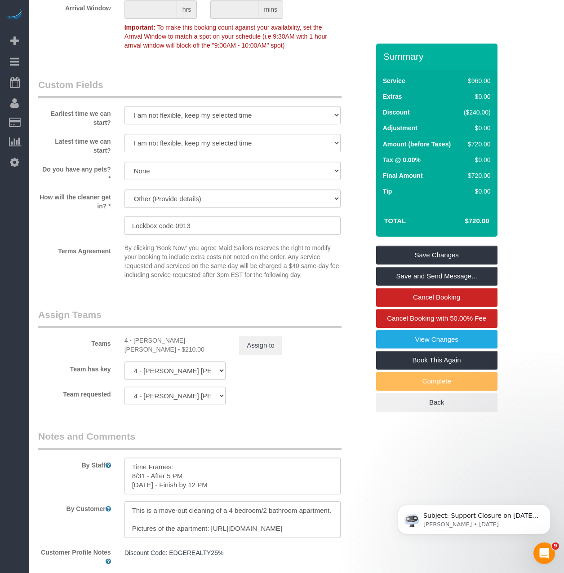
scroll to position [972, 0]
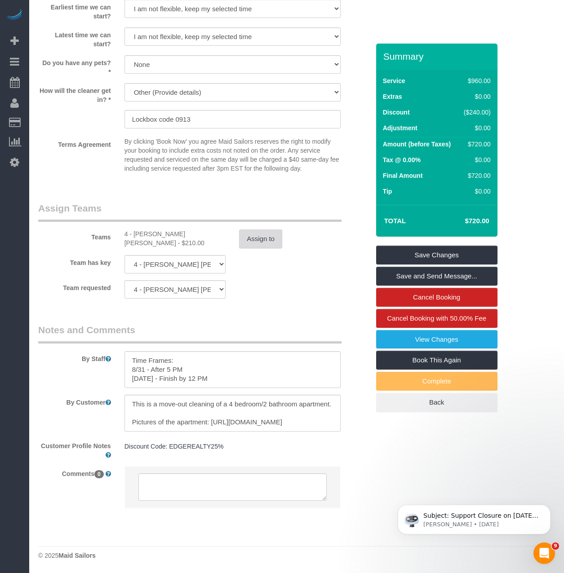
click at [254, 243] on button "Assign to" at bounding box center [260, 239] width 43 height 19
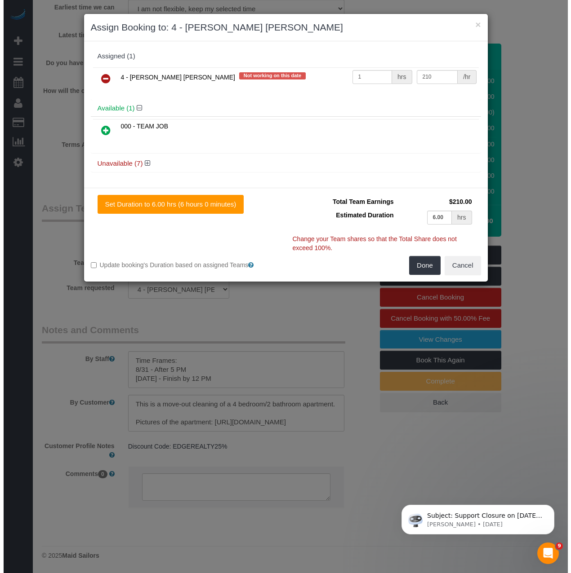
scroll to position [968, 0]
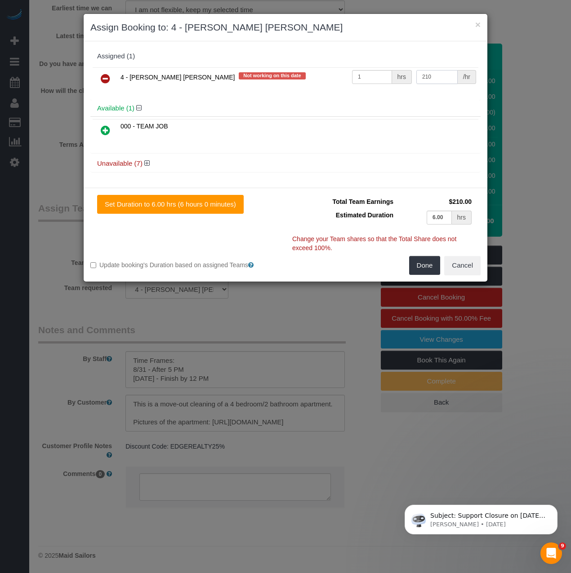
drag, startPoint x: 439, startPoint y: 78, endPoint x: 403, endPoint y: 73, distance: 36.4
click at [406, 73] on tr "4 - Fabiola Rodrigues Pimentel Santos Not working on this date 1 hrs 210 /hr" at bounding box center [286, 78] width 386 height 23
type input "360"
click at [418, 260] on button "Done" at bounding box center [424, 265] width 31 height 19
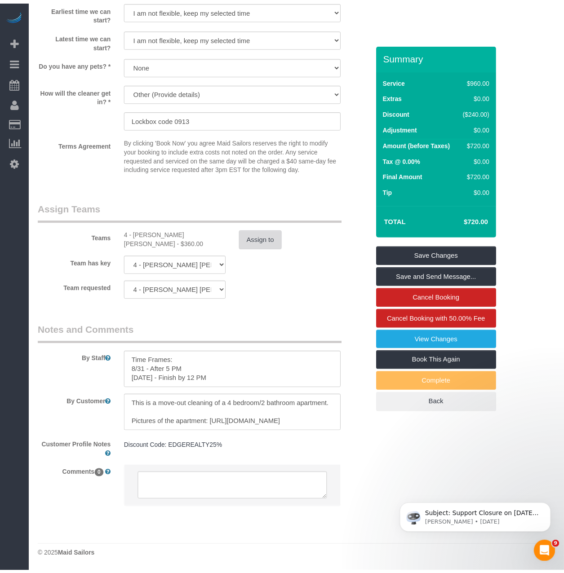
scroll to position [971, 0]
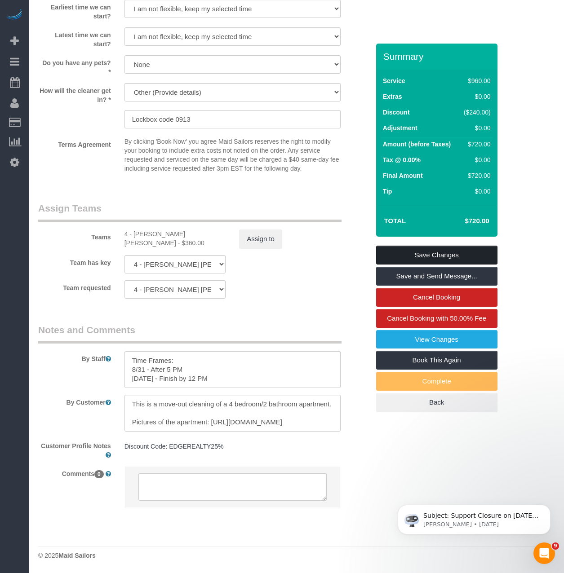
click at [425, 265] on link "Save Changes" at bounding box center [436, 255] width 121 height 19
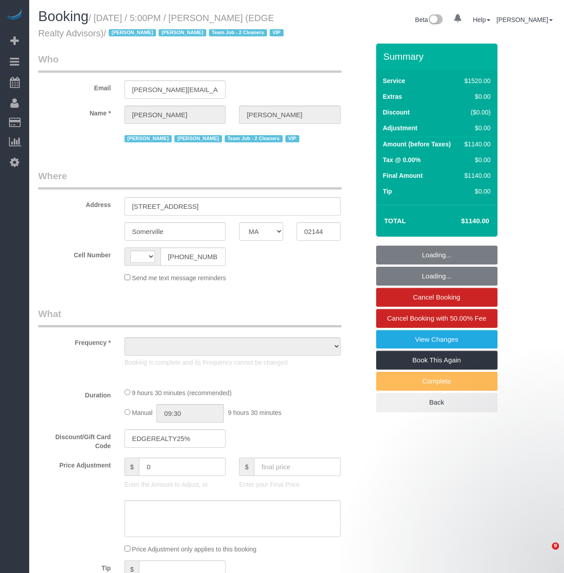
select select "MA"
select select "string:[GEOGRAPHIC_DATA]"
select select "number:89"
select select "number:90"
select select "number:15"
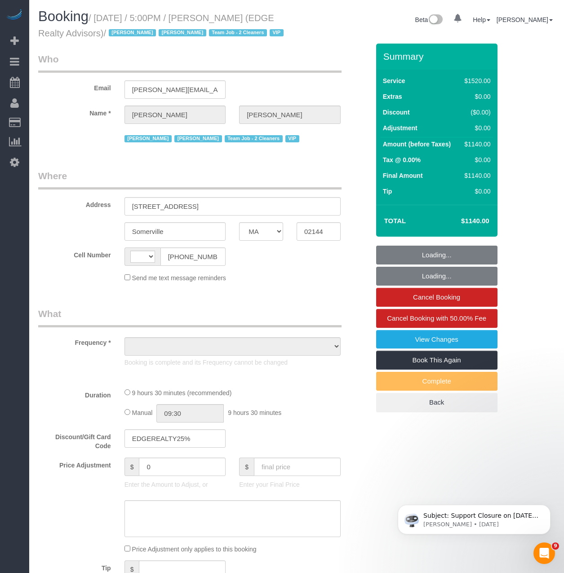
select select "number:7"
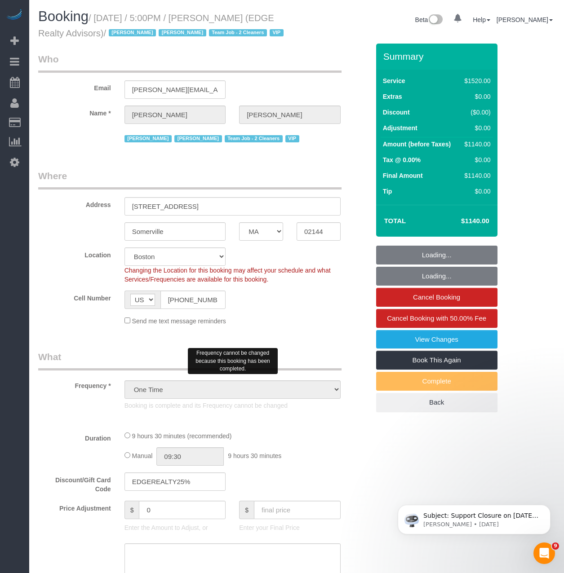
select select "object:941"
select select "string:stripe-pm_1NctNu4VGloSiKo7xER55rCs"
select select "object:1074"
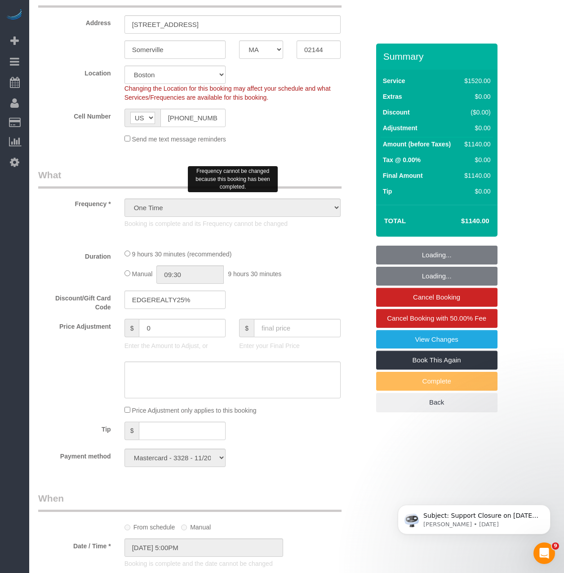
select select "2"
select select "570"
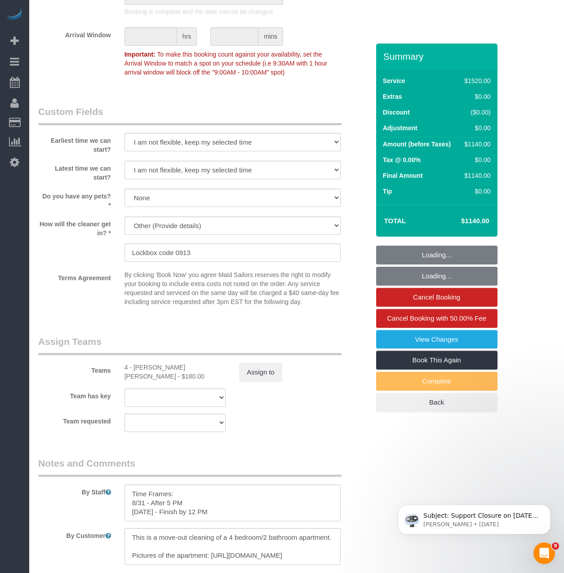
scroll to position [944, 0]
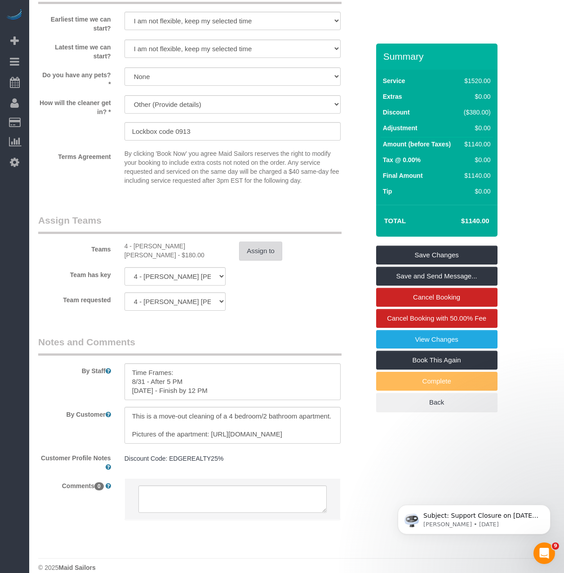
click at [256, 261] on button "Assign to" at bounding box center [260, 251] width 43 height 19
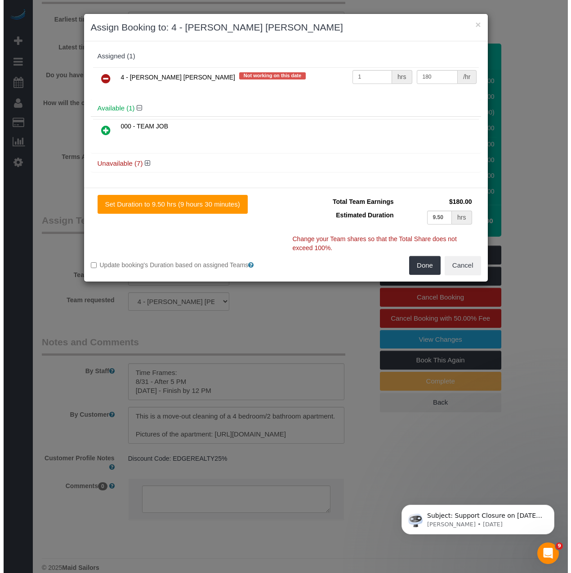
scroll to position [941, 0]
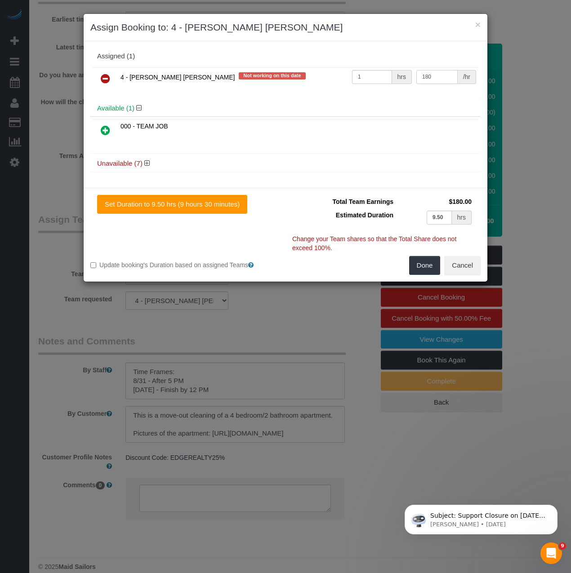
drag, startPoint x: 441, startPoint y: 80, endPoint x: 377, endPoint y: 64, distance: 65.3
click at [379, 65] on div "4 - [PERSON_NAME] [PERSON_NAME] Not working on this date 1 hrs 180 /hr" at bounding box center [285, 82] width 390 height 35
type input "570"
click at [411, 267] on button "Done" at bounding box center [424, 265] width 31 height 19
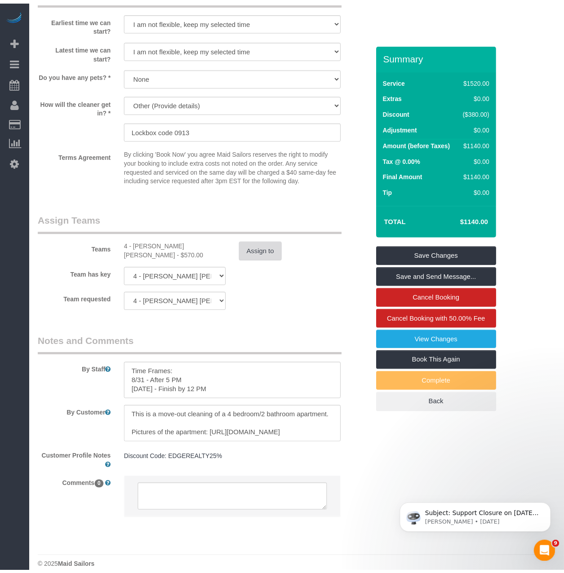
scroll to position [944, 0]
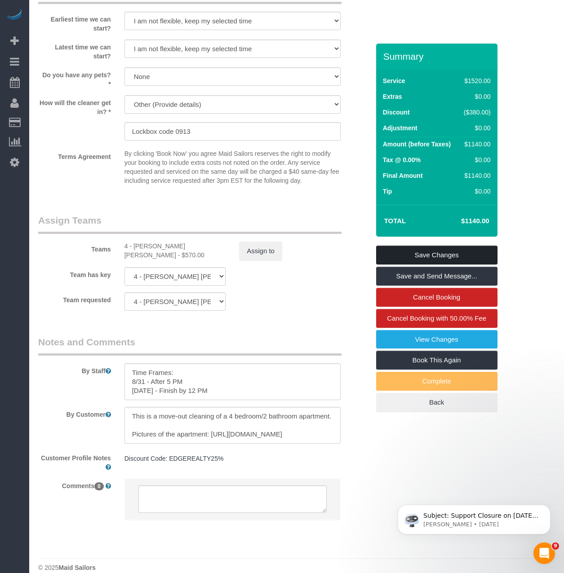
click at [413, 265] on link "Save Changes" at bounding box center [436, 255] width 121 height 19
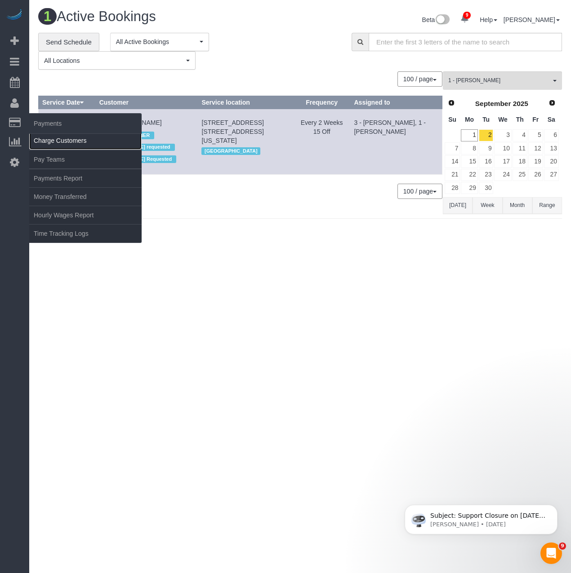
click at [44, 138] on link "Charge Customers" at bounding box center [85, 141] width 112 height 18
select select
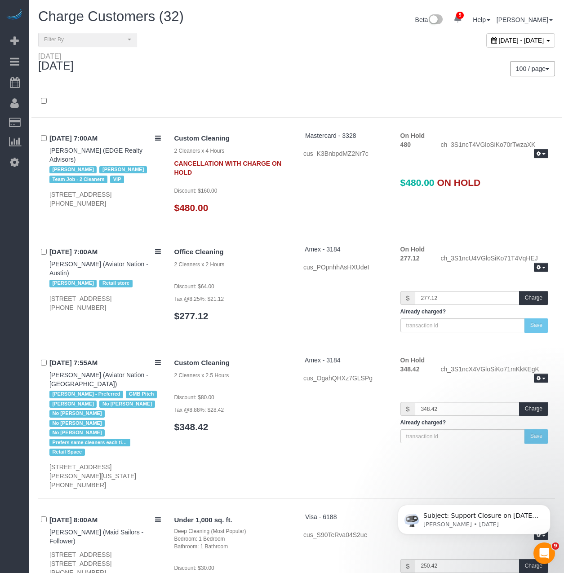
click at [500, 38] on span "September 01, 2025 - September 01, 2025" at bounding box center [521, 40] width 45 height 7
type input "**********"
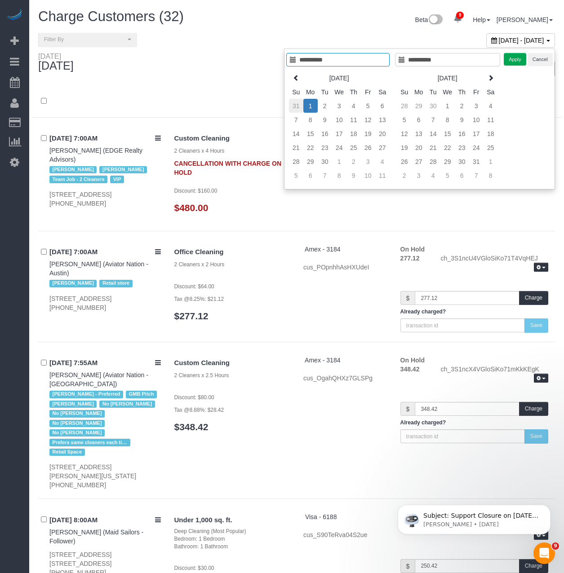
type input "**********"
click at [290, 105] on td "31" at bounding box center [296, 106] width 14 height 14
type input "**********"
click at [295, 176] on td "31" at bounding box center [296, 176] width 14 height 14
click at [510, 62] on button "Apply" at bounding box center [515, 59] width 22 height 13
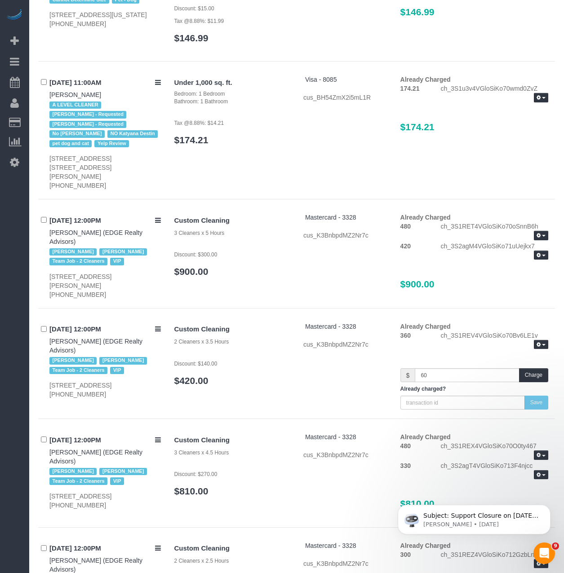
scroll to position [1168, 0]
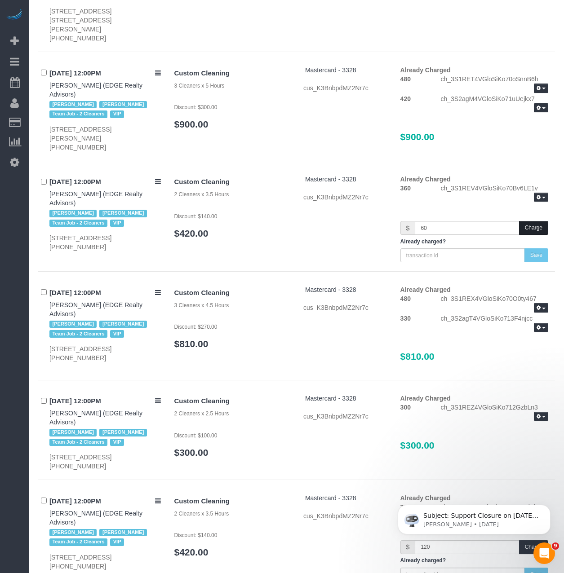
click at [538, 227] on button "Charge" at bounding box center [533, 228] width 29 height 14
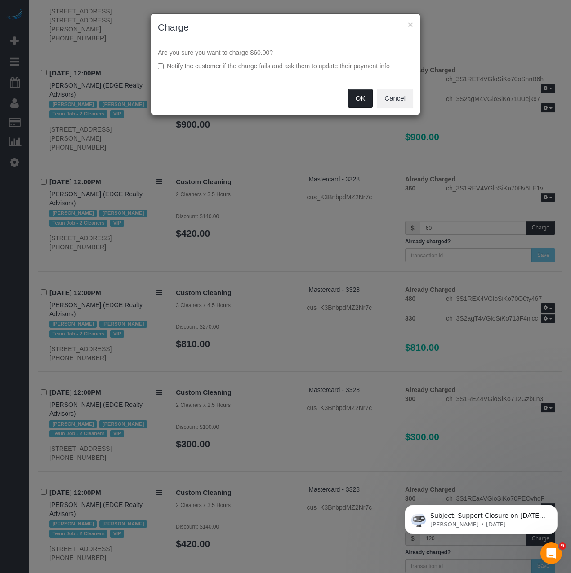
click at [356, 98] on button "OK" at bounding box center [360, 98] width 25 height 19
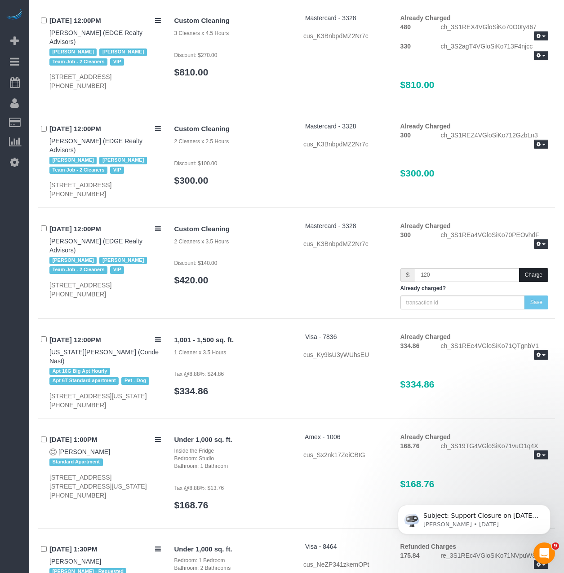
scroll to position [1406, 0]
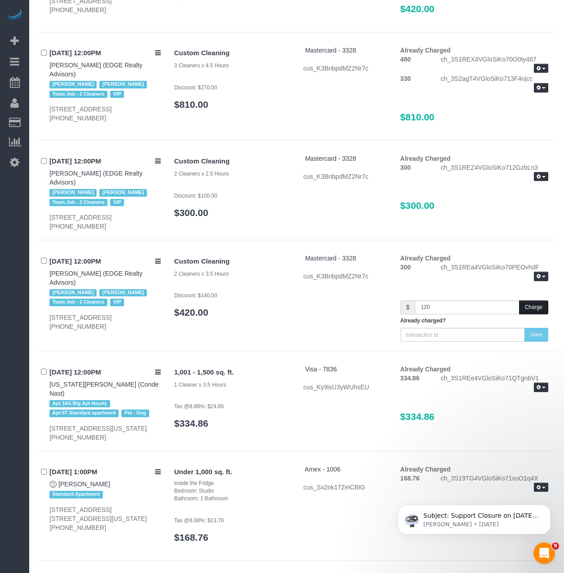
click at [541, 315] on button "Charge" at bounding box center [533, 308] width 29 height 14
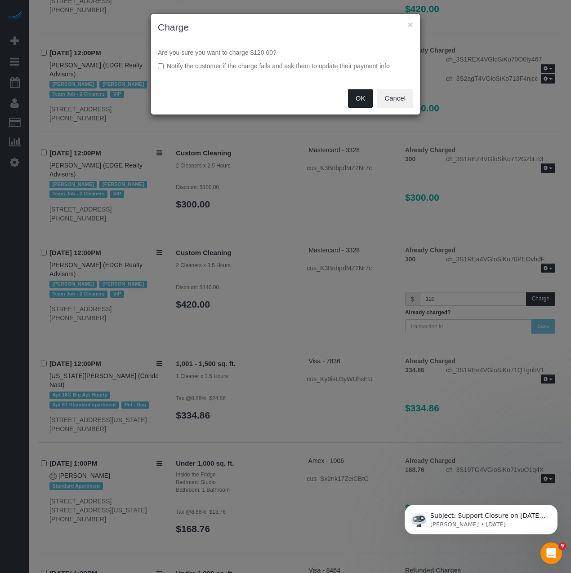
click at [354, 97] on button "OK" at bounding box center [360, 98] width 25 height 19
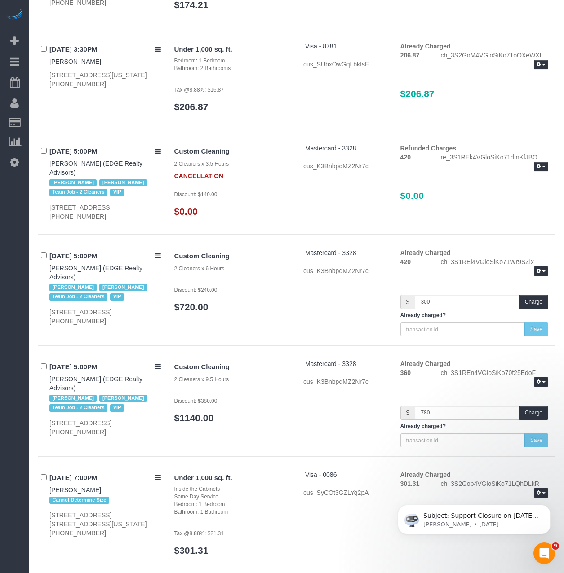
scroll to position [2542, 0]
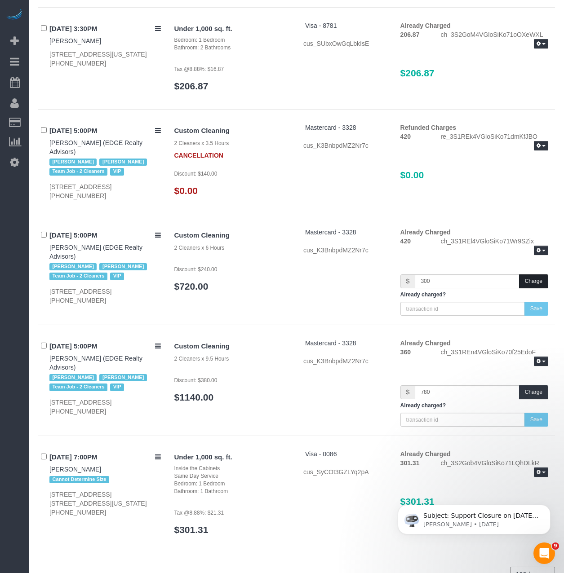
click at [535, 288] on button "Charge" at bounding box center [533, 282] width 29 height 14
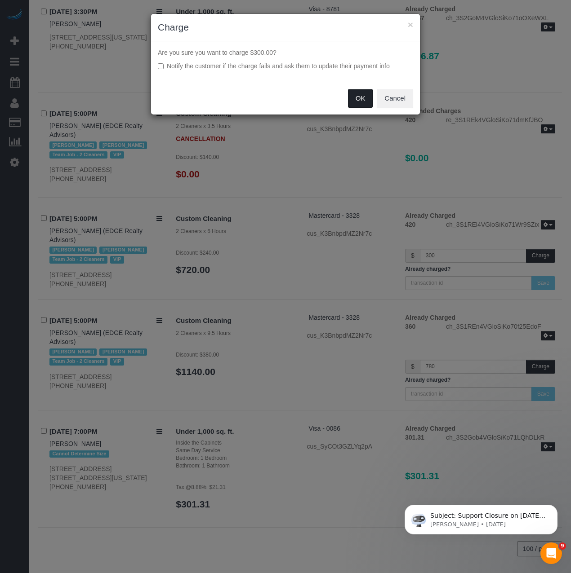
click at [360, 106] on button "OK" at bounding box center [360, 98] width 25 height 19
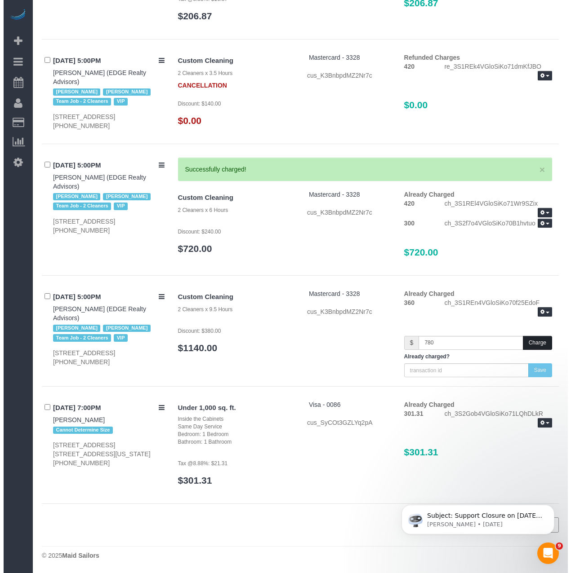
scroll to position [2605, 0]
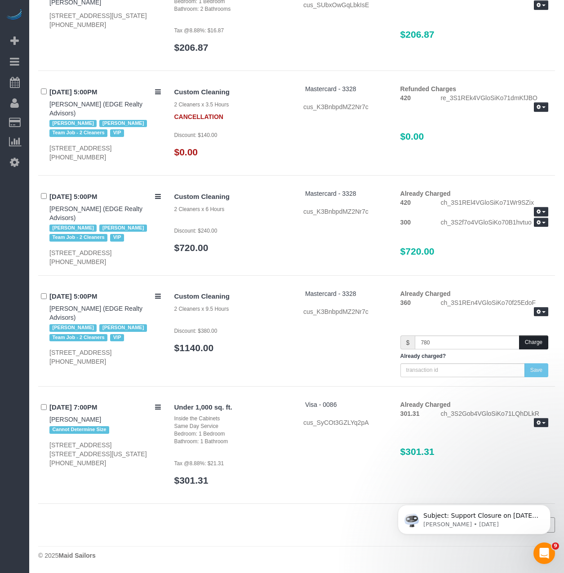
click at [533, 344] on button "Charge" at bounding box center [533, 343] width 29 height 14
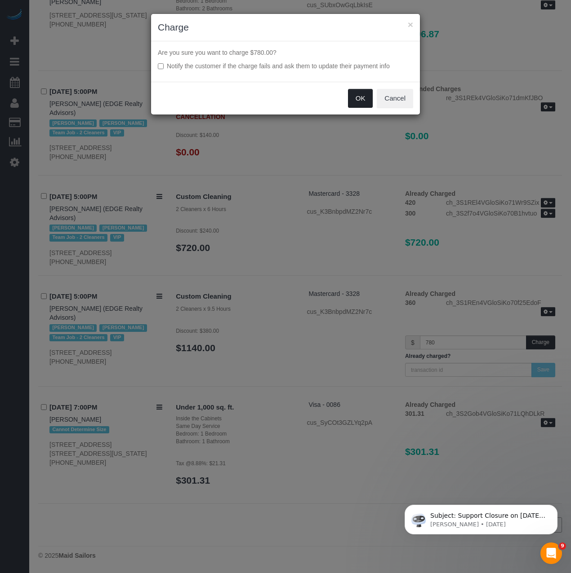
click at [355, 99] on button "OK" at bounding box center [360, 98] width 25 height 19
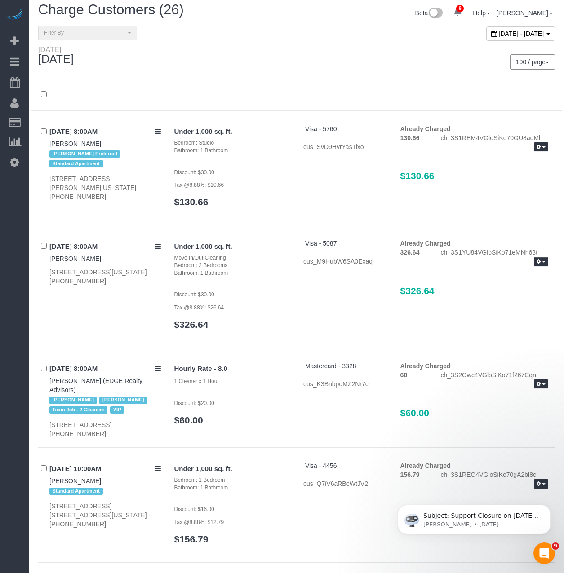
scroll to position [0, 0]
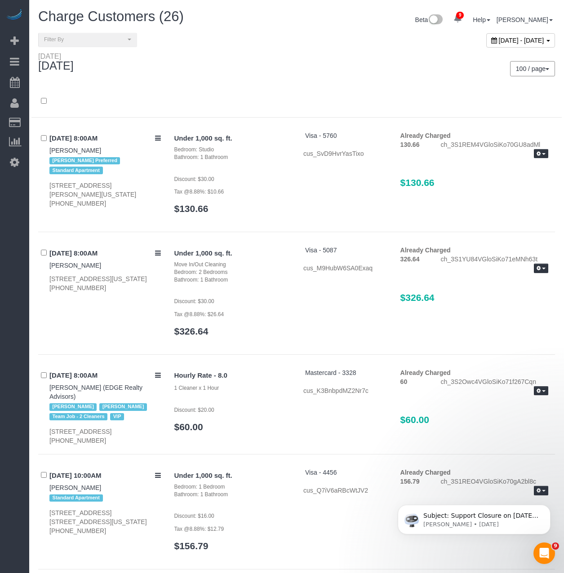
click at [504, 46] on div "August 31, 2025 - August 31, 2025" at bounding box center [520, 40] width 69 height 14
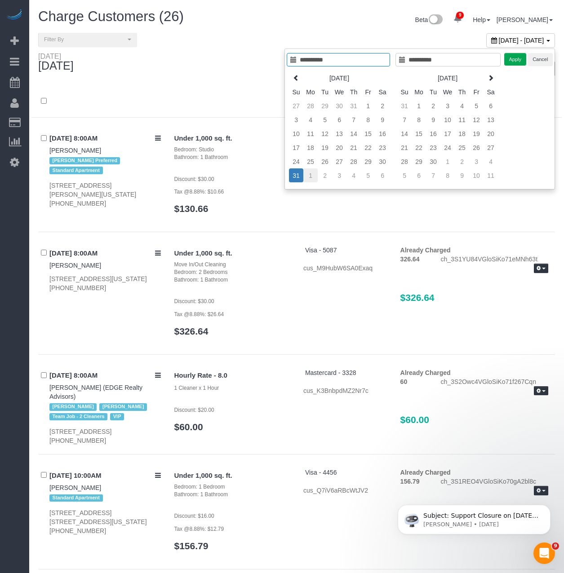
type input "**********"
click at [308, 176] on td "1" at bounding box center [310, 176] width 14 height 14
type input "**********"
click at [308, 176] on td "1" at bounding box center [310, 176] width 14 height 14
type input "**********"
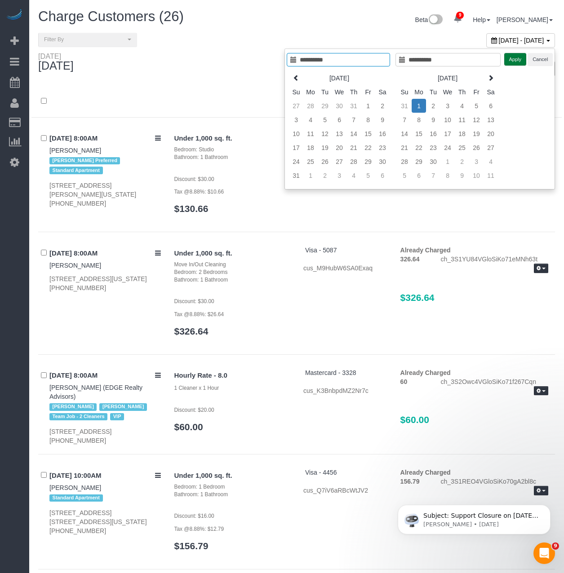
click at [510, 57] on button "Apply" at bounding box center [515, 59] width 22 height 13
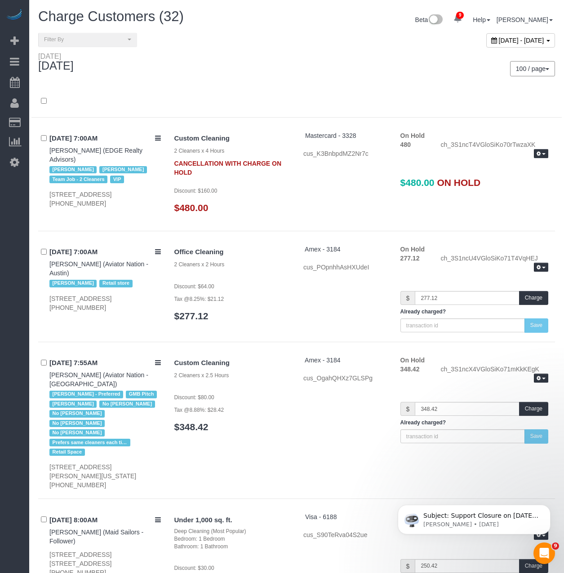
drag, startPoint x: 454, startPoint y: 120, endPoint x: 75, endPoint y: 137, distance: 378.8
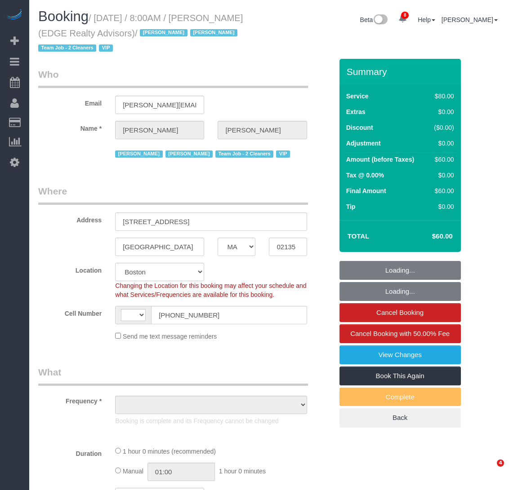
select select "MA"
select select "number:89"
select select "number:90"
select select "number:15"
select select "number:5"
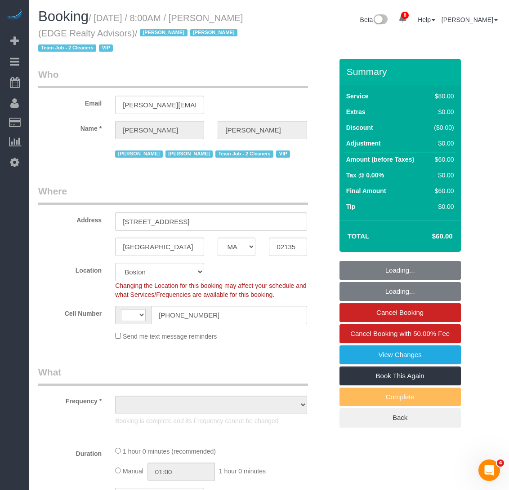
select select "string:[GEOGRAPHIC_DATA]"
select select "object:1007"
select select "string:stripe-pm_1NctNu4VGloSiKo7xER55rCs"
select select "spot1"
select select "object:1071"
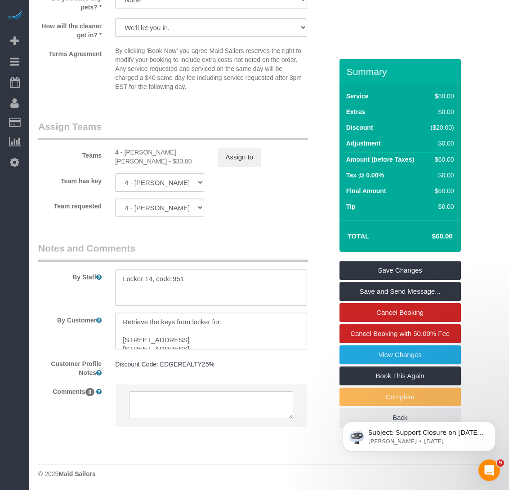
scroll to position [960, 0]
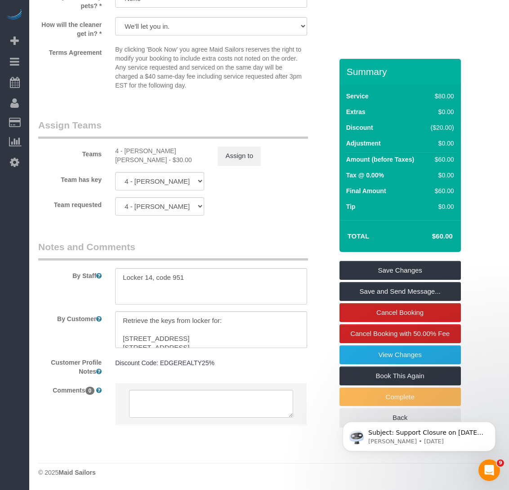
drag, startPoint x: 510, startPoint y: 66, endPoint x: 44, endPoint y: 41, distance: 466.2
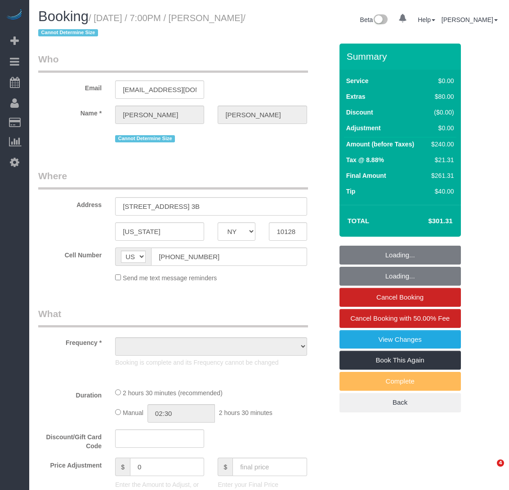
select select "NY"
select select "number:89"
select select "number:90"
select select "number:15"
select select "number:5"
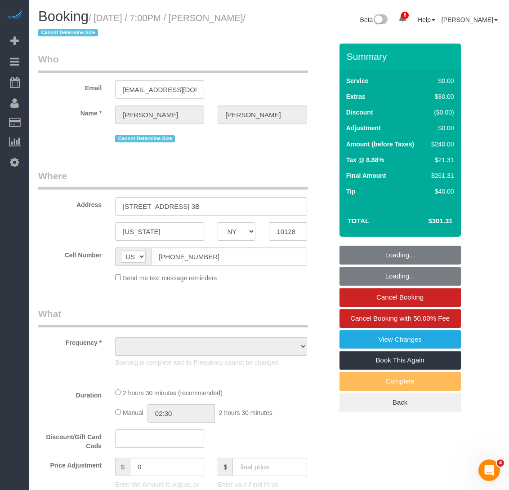
select select "object:848"
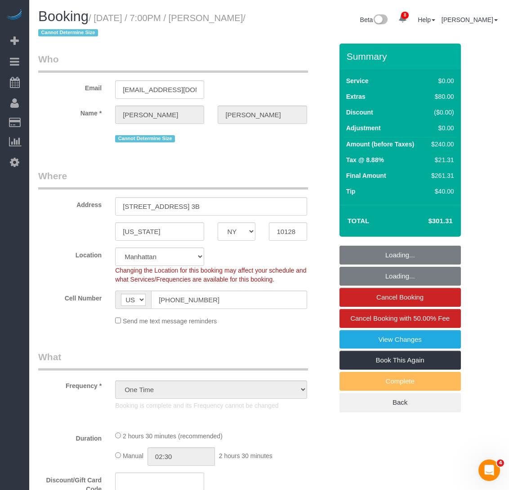
select select "1"
select select "spot1"
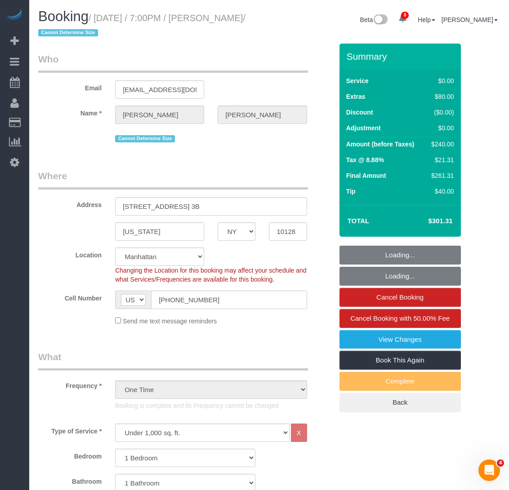
select select "object:1355"
select select "string:stripe-pm_1S2FzK4VGloSiKo7GyNaYLUv"
select select "1"
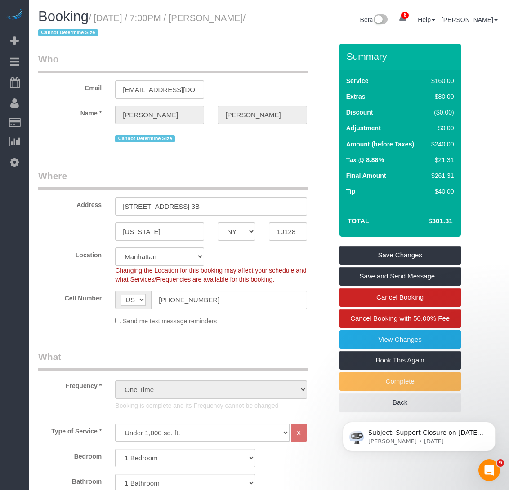
click at [226, 58] on legend "Who" at bounding box center [173, 63] width 270 height 20
click at [277, 33] on div "Booking / [DATE] / 7:00PM / [PERSON_NAME] / Cannot Determine Size Beta 8 Your N…" at bounding box center [268, 26] width 475 height 35
